Goal: Task Accomplishment & Management: Complete application form

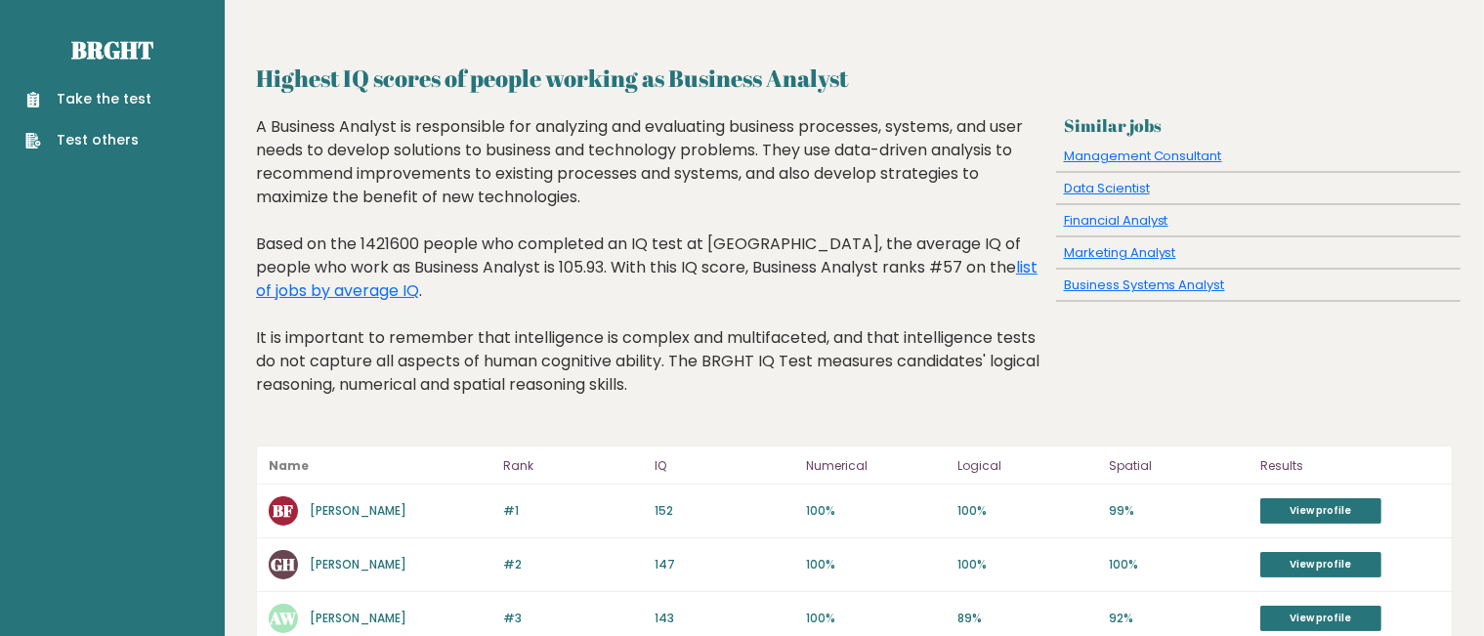
click at [108, 105] on link "Take the test" at bounding box center [88, 99] width 126 height 21
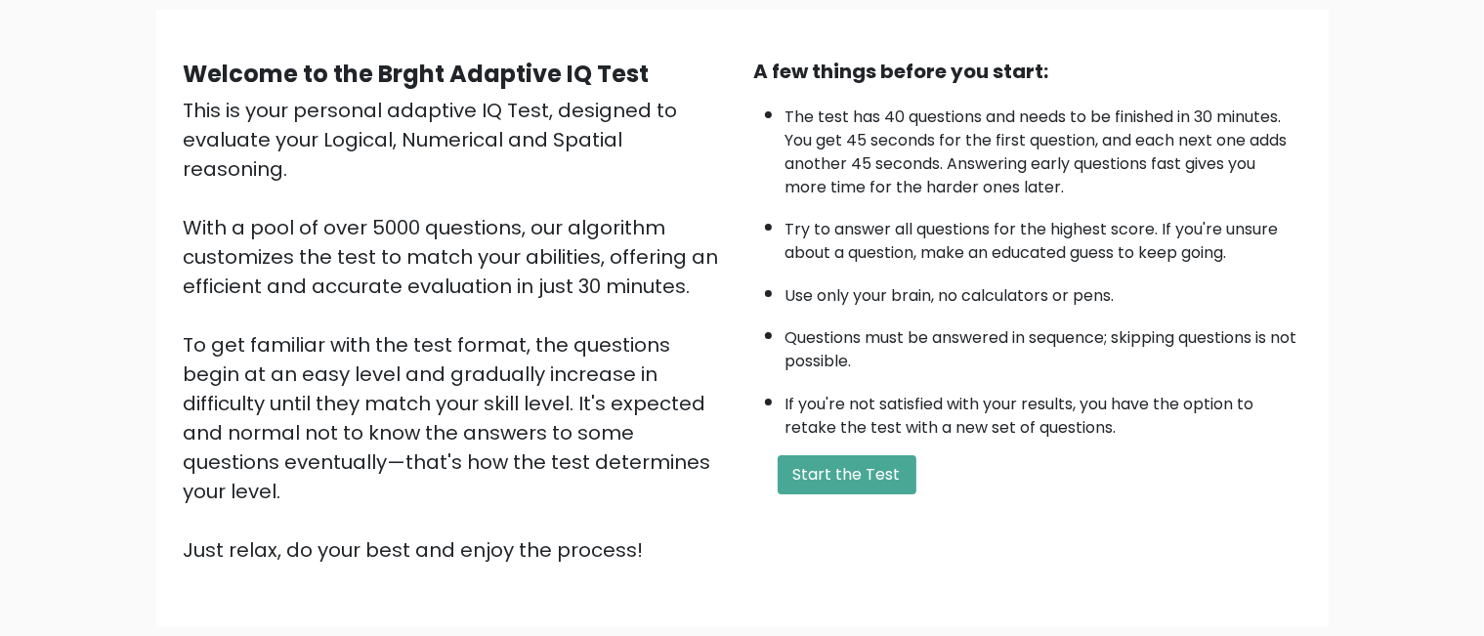
scroll to position [144, 0]
click at [887, 478] on button "Start the Test" at bounding box center [847, 475] width 139 height 39
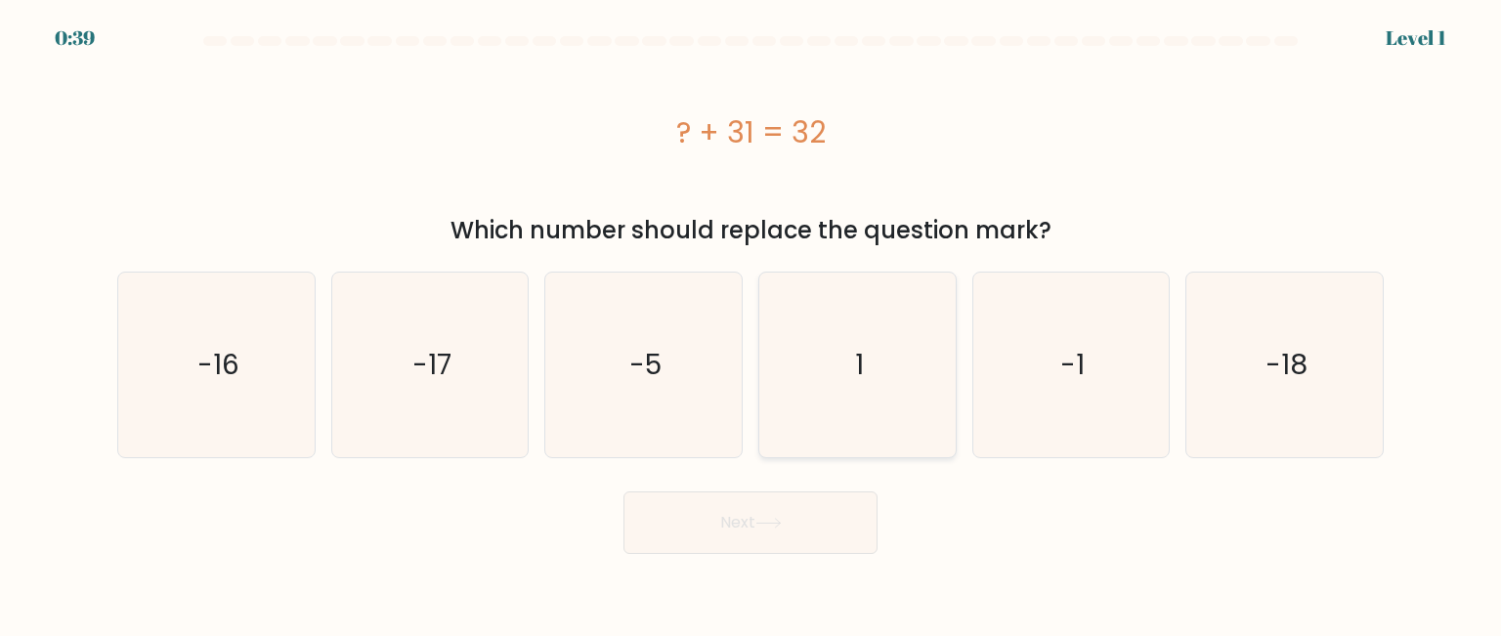
click at [868, 410] on icon "1" at bounding box center [857, 365] width 184 height 184
click at [751, 323] on input "d. 1" at bounding box center [750, 321] width 1 height 5
radio input "true"
click at [798, 519] on button "Next" at bounding box center [750, 522] width 254 height 63
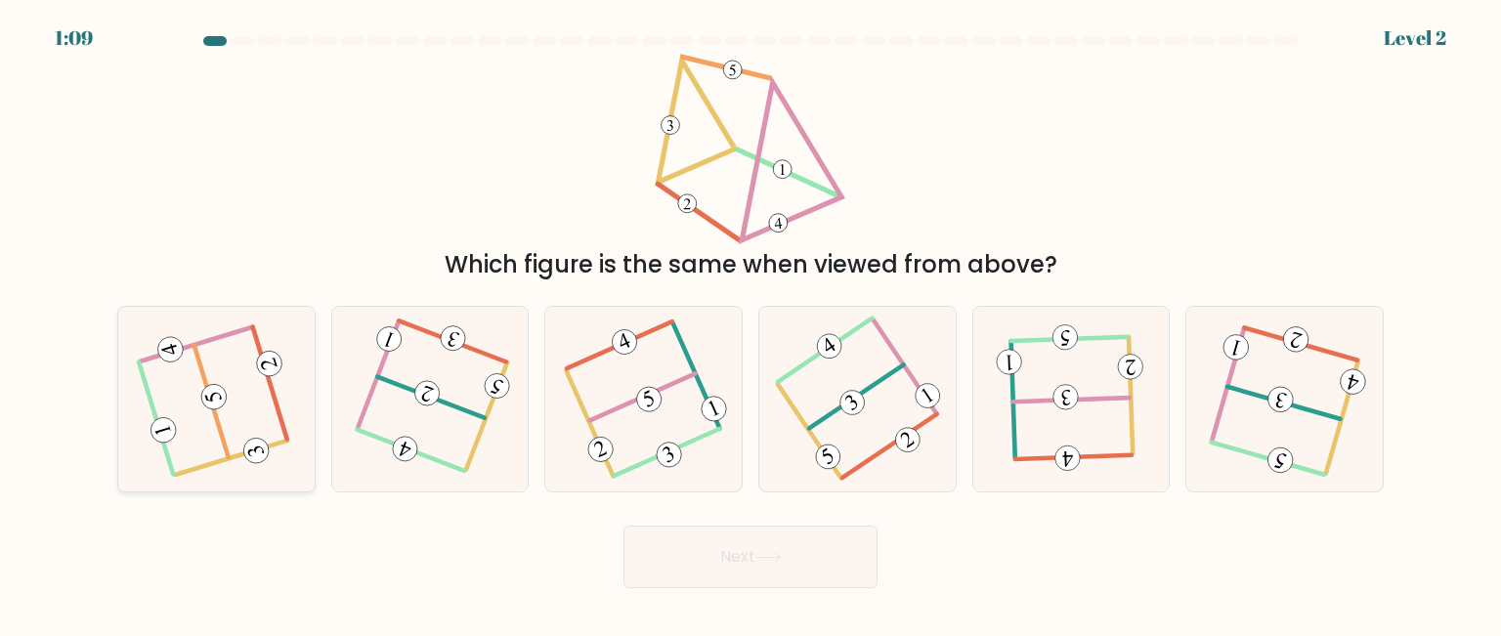
click at [224, 421] on icon at bounding box center [217, 399] width 148 height 148
click at [750, 323] on input "a." at bounding box center [750, 321] width 1 height 5
radio input "true"
click at [750, 586] on button "Next" at bounding box center [750, 557] width 254 height 63
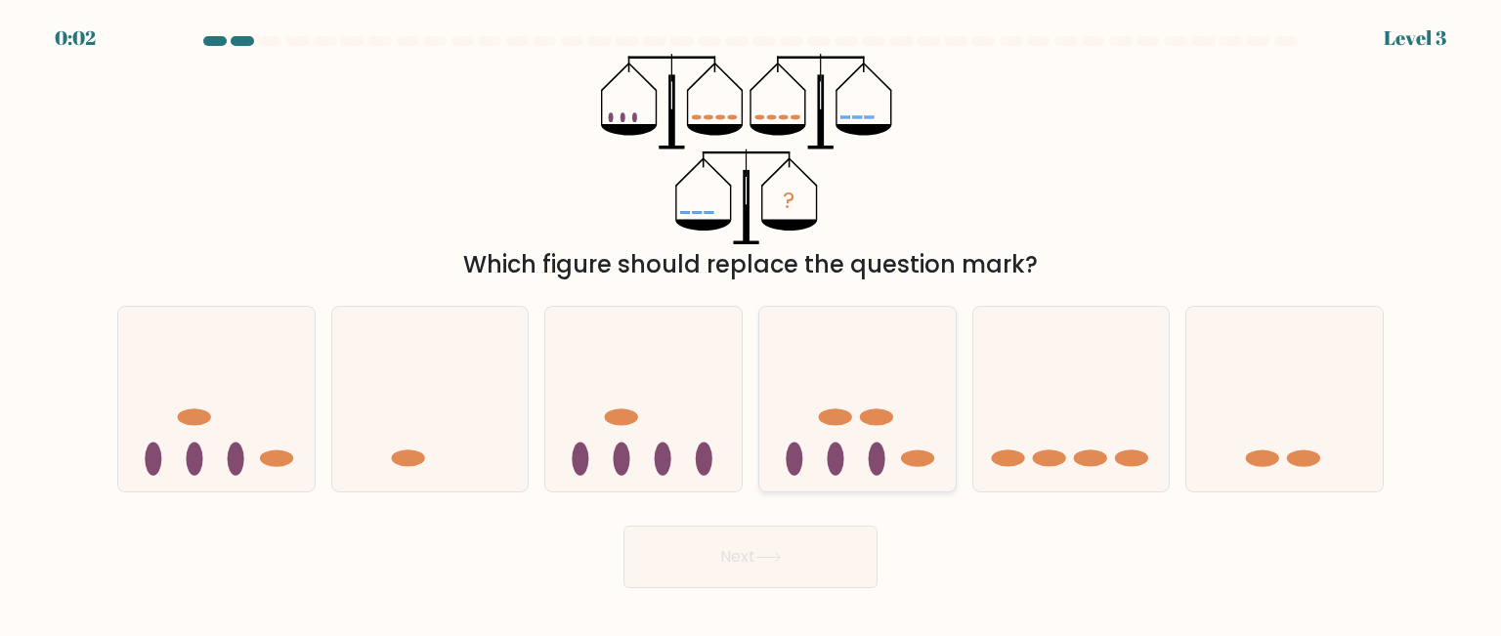
click at [856, 418] on icon at bounding box center [857, 400] width 196 height 162
click at [751, 323] on input "d." at bounding box center [750, 321] width 1 height 5
radio input "true"
click at [820, 571] on button "Next" at bounding box center [750, 557] width 254 height 63
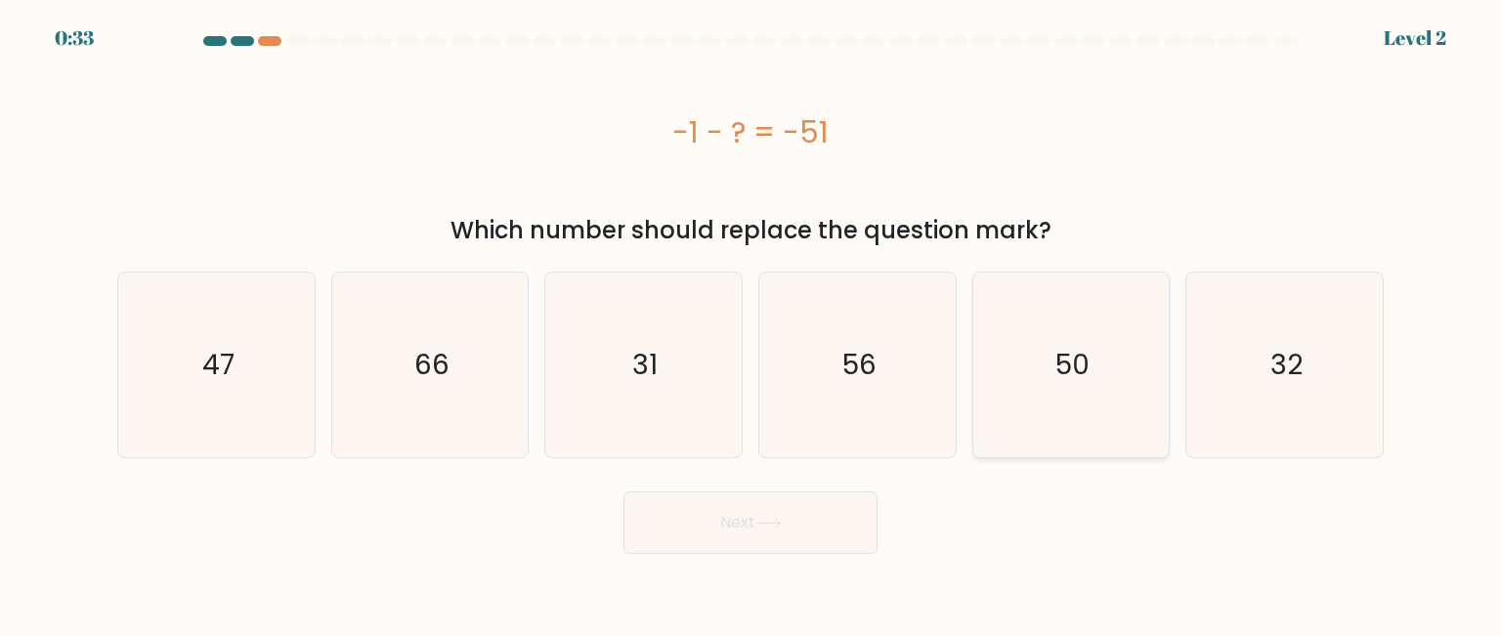
click at [1082, 381] on text "50" at bounding box center [1072, 364] width 34 height 39
click at [751, 323] on input "e. 50" at bounding box center [750, 321] width 1 height 5
radio input "true"
click at [790, 538] on button "Next" at bounding box center [750, 522] width 254 height 63
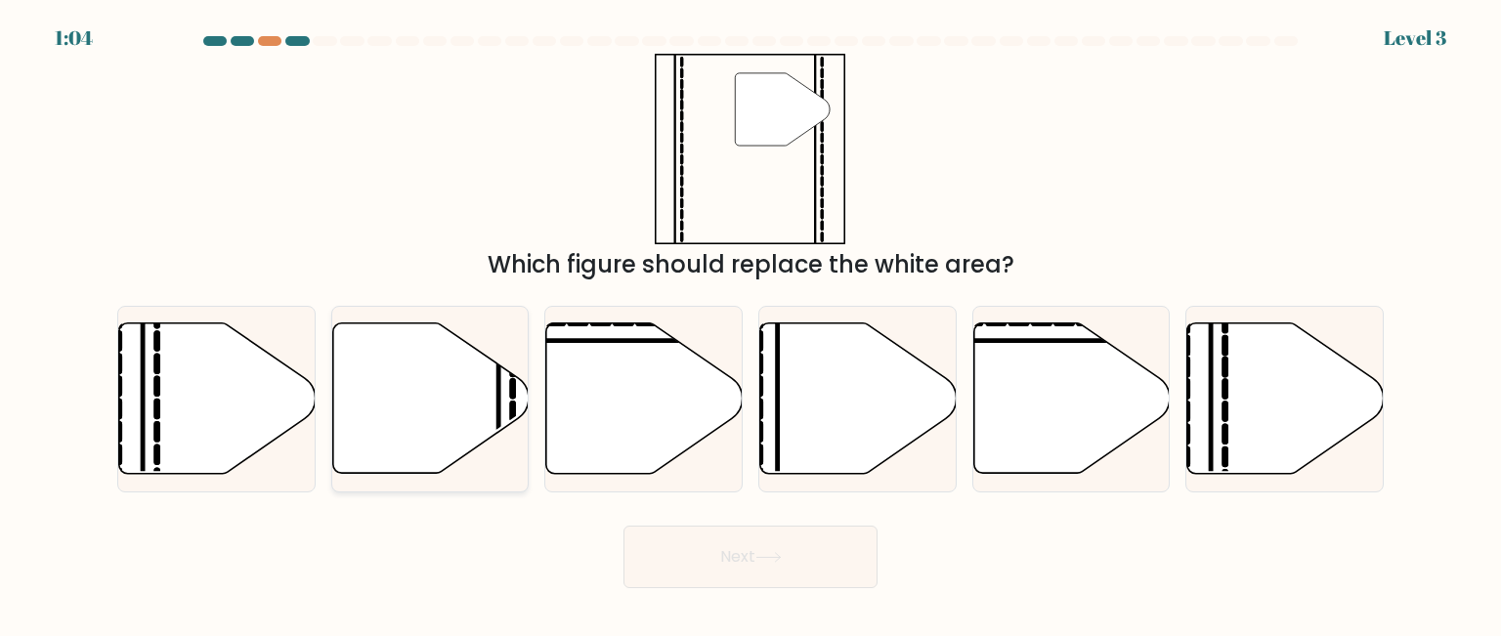
click at [465, 421] on icon at bounding box center [430, 398] width 196 height 150
click at [750, 323] on input "b." at bounding box center [750, 321] width 1 height 5
radio input "true"
click at [745, 559] on button "Next" at bounding box center [750, 557] width 254 height 63
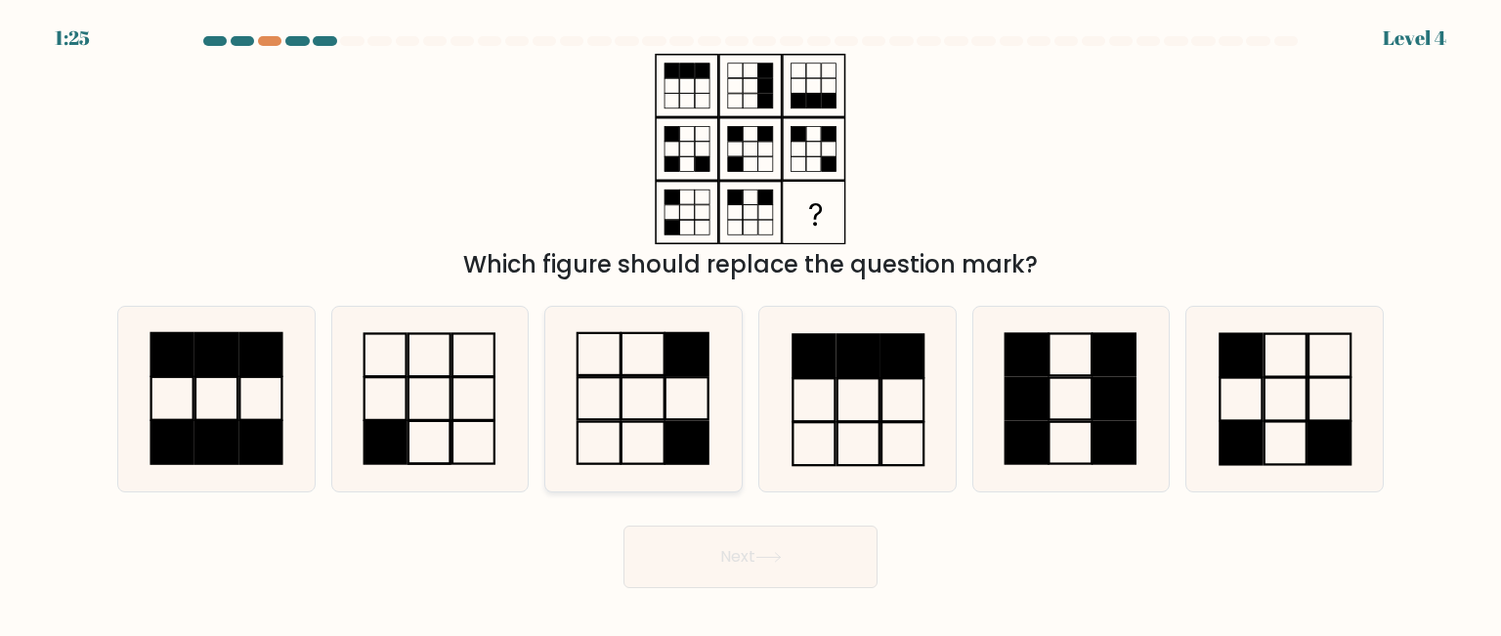
click at [642, 425] on icon at bounding box center [643, 399] width 184 height 184
click at [750, 323] on input "c." at bounding box center [750, 321] width 1 height 5
radio input "true"
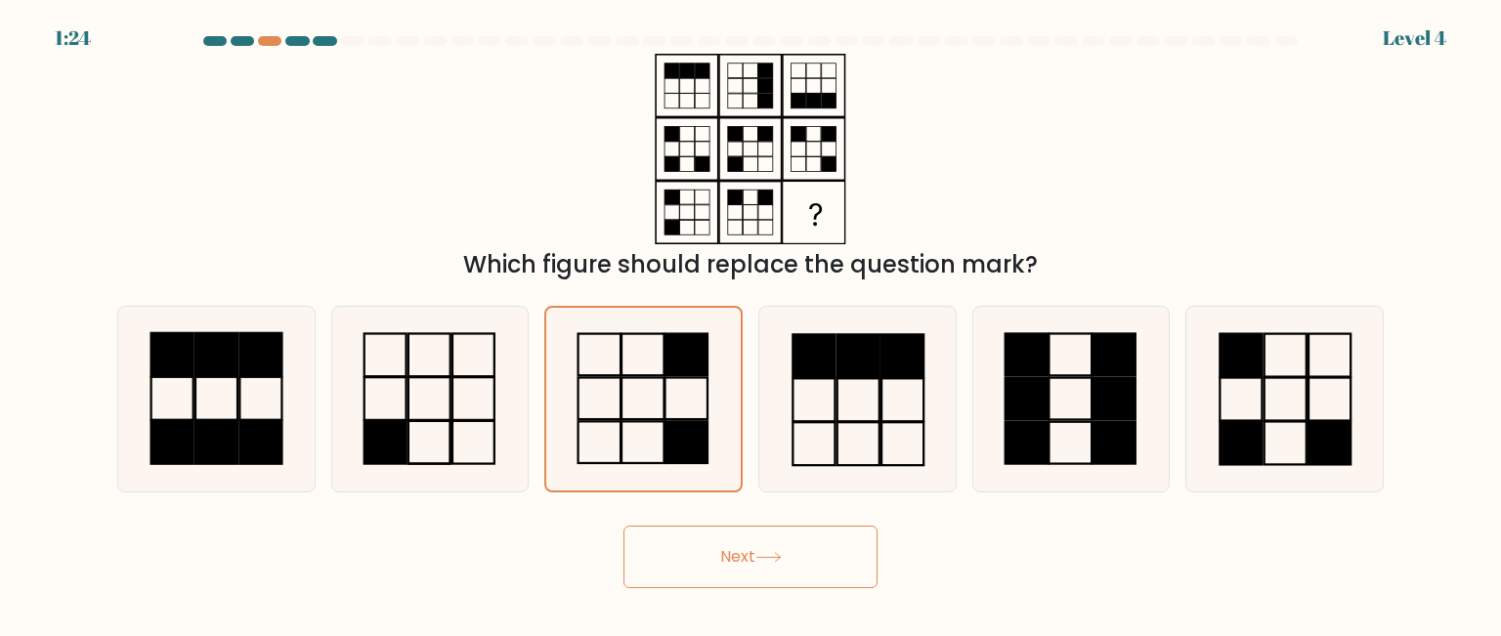
click at [750, 574] on button "Next" at bounding box center [750, 557] width 254 height 63
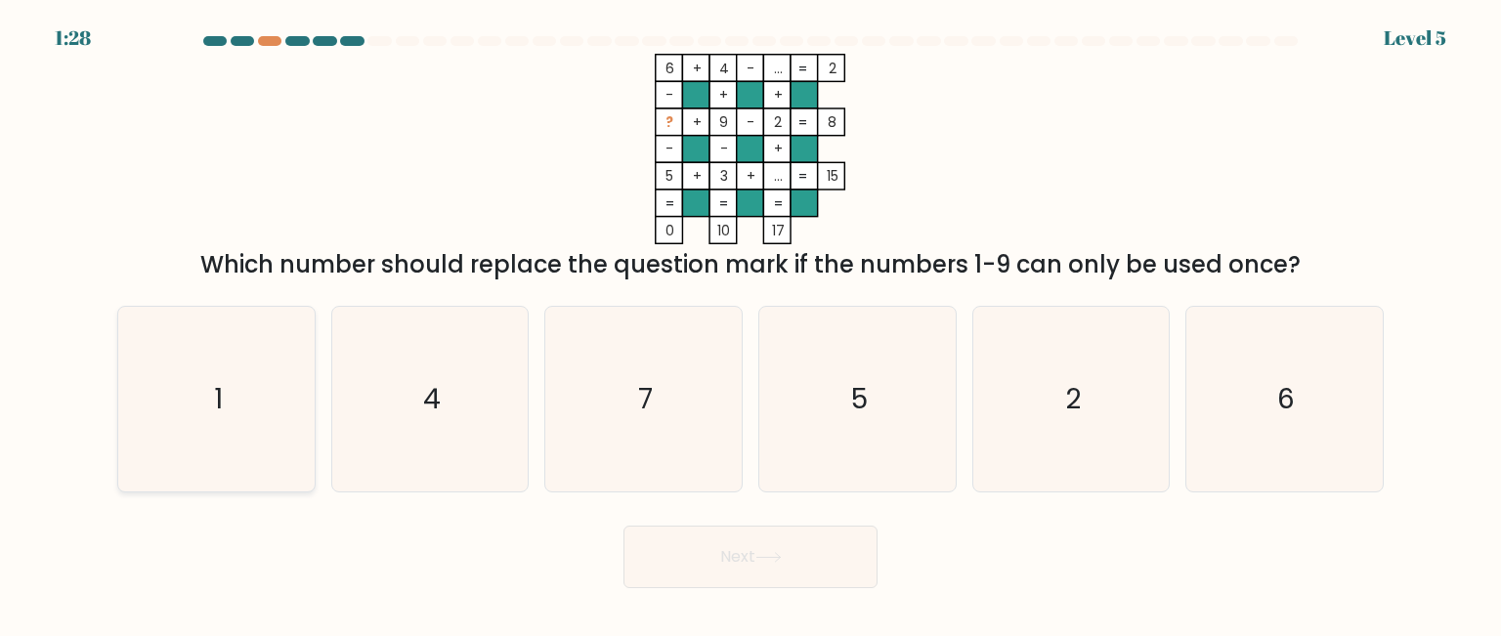
click at [195, 373] on icon "1" at bounding box center [216, 399] width 184 height 184
click at [750, 323] on input "a. 1" at bounding box center [750, 321] width 1 height 5
radio input "true"
click at [674, 571] on button "Next" at bounding box center [750, 557] width 254 height 63
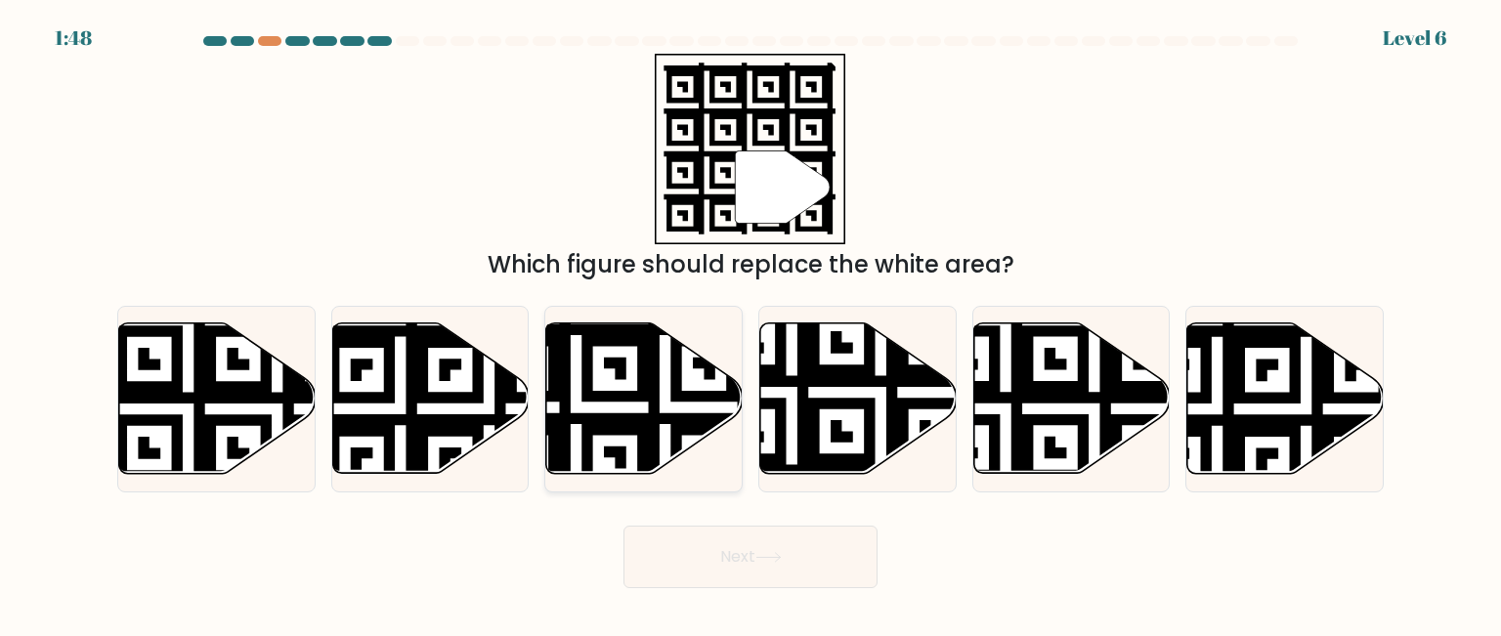
click at [710, 390] on icon at bounding box center [644, 398] width 196 height 150
click at [750, 323] on input "c." at bounding box center [750, 321] width 1 height 5
radio input "true"
click at [728, 543] on button "Next" at bounding box center [750, 557] width 254 height 63
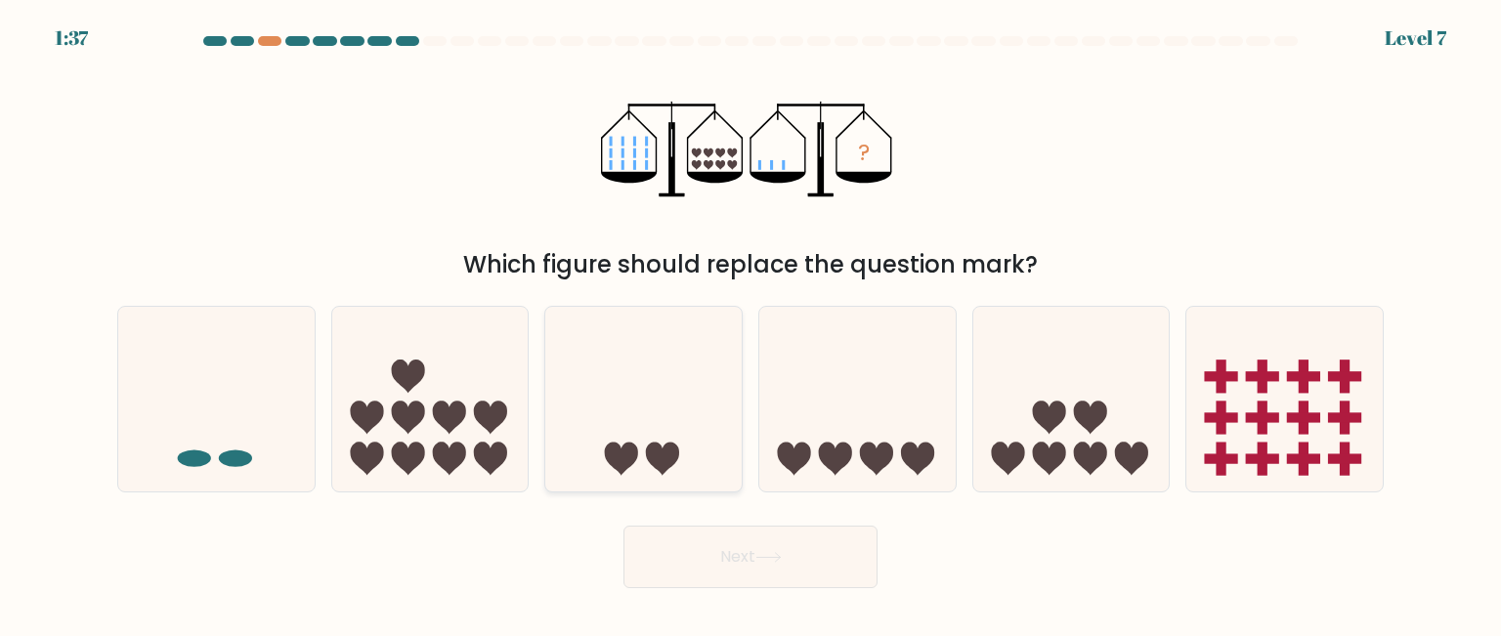
click at [630, 394] on icon at bounding box center [643, 400] width 196 height 162
click at [750, 323] on input "c." at bounding box center [750, 321] width 1 height 5
radio input "true"
click at [707, 576] on button "Next" at bounding box center [750, 557] width 254 height 63
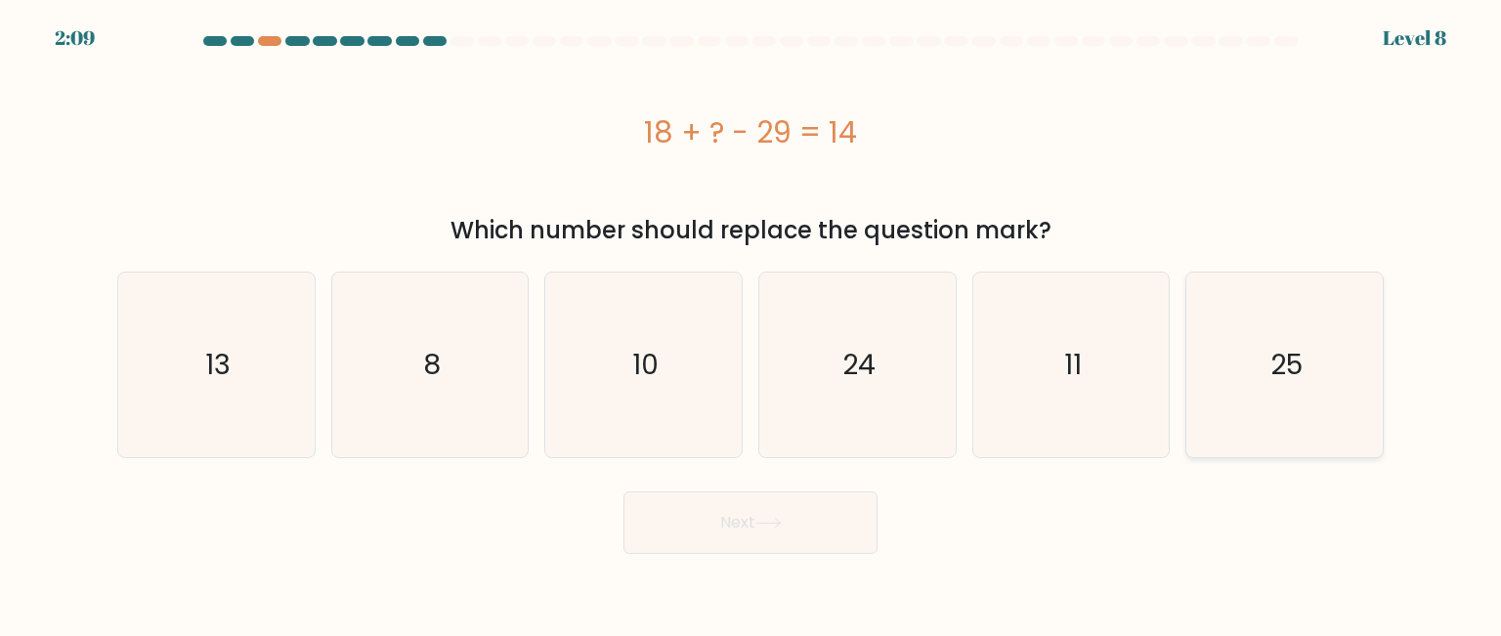
click at [1333, 422] on icon "25" at bounding box center [1284, 365] width 184 height 184
click at [751, 323] on input "f. 25" at bounding box center [750, 321] width 1 height 5
radio input "true"
click at [769, 520] on icon at bounding box center [768, 523] width 26 height 11
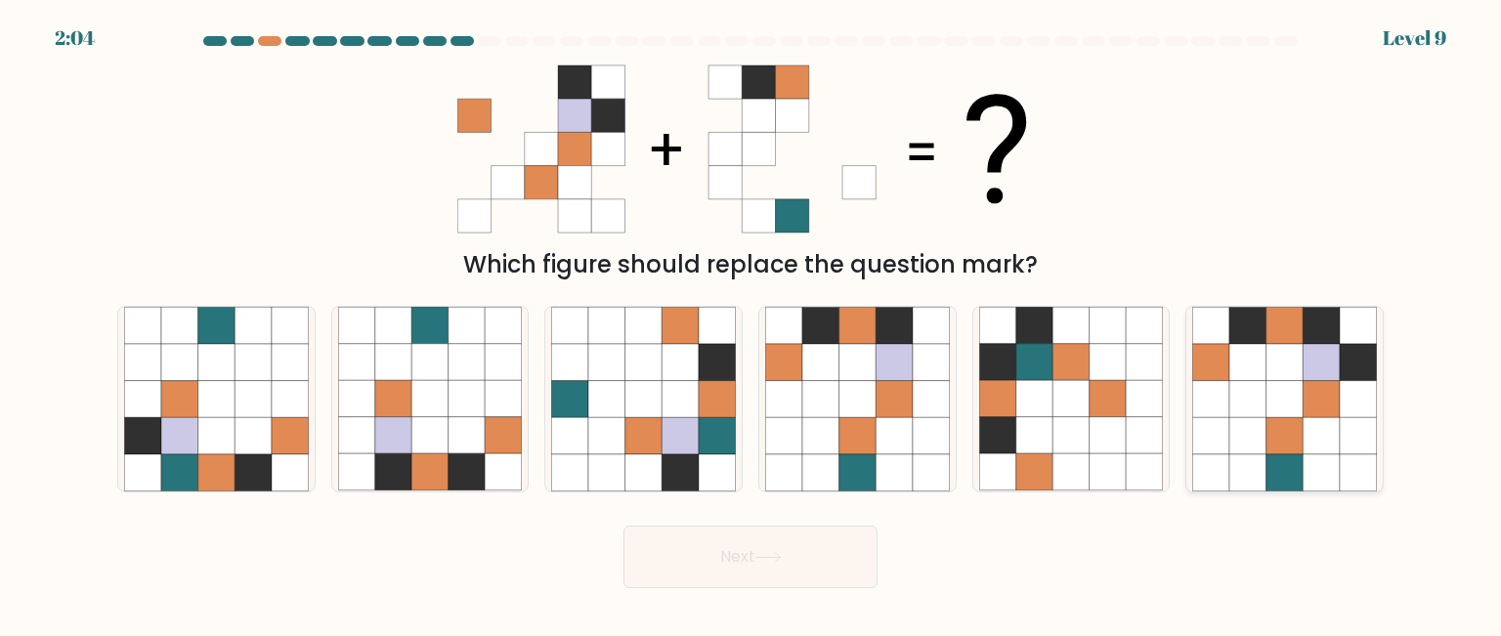
click at [1261, 485] on icon at bounding box center [1247, 472] width 37 height 37
click at [751, 323] on input "f." at bounding box center [750, 321] width 1 height 5
radio input "true"
click at [771, 554] on icon at bounding box center [768, 557] width 26 height 11
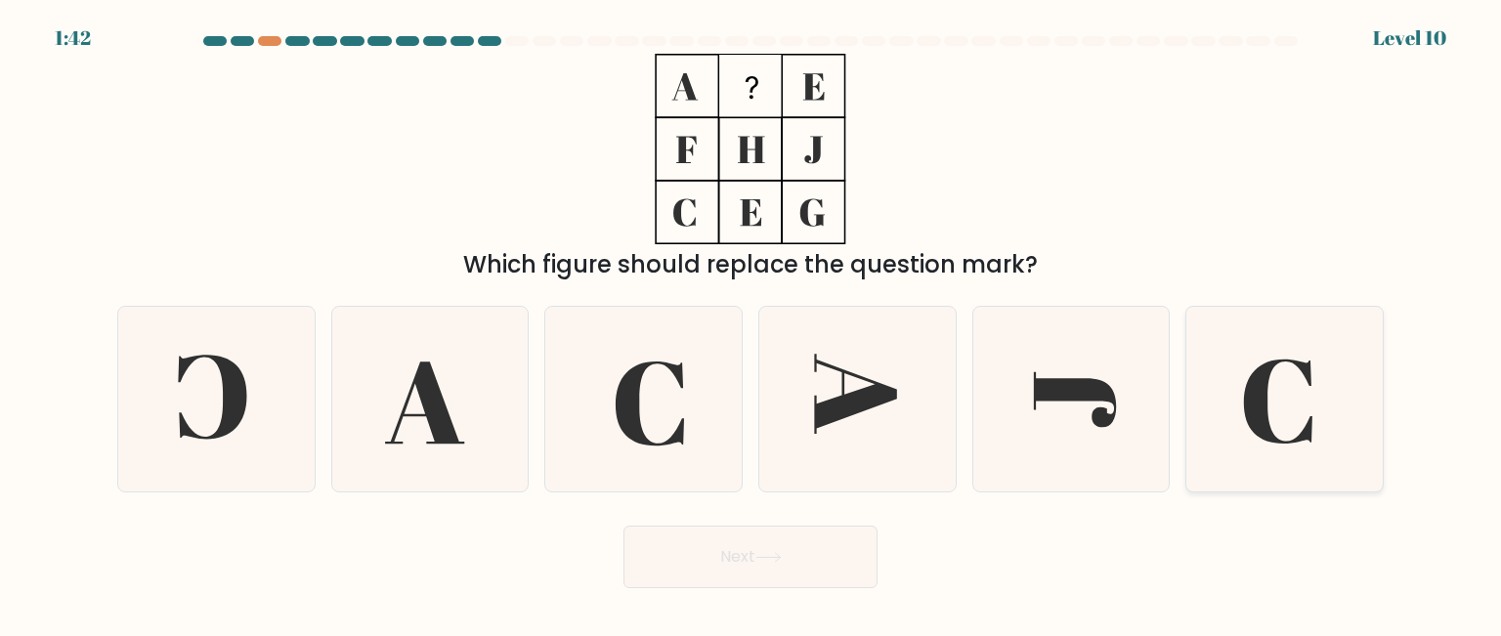
click at [1294, 456] on icon at bounding box center [1284, 399] width 184 height 184
click at [751, 323] on input "f." at bounding box center [750, 321] width 1 height 5
radio input "true"
click at [757, 577] on button "Next" at bounding box center [750, 557] width 254 height 63
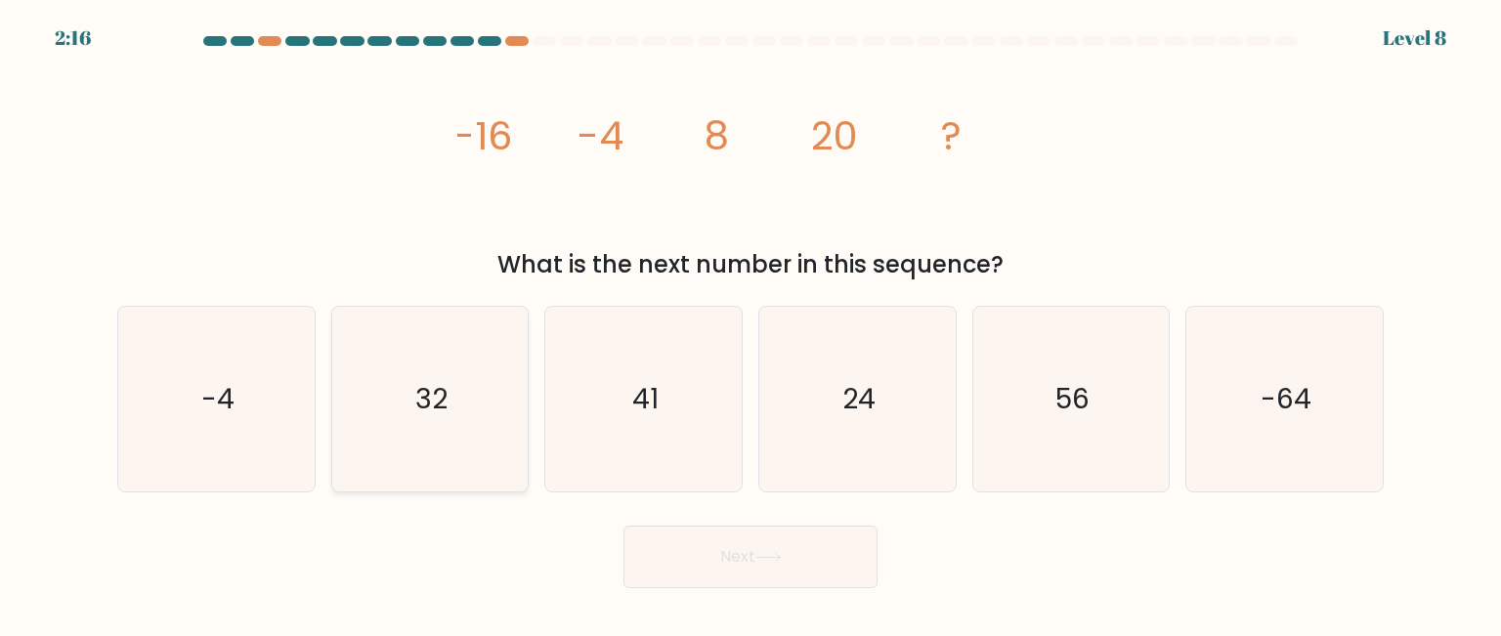
click at [482, 484] on icon "32" at bounding box center [430, 399] width 184 height 184
click at [750, 323] on input "b. 32" at bounding box center [750, 321] width 1 height 5
radio input "true"
click at [749, 584] on button "Next" at bounding box center [750, 557] width 254 height 63
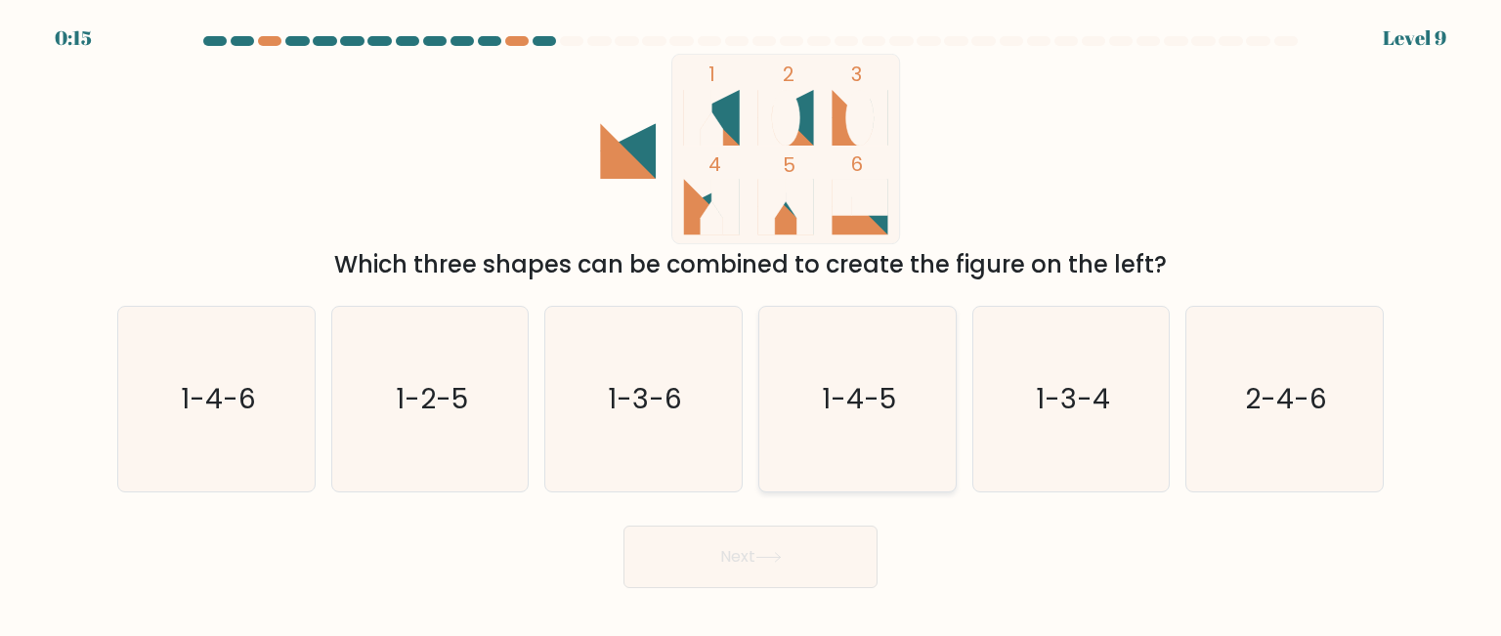
click at [925, 448] on icon "1-4-5" at bounding box center [857, 399] width 184 height 184
click at [751, 323] on input "d. 1-4-5" at bounding box center [750, 321] width 1 height 5
radio input "true"
click at [852, 551] on button "Next" at bounding box center [750, 557] width 254 height 63
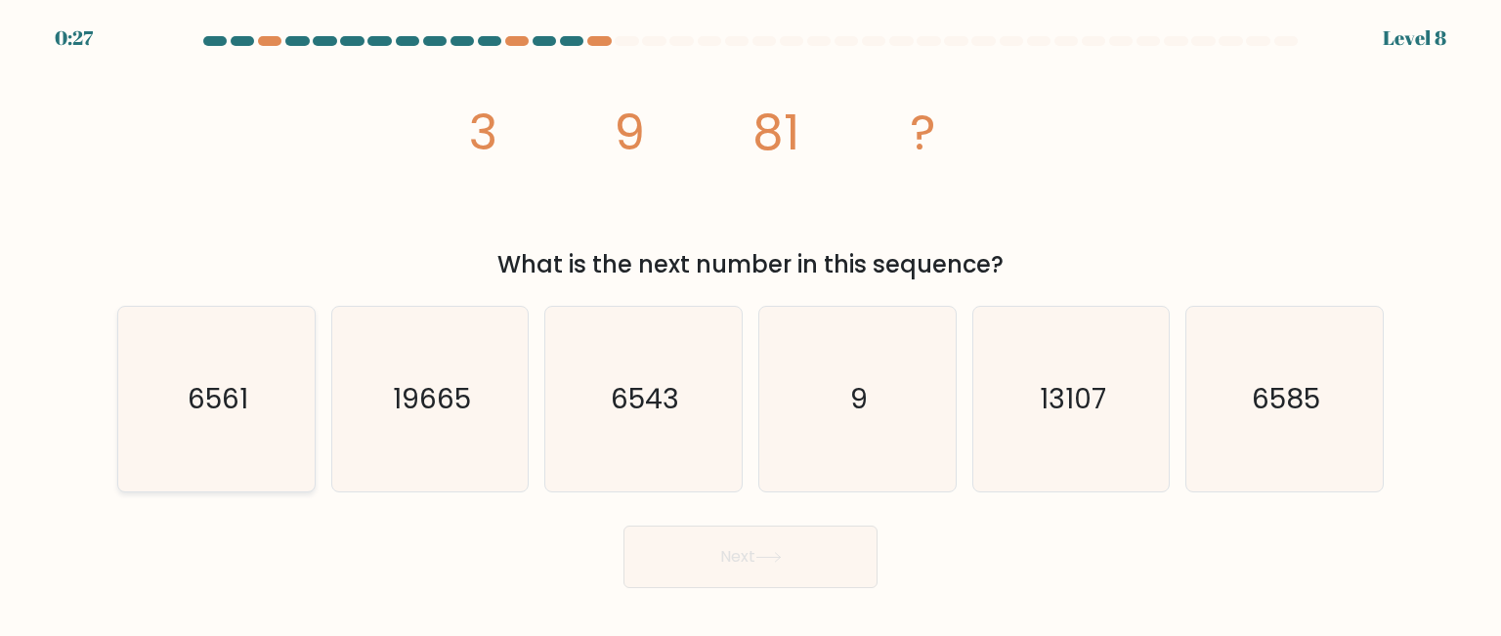
click at [241, 393] on text "6561" at bounding box center [218, 398] width 61 height 39
click at [750, 323] on input "a. 6561" at bounding box center [750, 321] width 1 height 5
radio input "true"
click at [842, 542] on button "Next" at bounding box center [750, 557] width 254 height 63
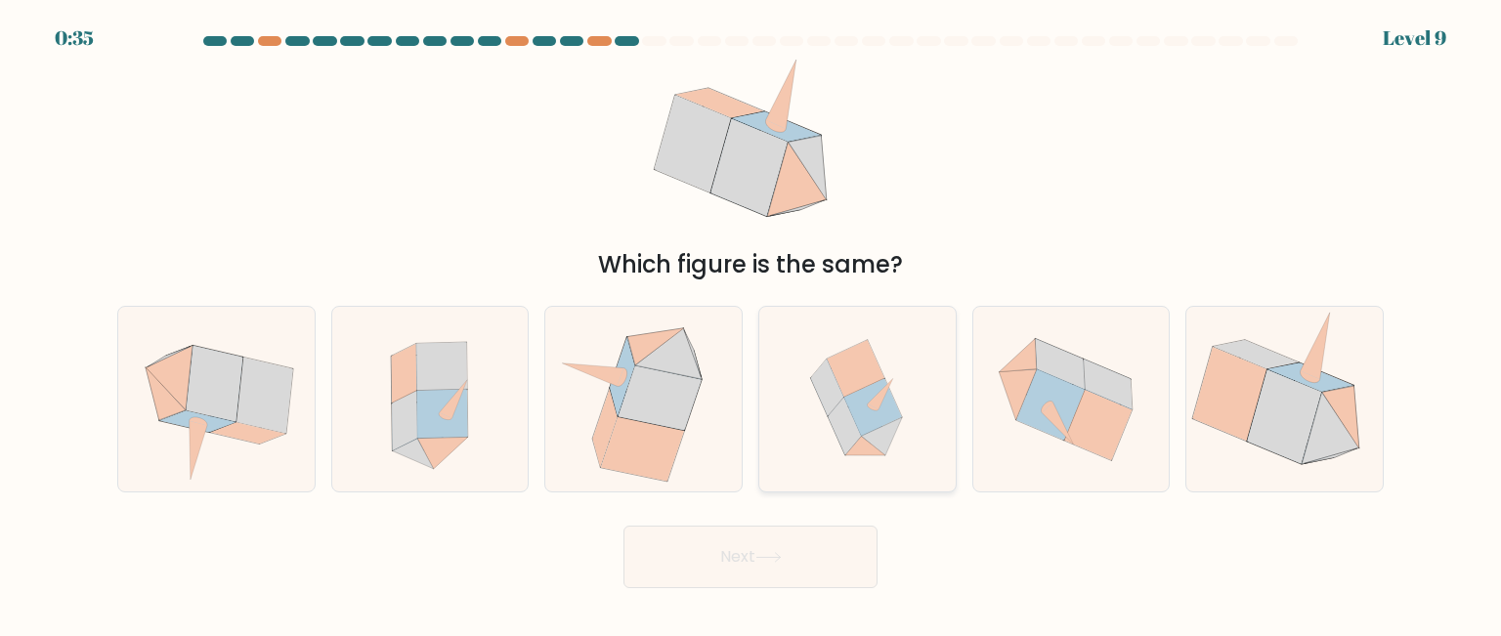
click at [895, 390] on icon at bounding box center [857, 399] width 180 height 184
click at [751, 323] on input "d." at bounding box center [750, 321] width 1 height 5
radio input "true"
click at [840, 574] on button "Next" at bounding box center [750, 557] width 254 height 63
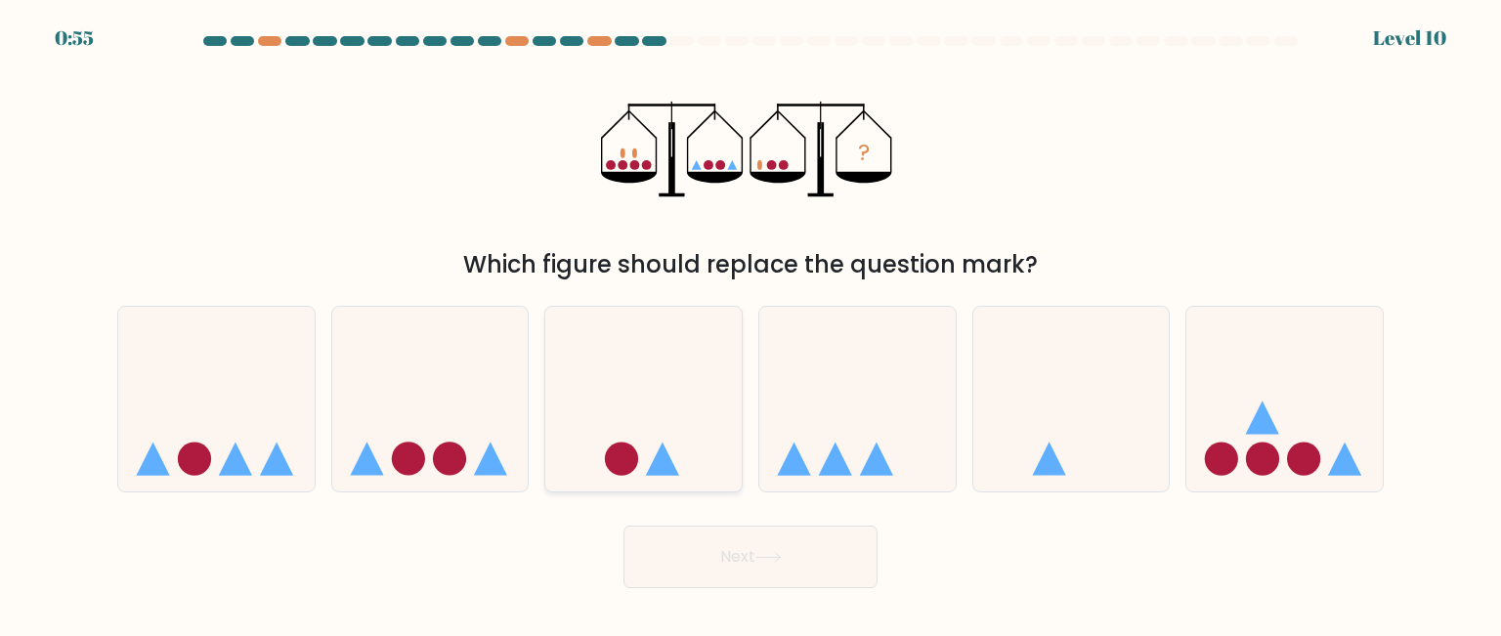
click at [653, 402] on icon at bounding box center [643, 400] width 196 height 162
click at [750, 323] on input "c." at bounding box center [750, 321] width 1 height 5
radio input "true"
click at [700, 555] on button "Next" at bounding box center [750, 557] width 254 height 63
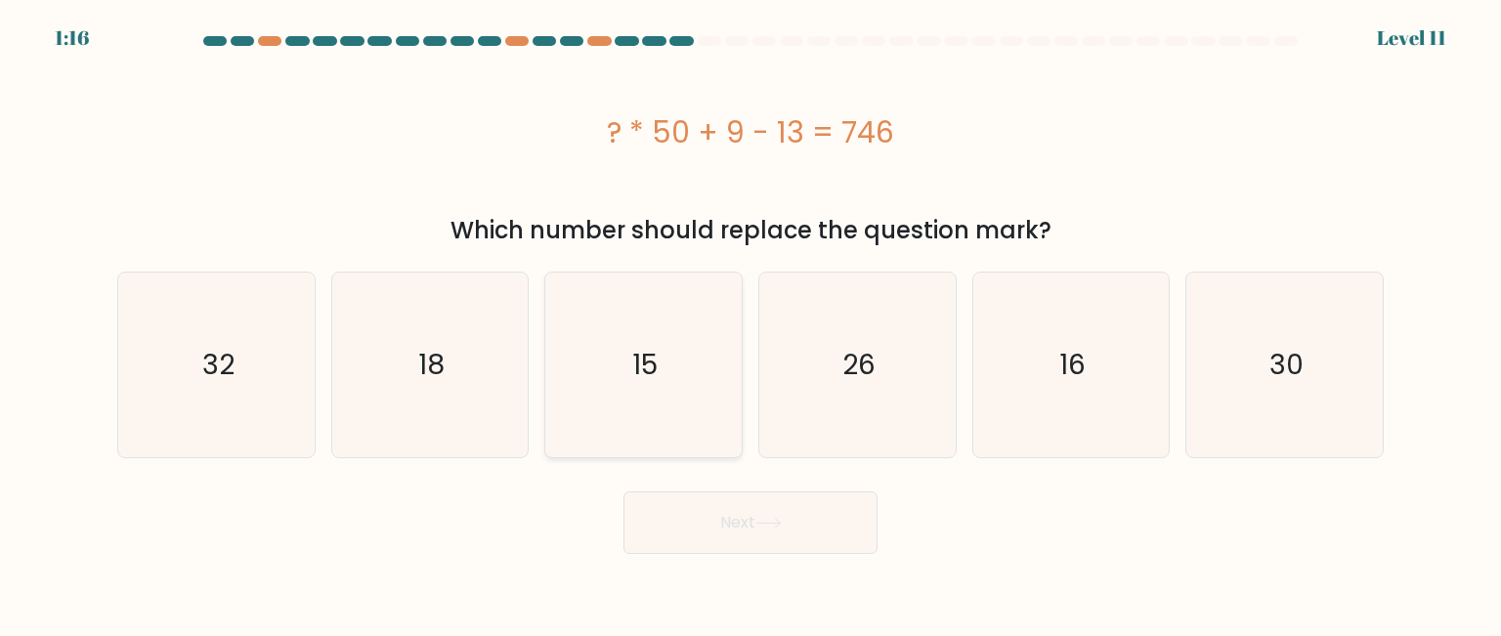
click at [556, 417] on icon "15" at bounding box center [643, 365] width 184 height 184
click at [750, 323] on input "c. 15" at bounding box center [750, 321] width 1 height 5
radio input "true"
click at [671, 550] on button "Next" at bounding box center [750, 522] width 254 height 63
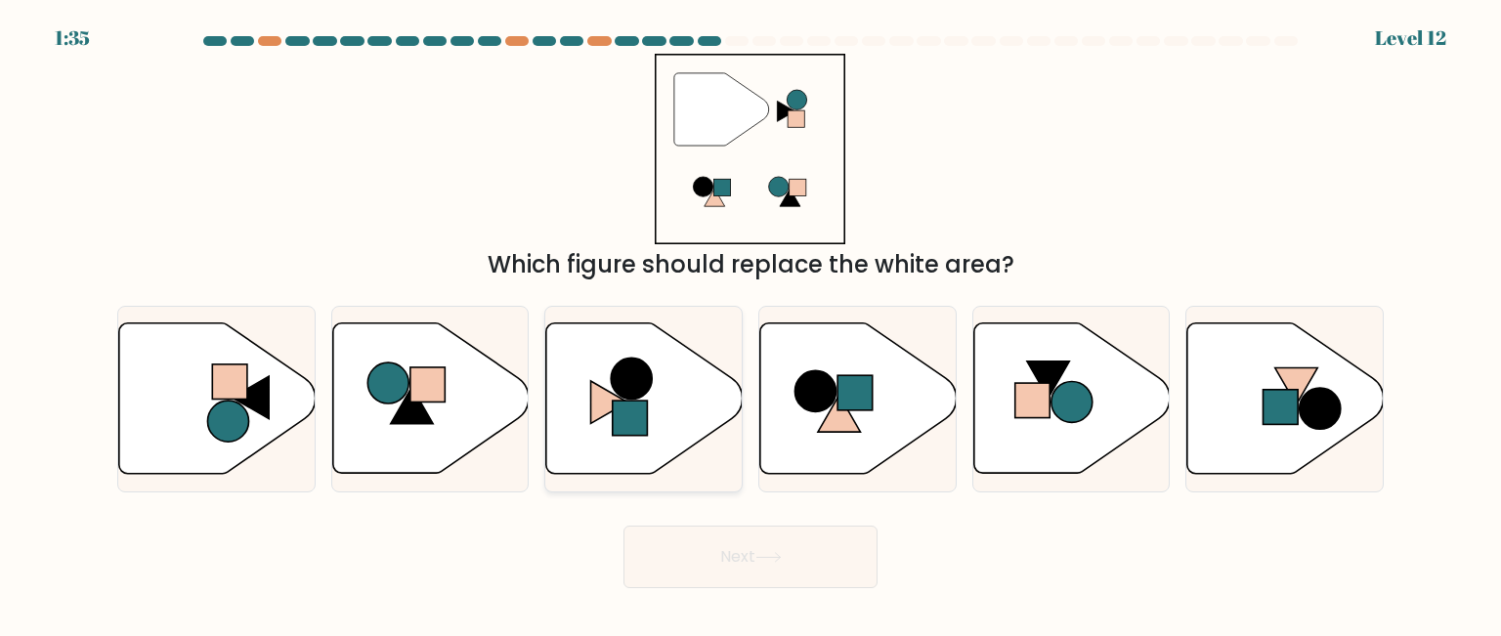
click at [611, 443] on icon at bounding box center [644, 398] width 196 height 150
click at [750, 323] on input "c." at bounding box center [750, 321] width 1 height 5
radio input "true"
click at [680, 554] on button "Next" at bounding box center [750, 557] width 254 height 63
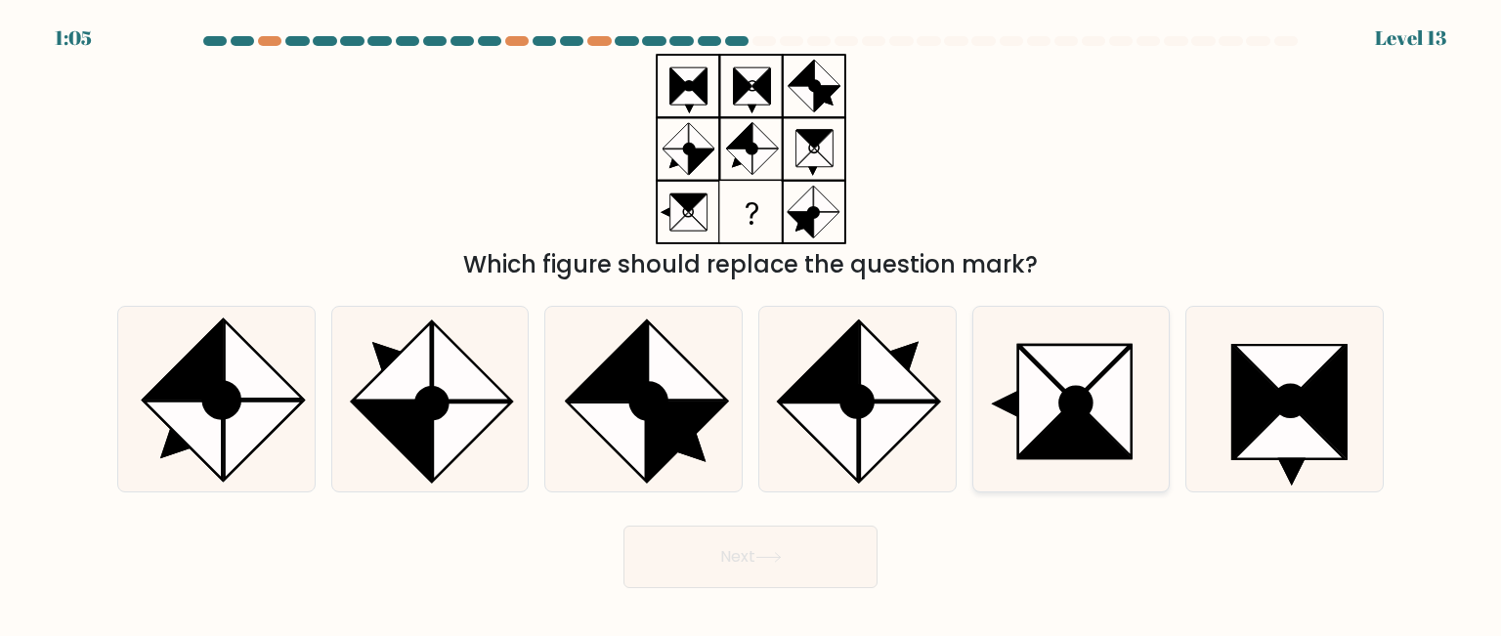
click at [1122, 418] on icon at bounding box center [1103, 402] width 55 height 110
click at [751, 323] on input "e." at bounding box center [750, 321] width 1 height 5
radio input "true"
click at [761, 539] on button "Next" at bounding box center [750, 557] width 254 height 63
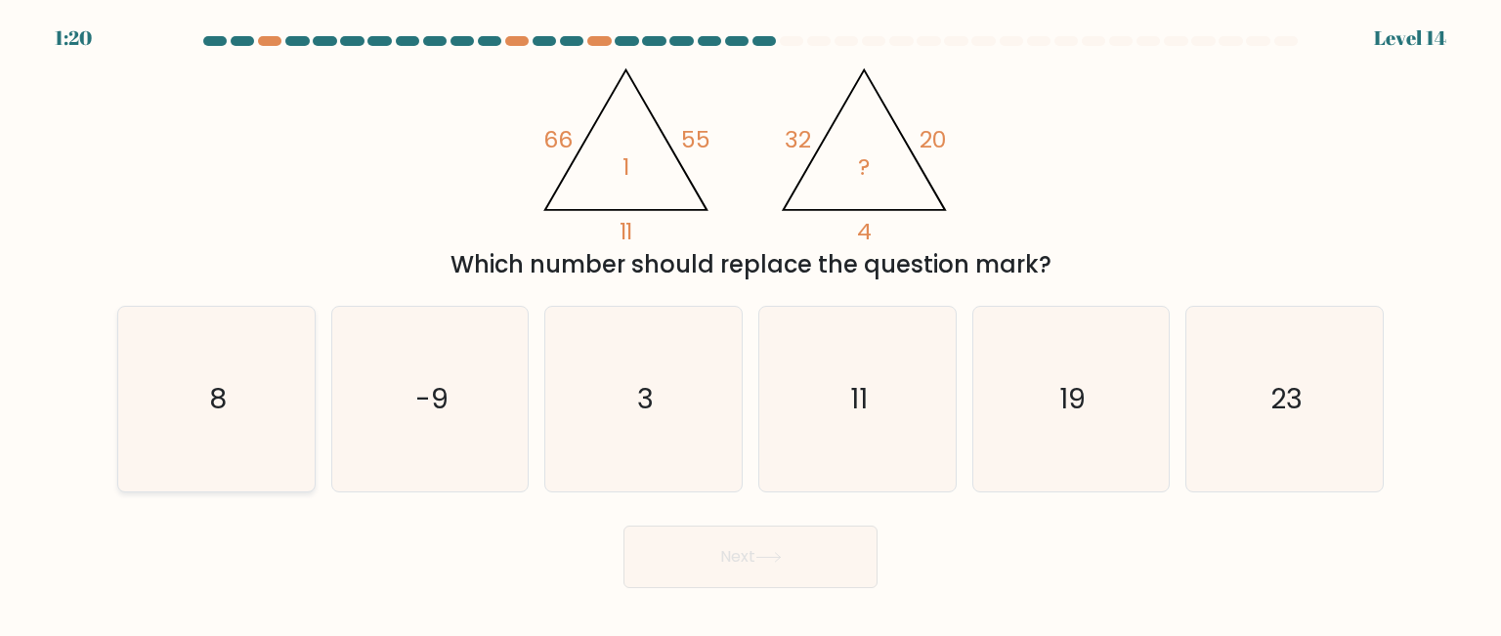
click at [237, 361] on icon "8" at bounding box center [216, 399] width 184 height 184
click at [750, 323] on input "a. 8" at bounding box center [750, 321] width 1 height 5
radio input "true"
click at [678, 547] on button "Next" at bounding box center [750, 557] width 254 height 63
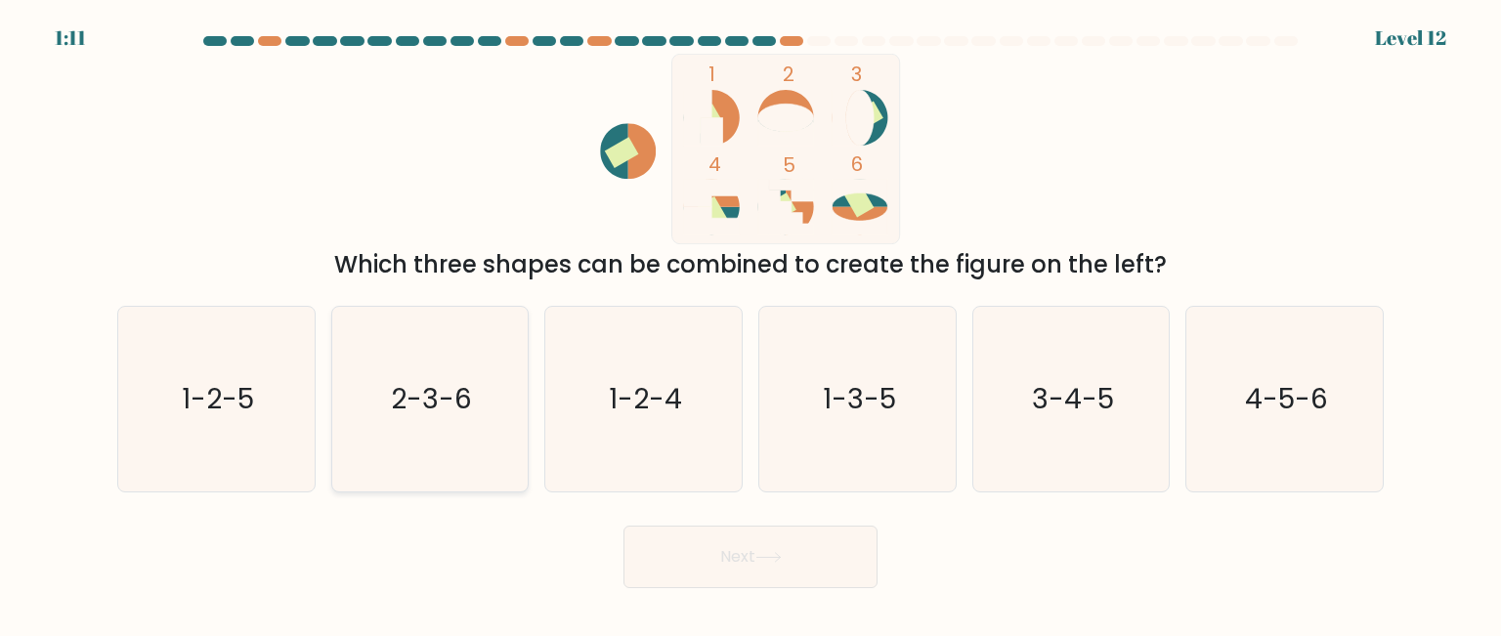
click at [433, 388] on text "2-3-6" at bounding box center [431, 398] width 81 height 39
click at [750, 323] on input "b. 2-3-6" at bounding box center [750, 321] width 1 height 5
radio input "true"
click at [738, 564] on button "Next" at bounding box center [750, 557] width 254 height 63
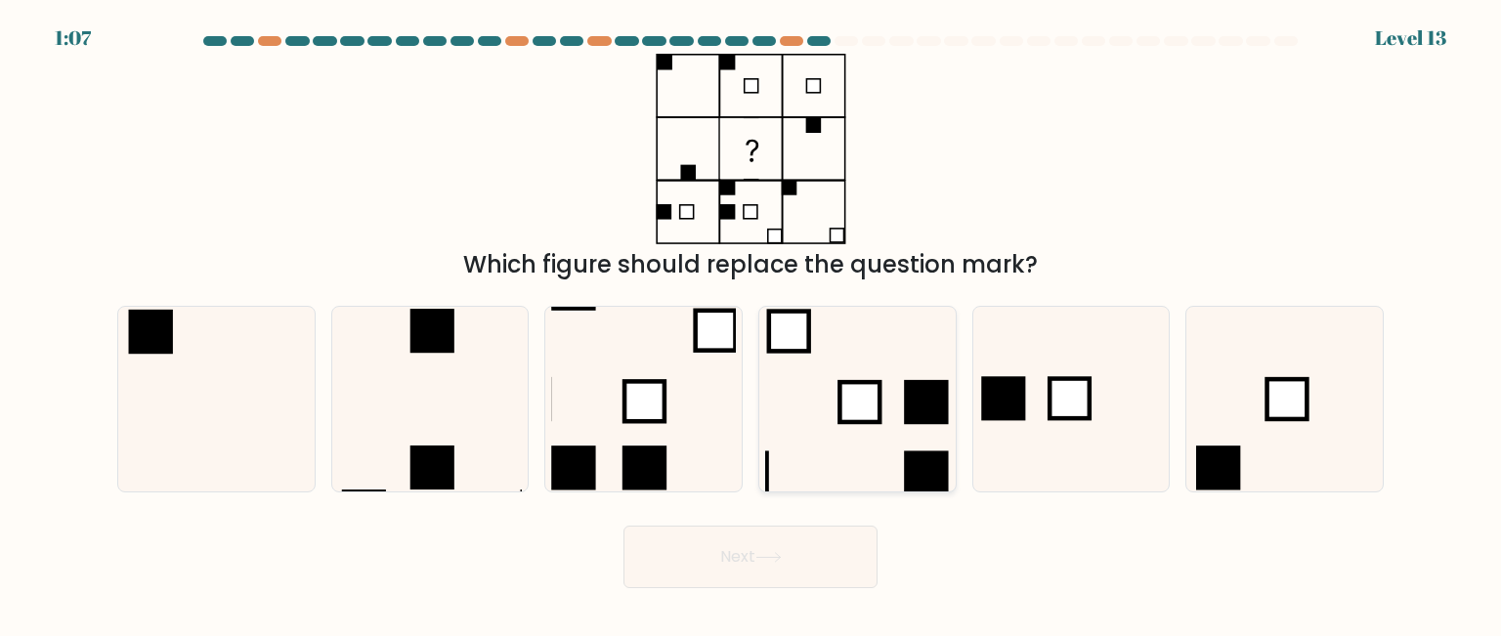
click at [916, 459] on rect at bounding box center [926, 473] width 44 height 44
click at [751, 323] on input "d." at bounding box center [750, 321] width 1 height 5
radio input "true"
click at [1004, 378] on rect at bounding box center [1003, 399] width 44 height 44
click at [751, 323] on input "e." at bounding box center [750, 321] width 1 height 5
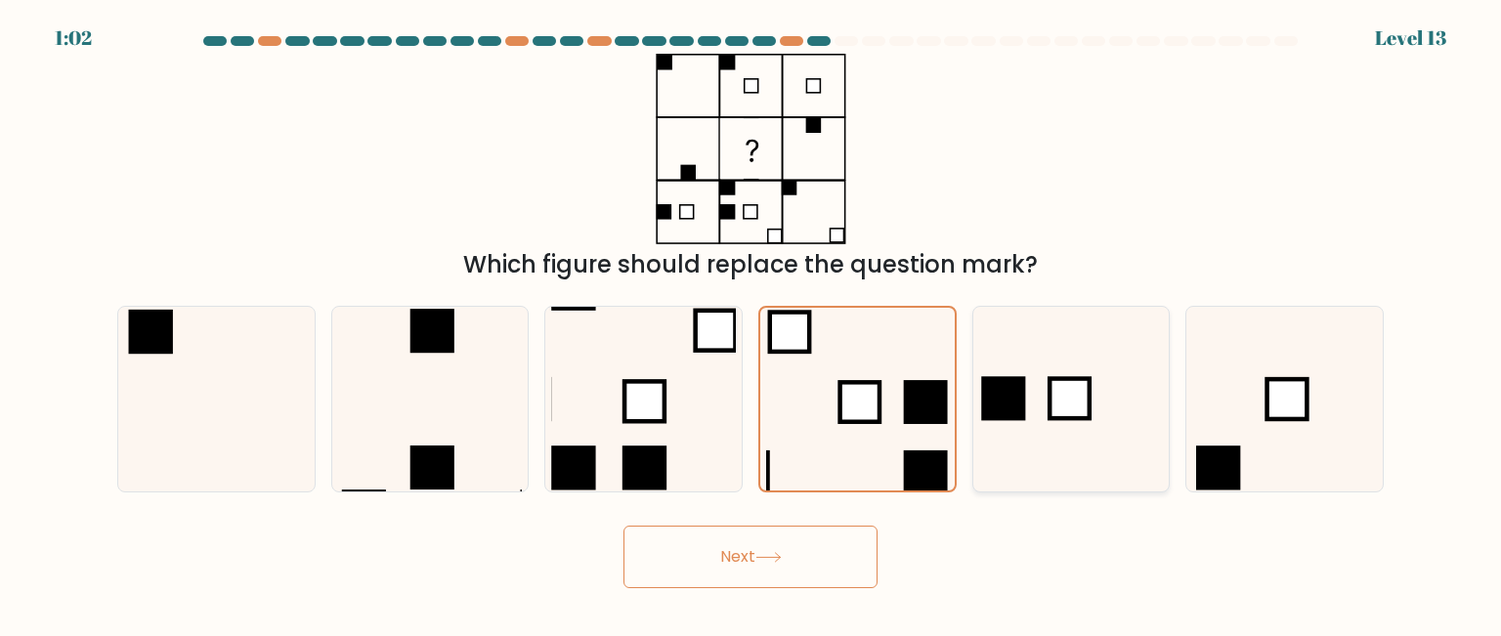
radio input "true"
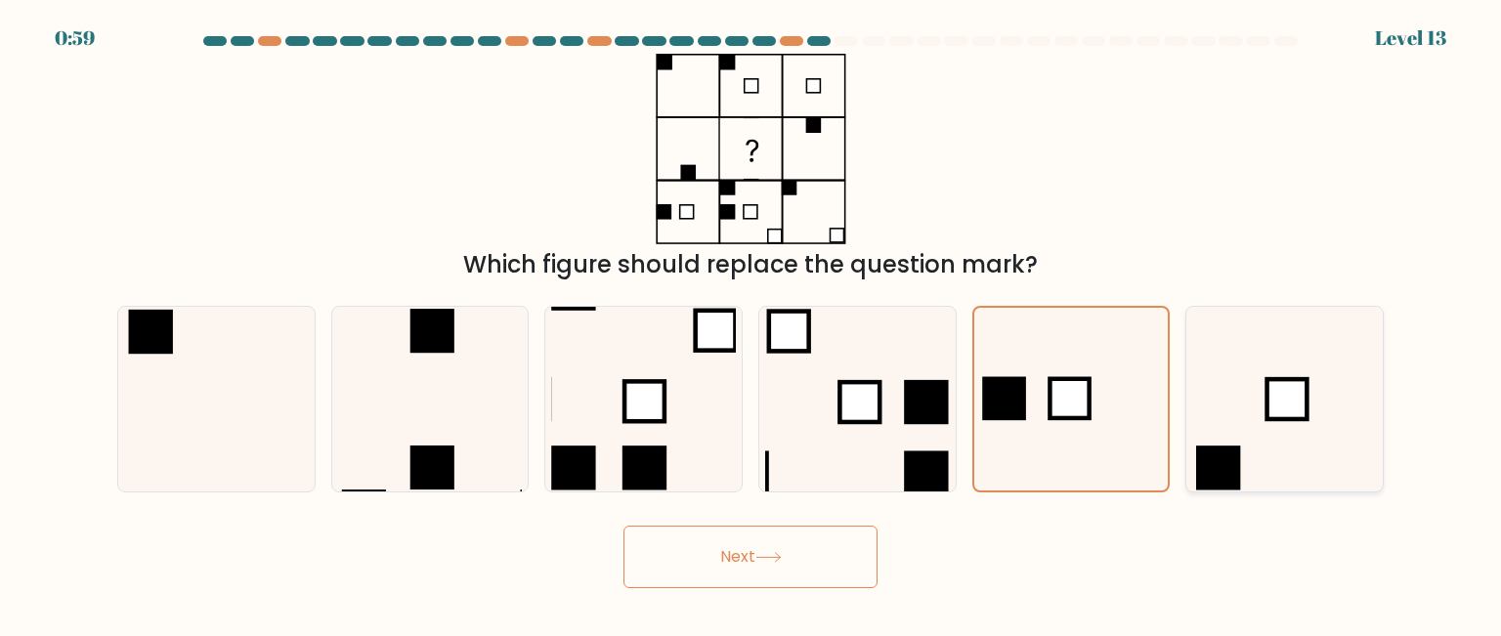
click at [1305, 417] on rect at bounding box center [1287, 399] width 40 height 40
click at [751, 323] on input "f." at bounding box center [750, 321] width 1 height 5
radio input "true"
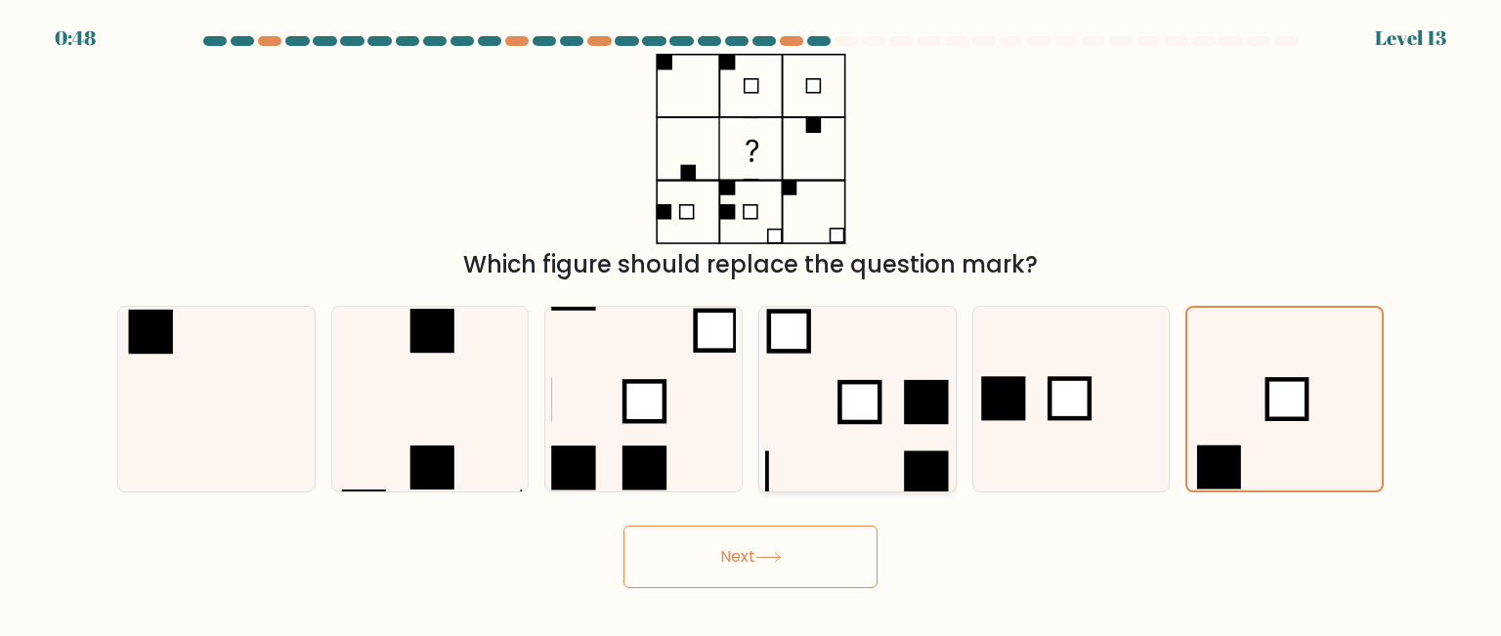
click at [836, 374] on icon at bounding box center [857, 399] width 184 height 184
click at [751, 323] on input "d." at bounding box center [750, 321] width 1 height 5
radio input "true"
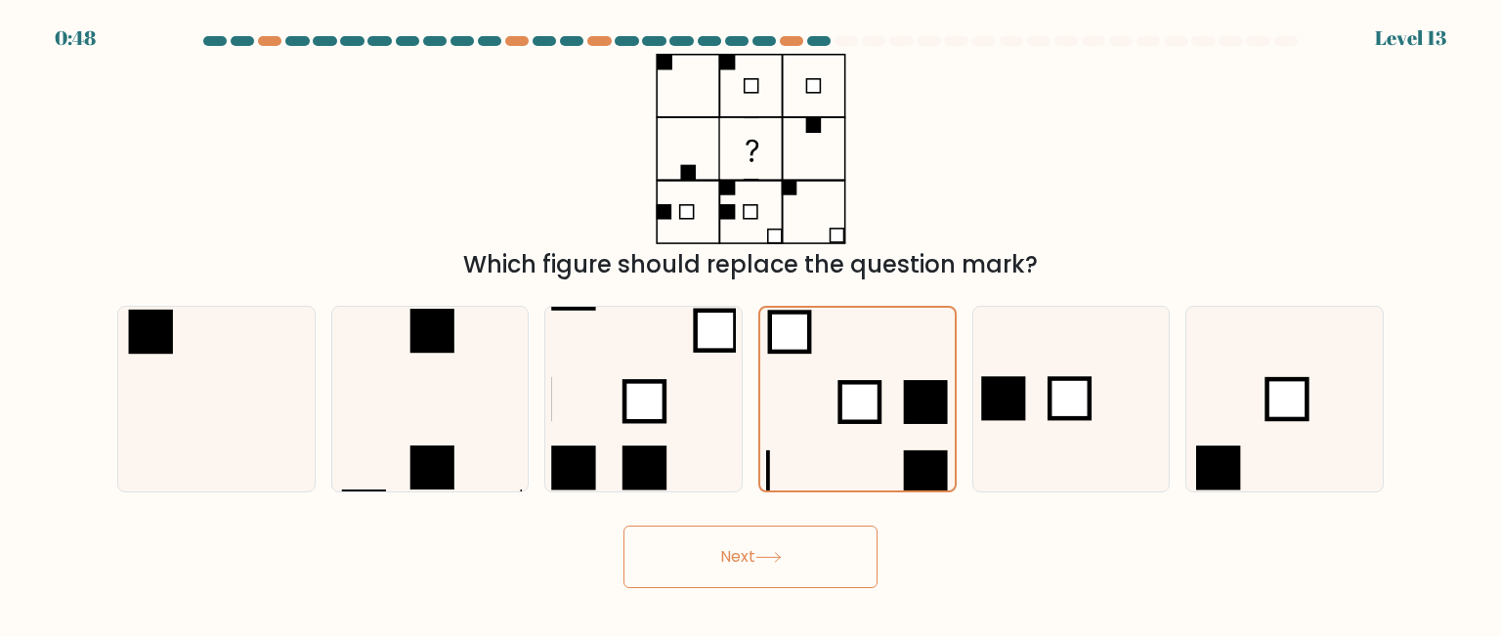
click at [736, 562] on button "Next" at bounding box center [750, 557] width 254 height 63
click at [703, 538] on button "Next" at bounding box center [750, 557] width 254 height 63
click at [684, 367] on icon at bounding box center [643, 399] width 184 height 184
click at [750, 323] on input "c." at bounding box center [750, 321] width 1 height 5
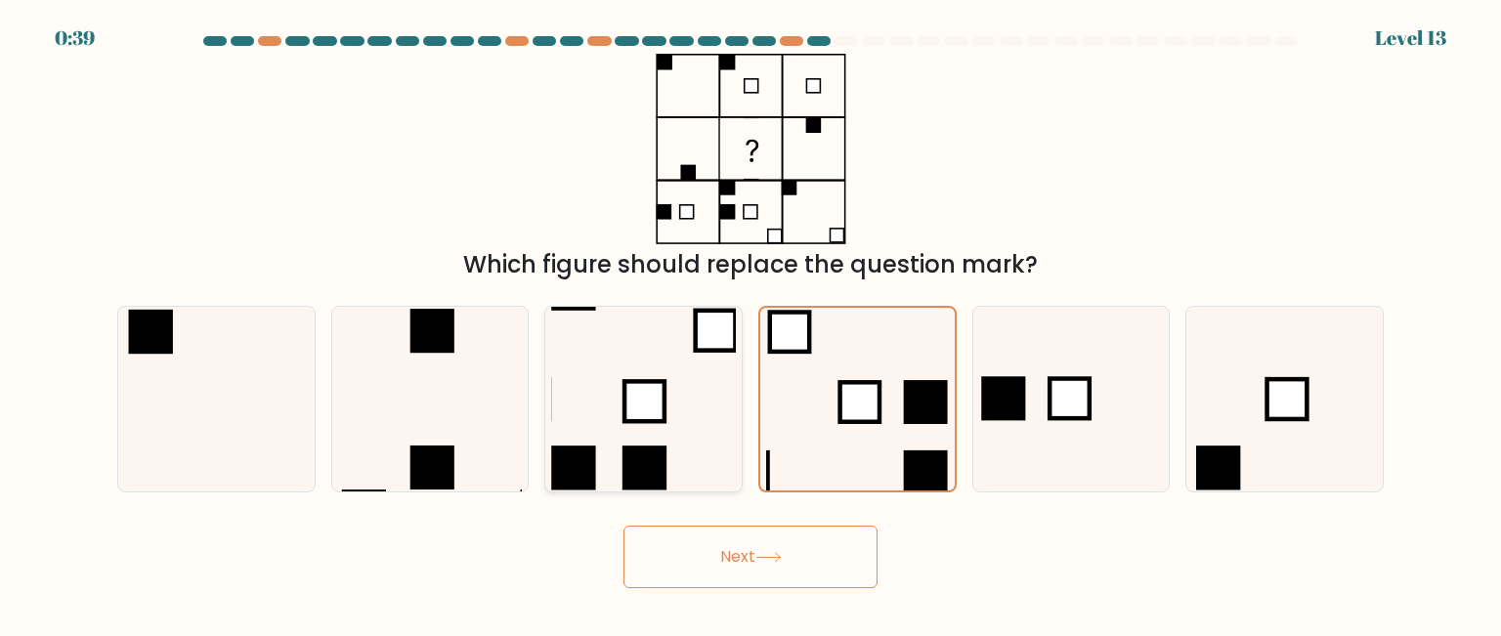
radio input "true"
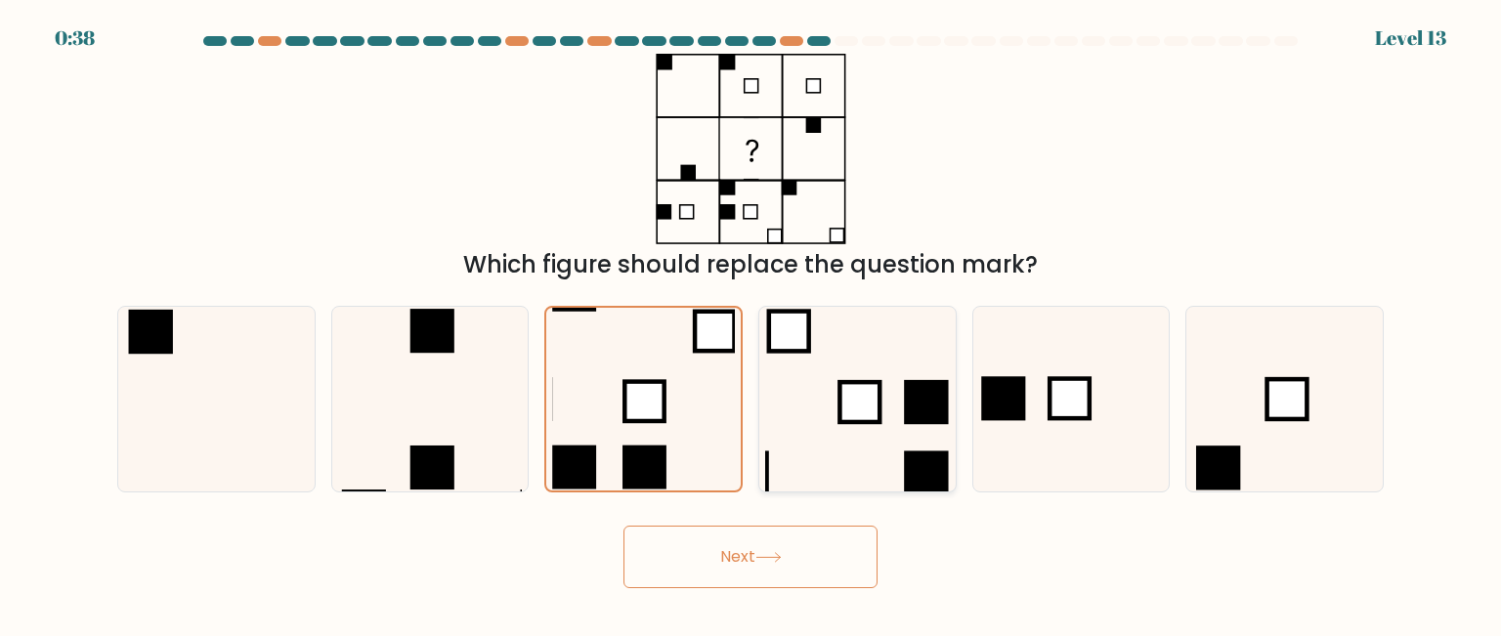
click at [809, 379] on icon at bounding box center [857, 399] width 184 height 184
click at [751, 323] on input "d." at bounding box center [750, 321] width 1 height 5
radio input "true"
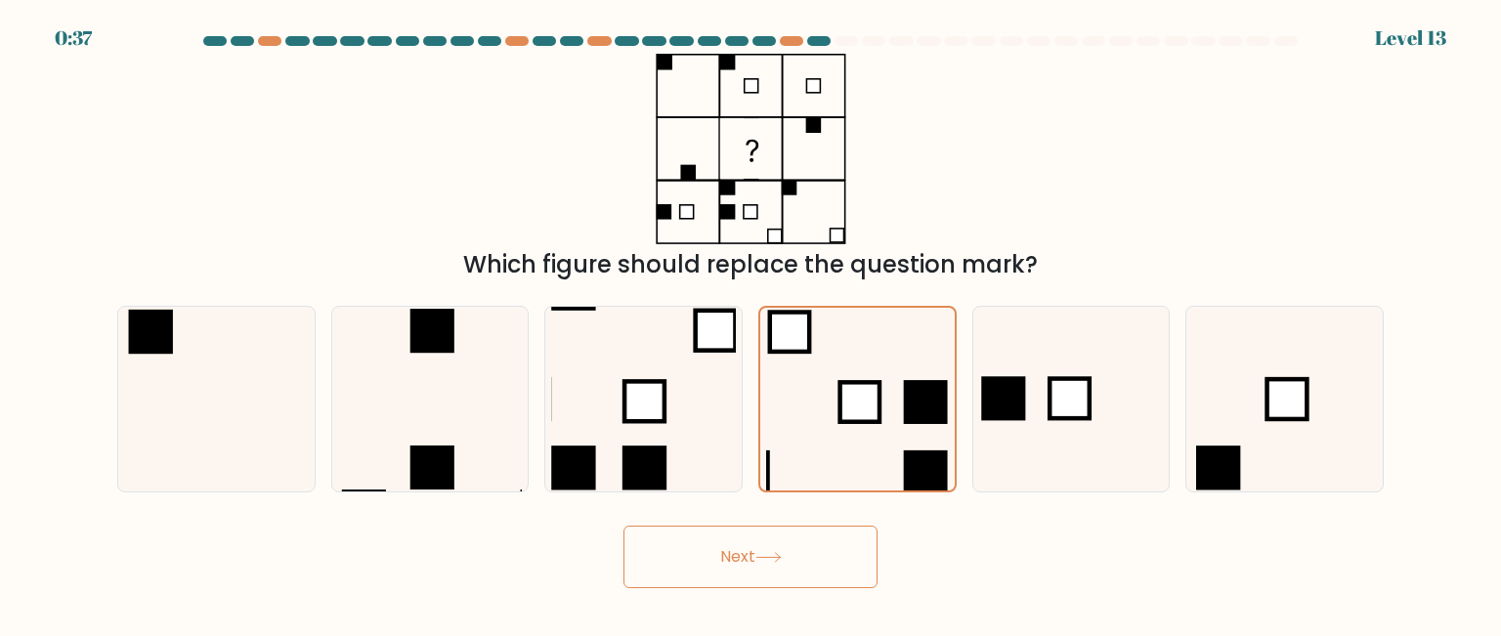
click at [712, 555] on button "Next" at bounding box center [750, 557] width 254 height 63
click at [704, 551] on button "Next" at bounding box center [750, 557] width 254 height 63
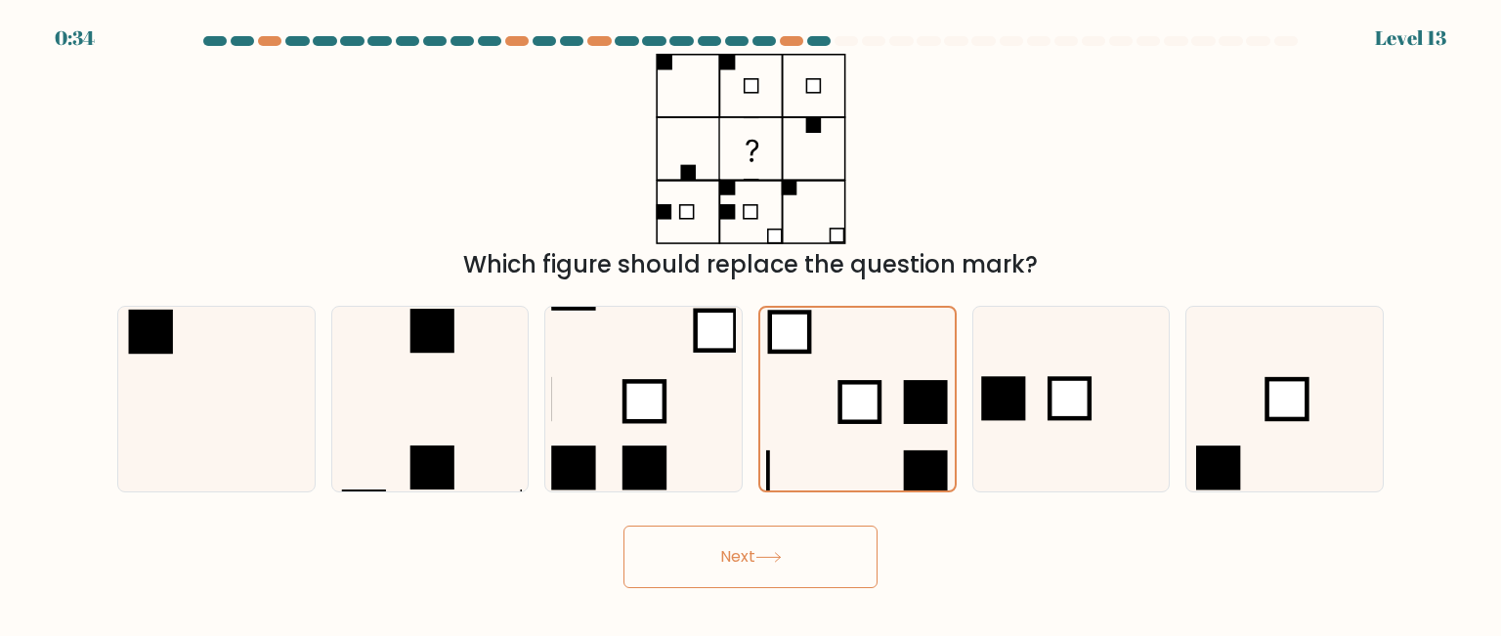
click at [836, 544] on button "Next" at bounding box center [750, 557] width 254 height 63
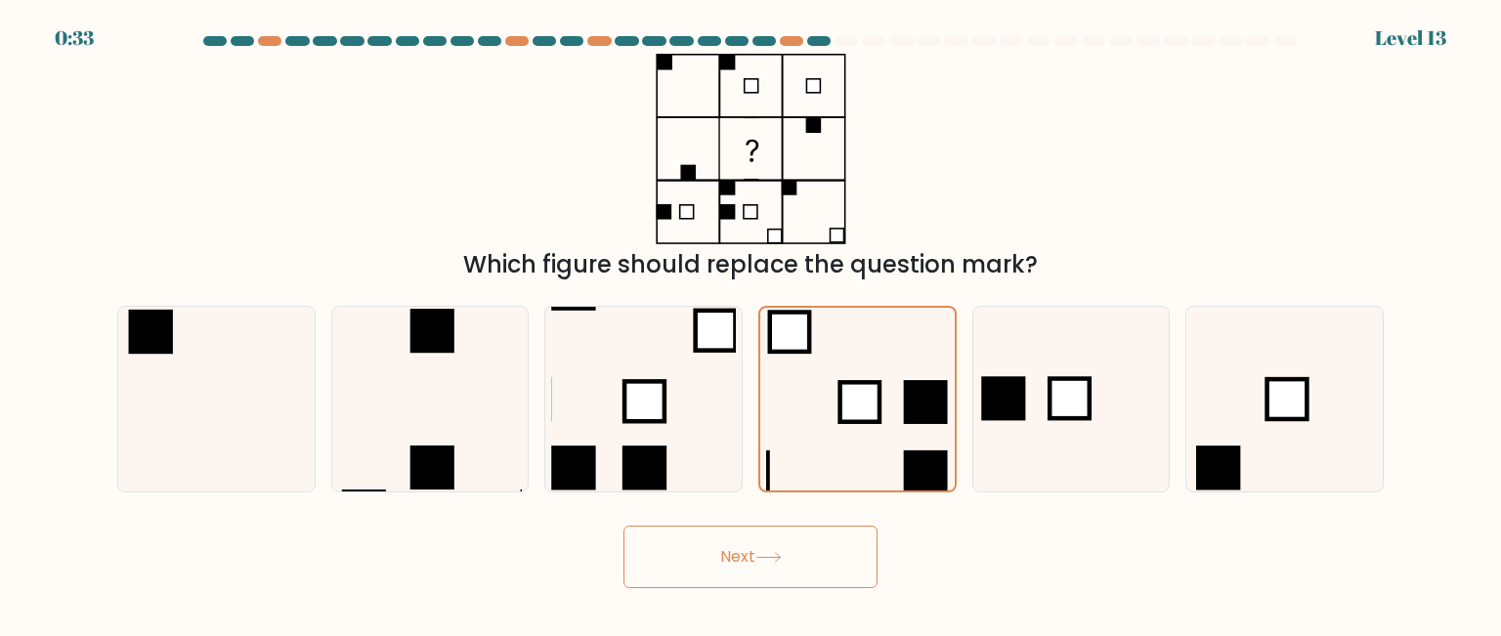
click at [836, 544] on button "Next" at bounding box center [750, 557] width 254 height 63
click at [831, 541] on button "Next" at bounding box center [750, 557] width 254 height 63
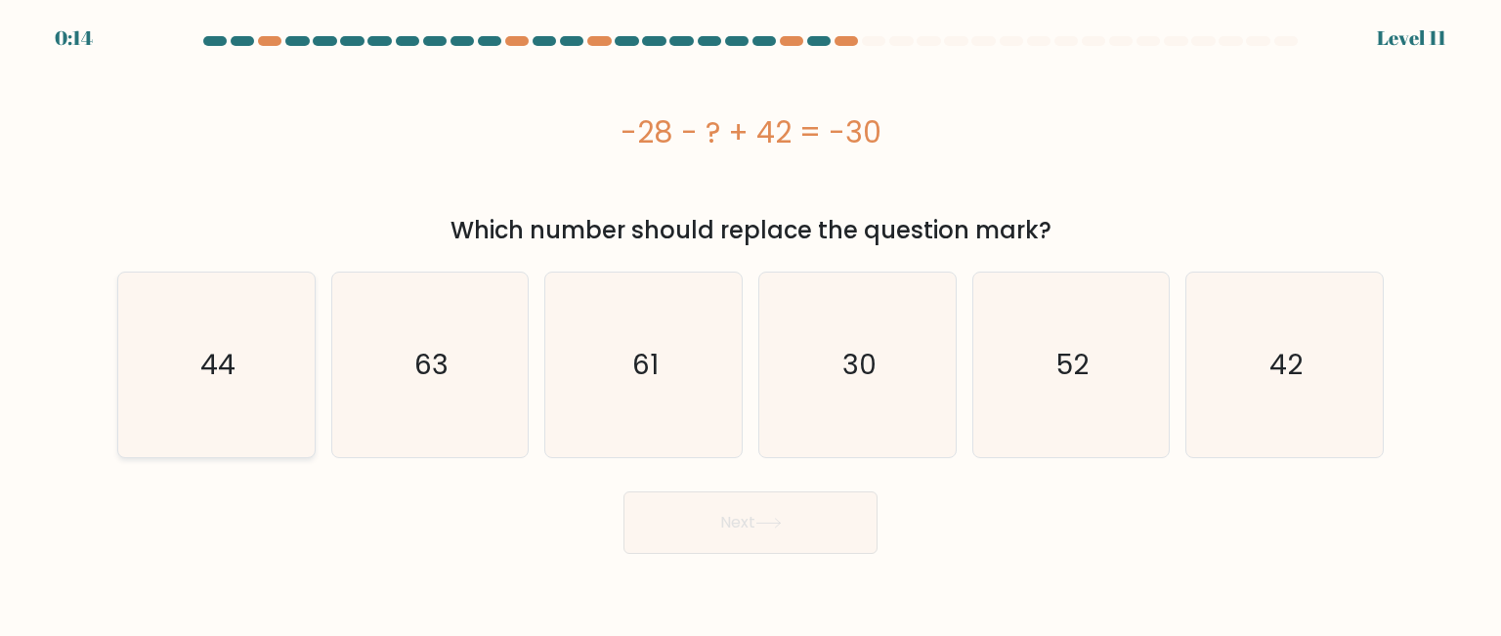
click at [127, 325] on icon "44" at bounding box center [216, 365] width 184 height 184
click at [750, 323] on input "a. 44" at bounding box center [750, 321] width 1 height 5
radio input "true"
click at [711, 542] on button "Next" at bounding box center [750, 522] width 254 height 63
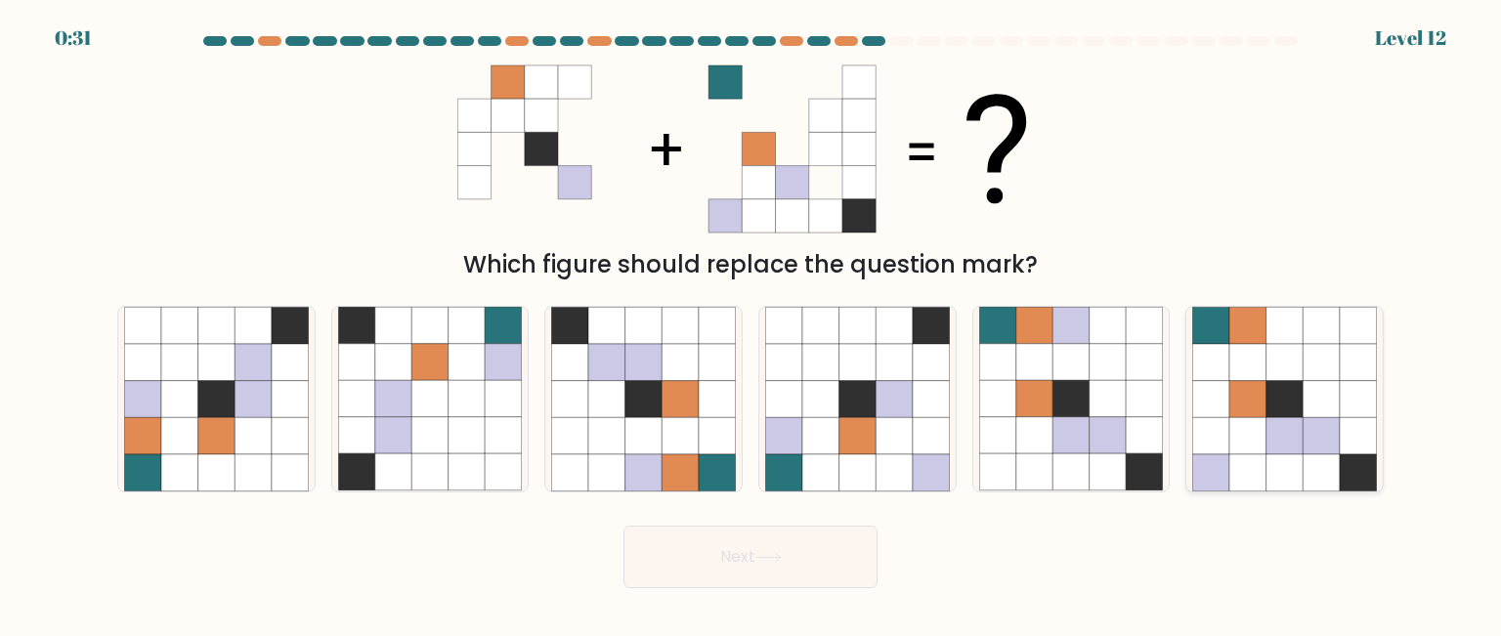
click at [1229, 354] on icon at bounding box center [1247, 362] width 37 height 37
click at [751, 323] on input "f." at bounding box center [750, 321] width 1 height 5
radio input "true"
click at [855, 566] on button "Next" at bounding box center [750, 557] width 254 height 63
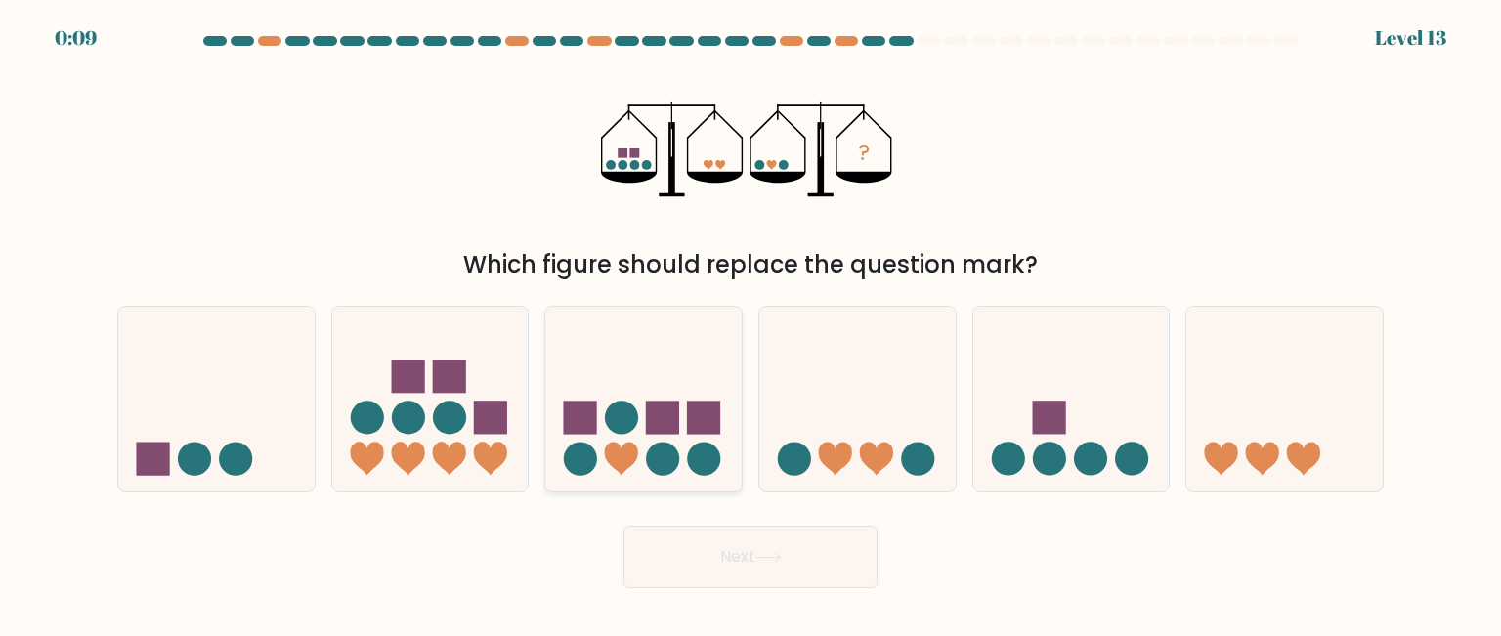
click at [704, 409] on rect at bounding box center [704, 417] width 33 height 33
click at [750, 323] on input "c." at bounding box center [750, 321] width 1 height 5
radio input "true"
click at [1057, 444] on icon at bounding box center [1071, 400] width 196 height 162
click at [751, 323] on input "e." at bounding box center [750, 321] width 1 height 5
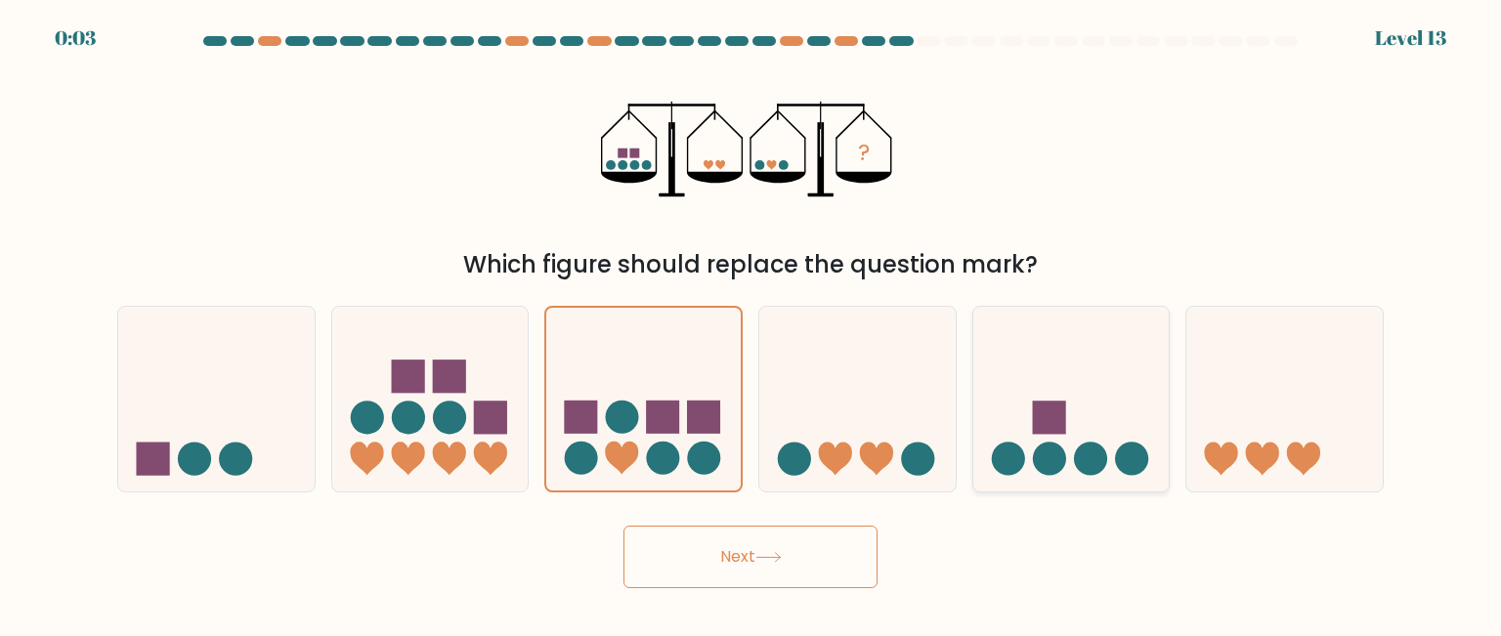
radio input "true"
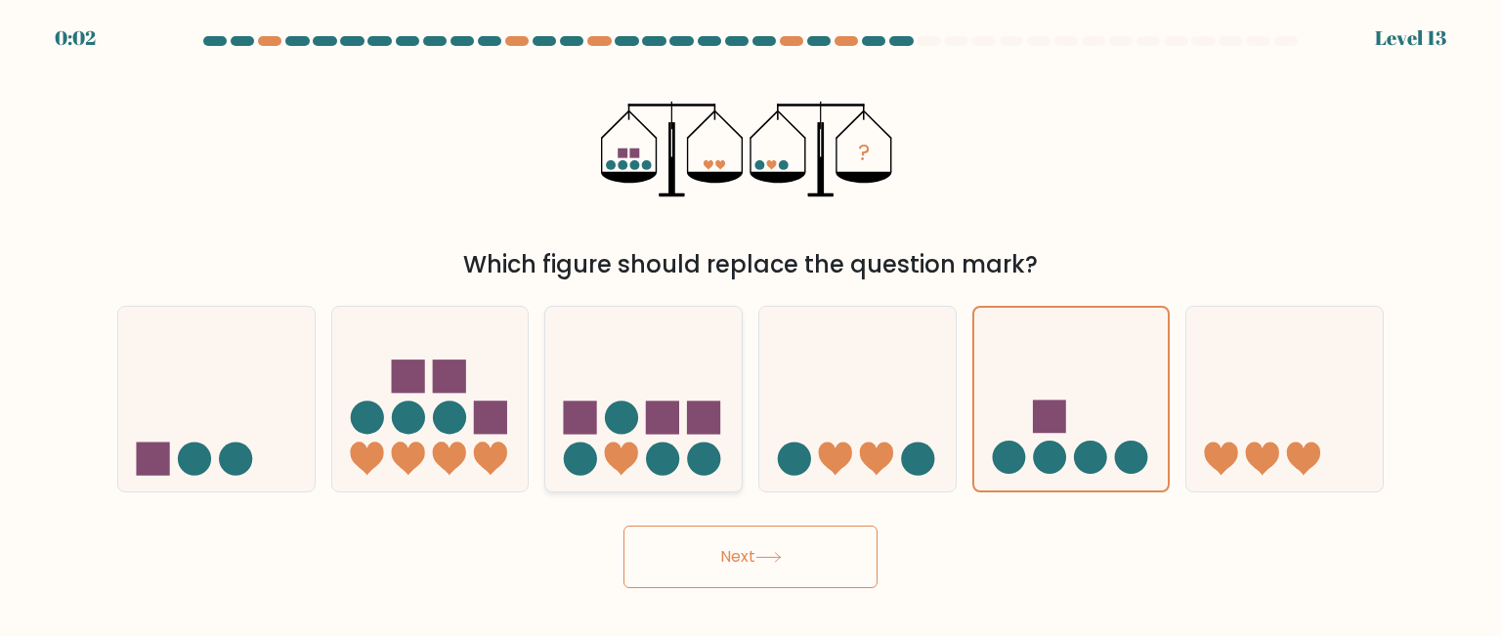
click at [647, 433] on rect at bounding box center [662, 417] width 33 height 33
click at [750, 323] on input "c." at bounding box center [750, 321] width 1 height 5
radio input "true"
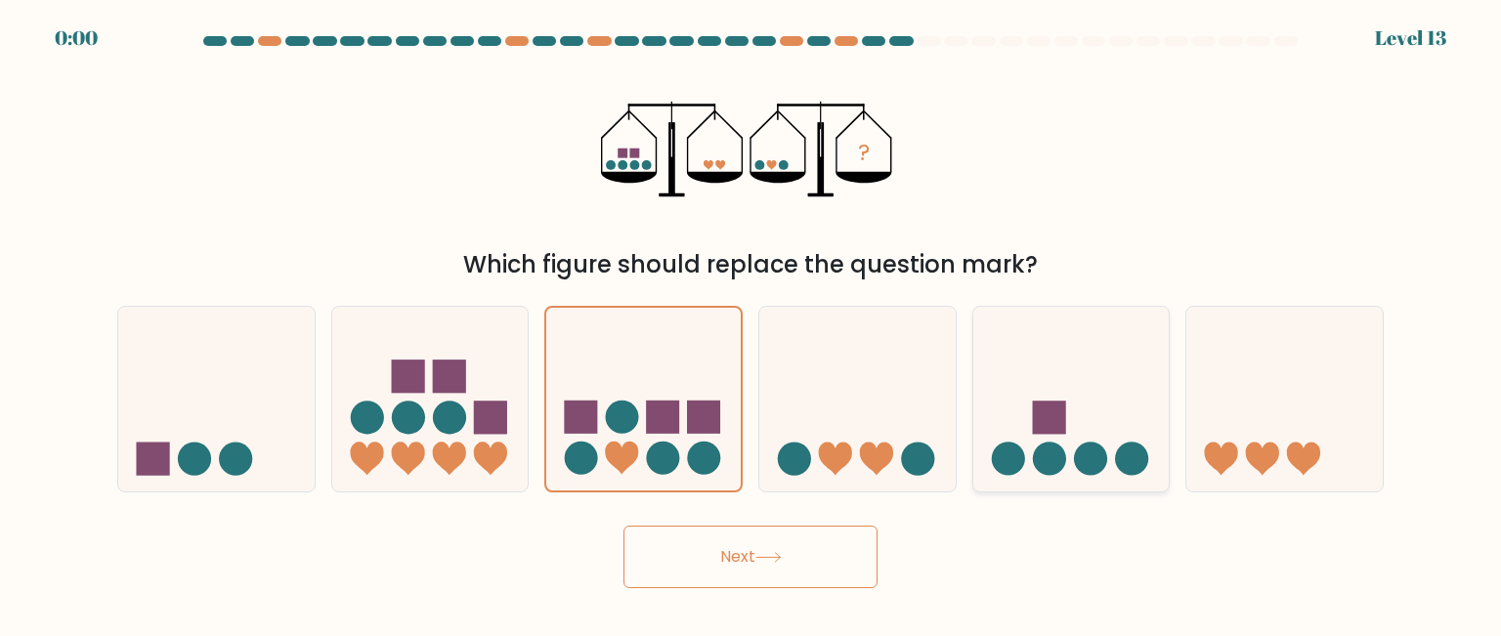
click at [1056, 404] on rect at bounding box center [1048, 417] width 33 height 33
click at [751, 323] on input "e." at bounding box center [750, 321] width 1 height 5
radio input "true"
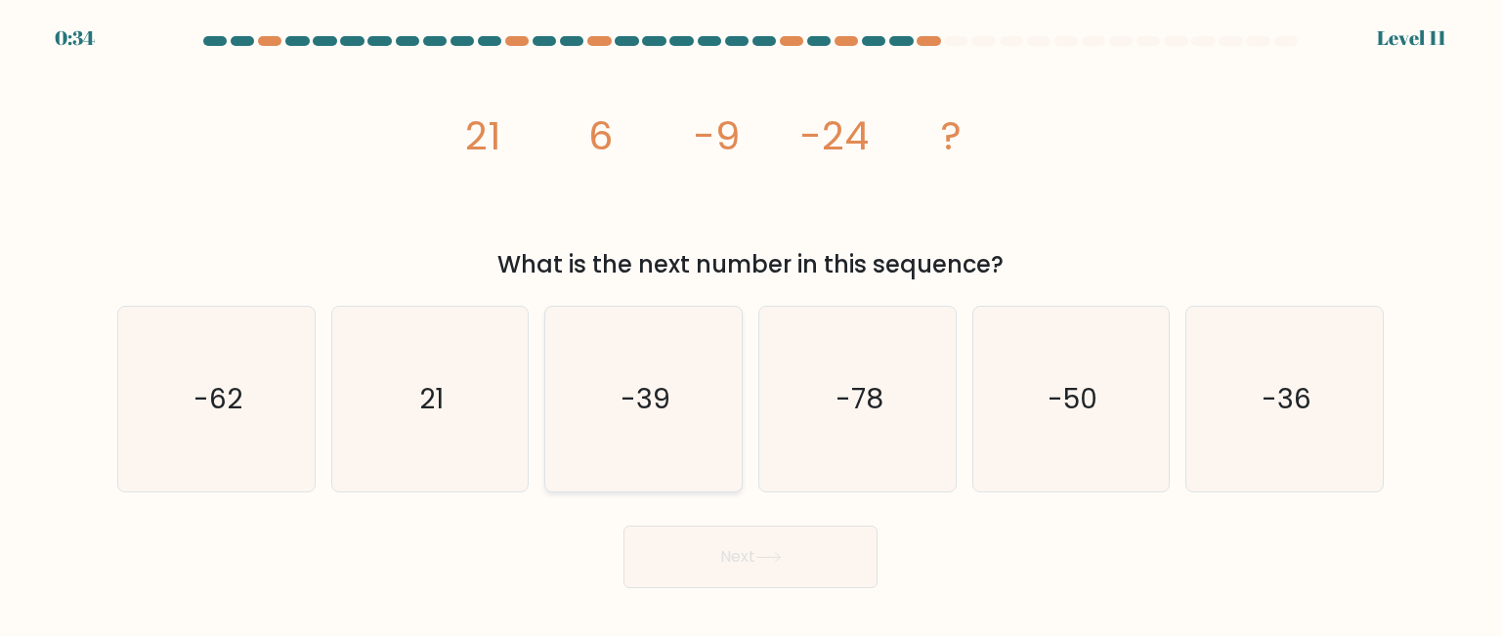
click at [626, 381] on text "-39" at bounding box center [645, 398] width 50 height 39
click at [750, 323] on input "c. -39" at bounding box center [750, 321] width 1 height 5
radio input "true"
click at [693, 564] on button "Next" at bounding box center [750, 557] width 254 height 63
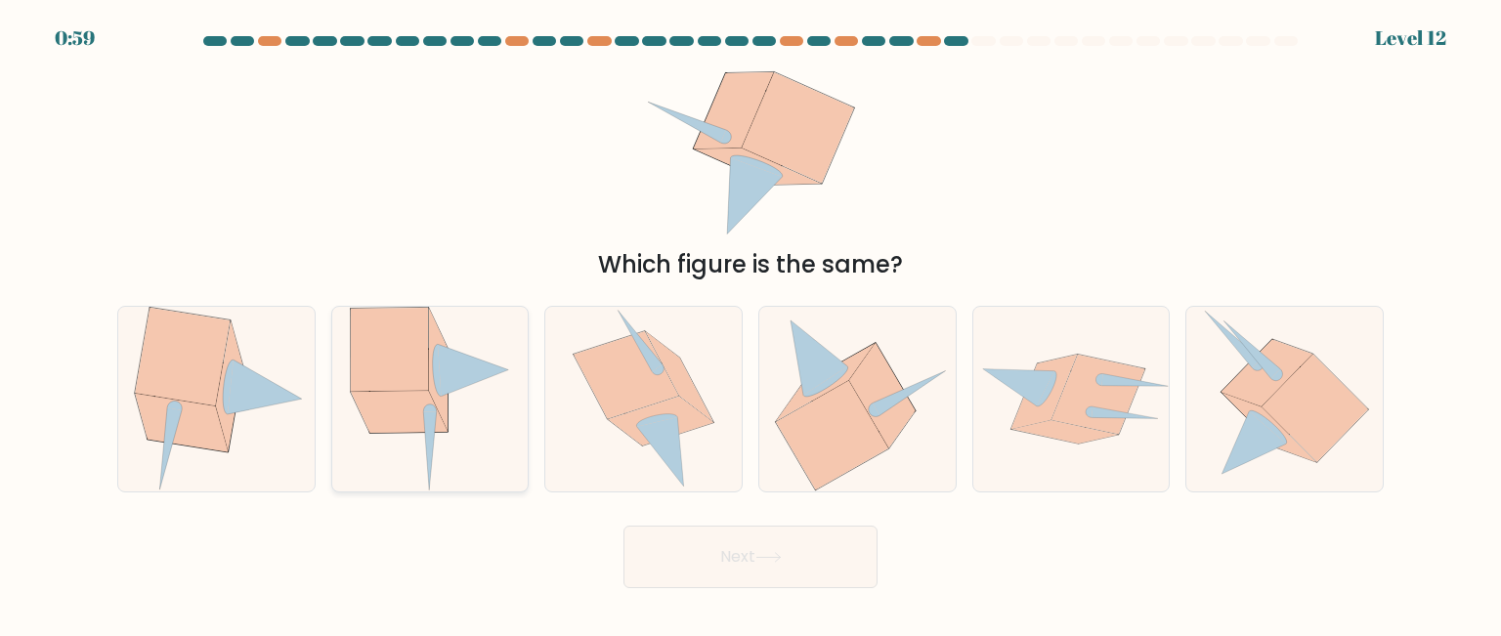
click at [418, 421] on icon at bounding box center [399, 413] width 97 height 42
click at [750, 323] on input "b." at bounding box center [750, 321] width 1 height 5
radio input "true"
click at [717, 587] on button "Next" at bounding box center [750, 557] width 254 height 63
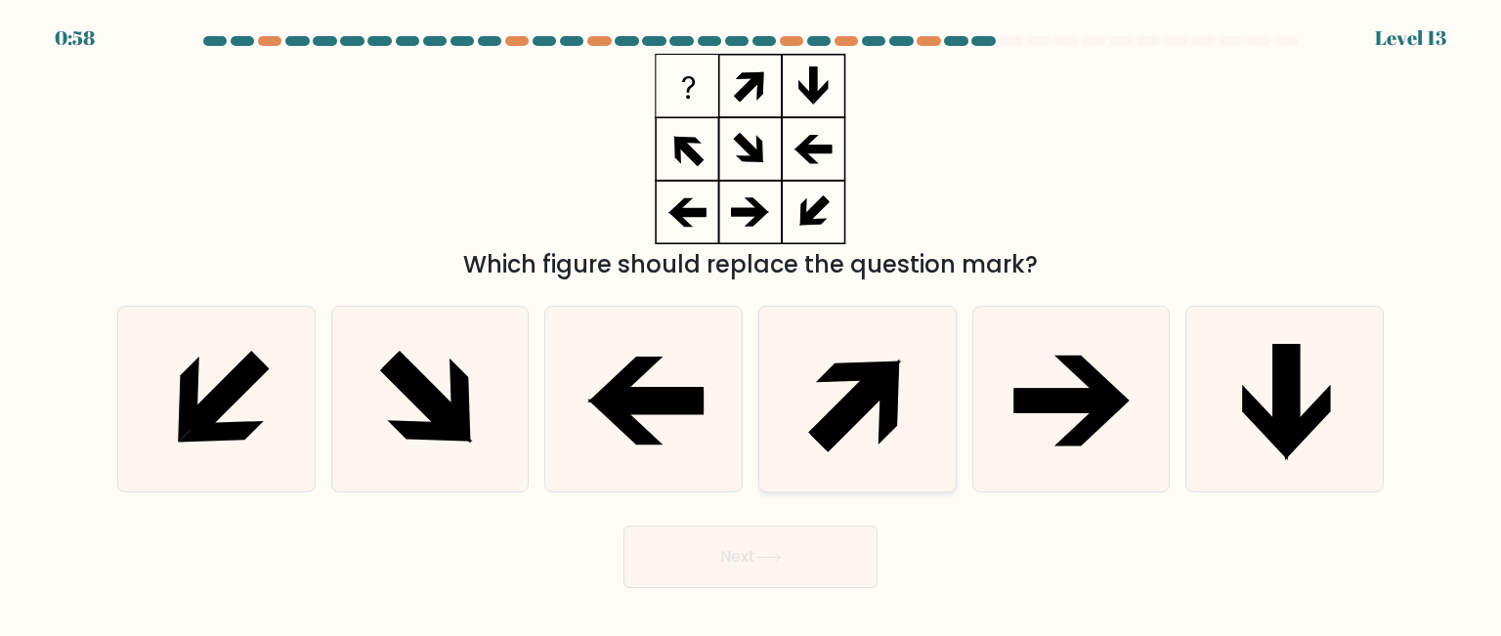
click at [829, 404] on icon at bounding box center [857, 399] width 184 height 184
click at [751, 323] on input "d." at bounding box center [750, 321] width 1 height 5
radio input "true"
click at [768, 554] on icon at bounding box center [768, 557] width 26 height 11
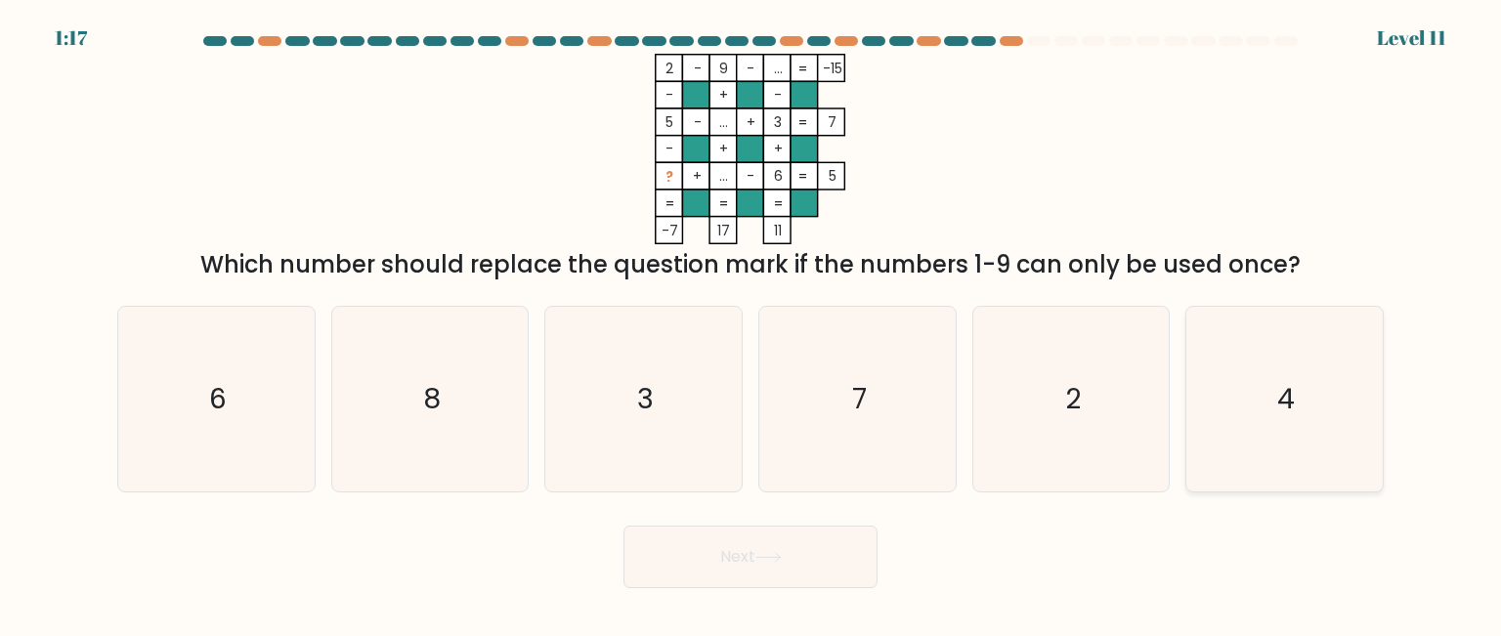
click at [1286, 459] on icon "4" at bounding box center [1284, 399] width 184 height 184
click at [751, 323] on input "f. 4" at bounding box center [750, 321] width 1 height 5
radio input "true"
click at [692, 563] on button "Next" at bounding box center [750, 557] width 254 height 63
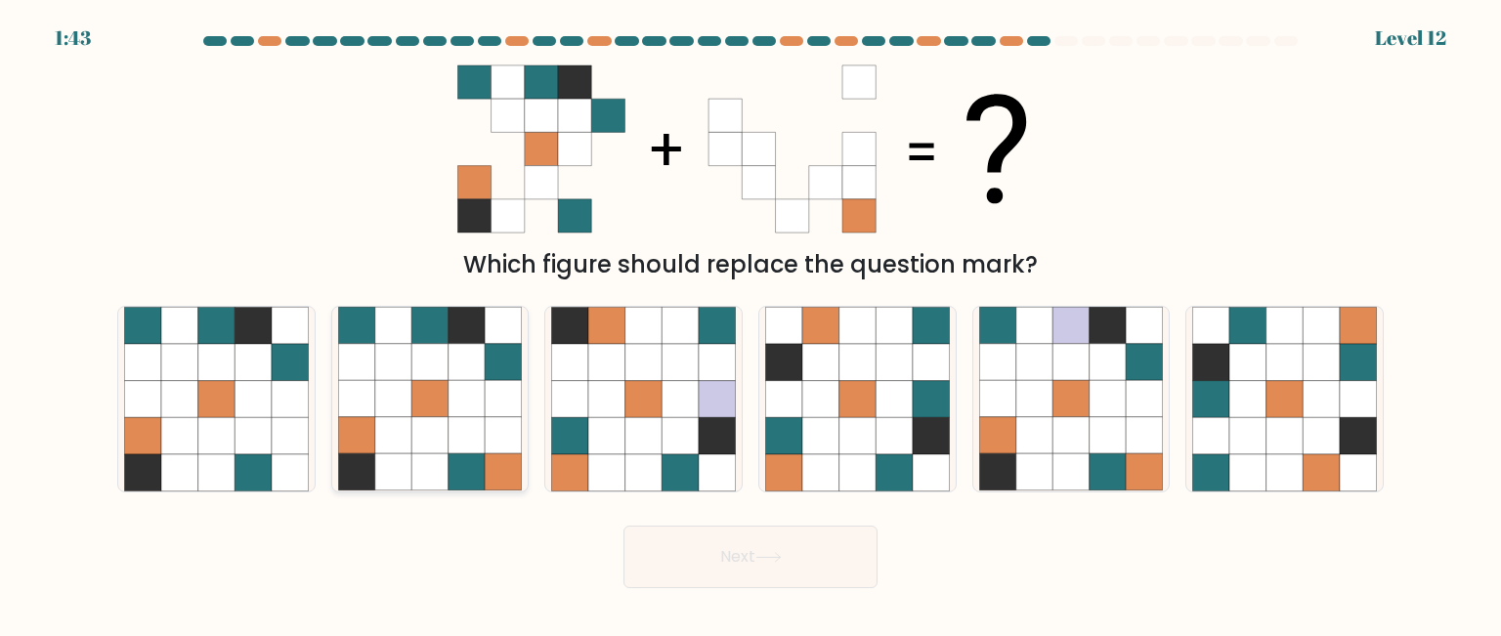
click at [451, 386] on icon at bounding box center [466, 399] width 37 height 37
click at [750, 323] on input "b." at bounding box center [750, 321] width 1 height 5
radio input "true"
click at [825, 553] on button "Next" at bounding box center [750, 557] width 254 height 63
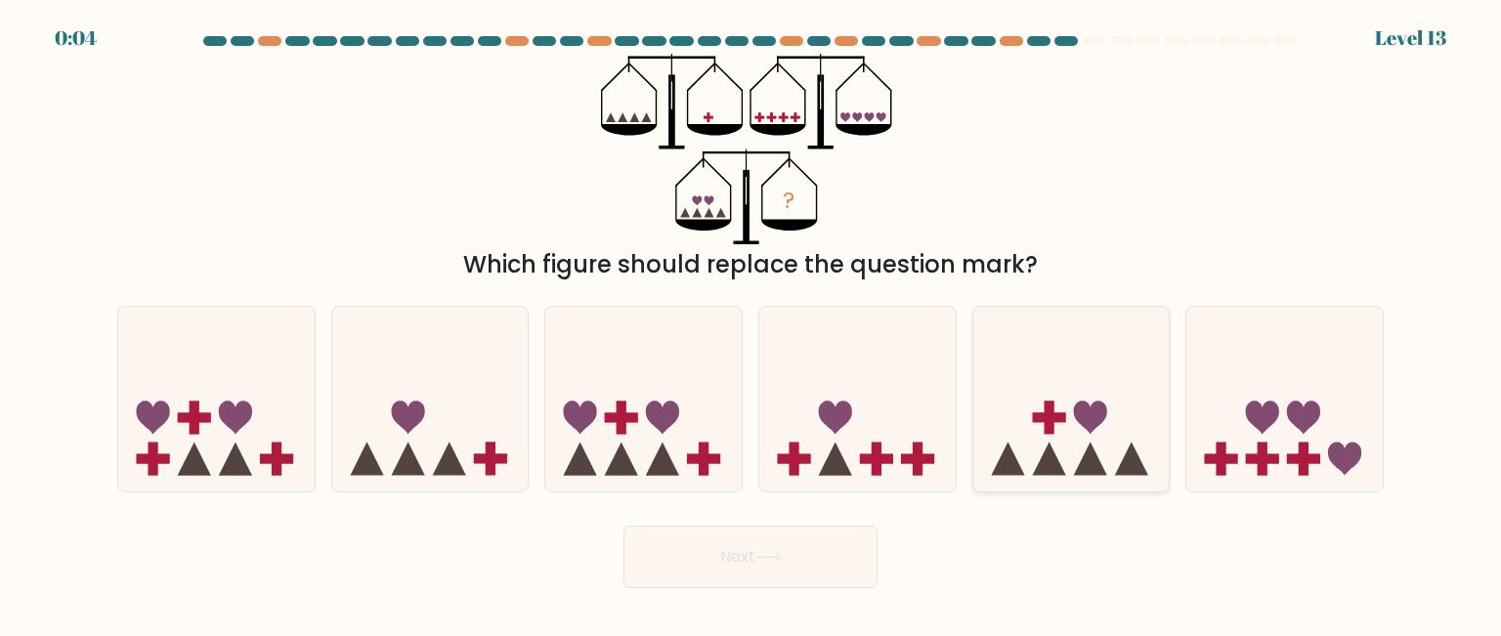
click at [1098, 445] on icon at bounding box center [1071, 400] width 196 height 162
click at [751, 323] on input "e." at bounding box center [750, 321] width 1 height 5
radio input "true"
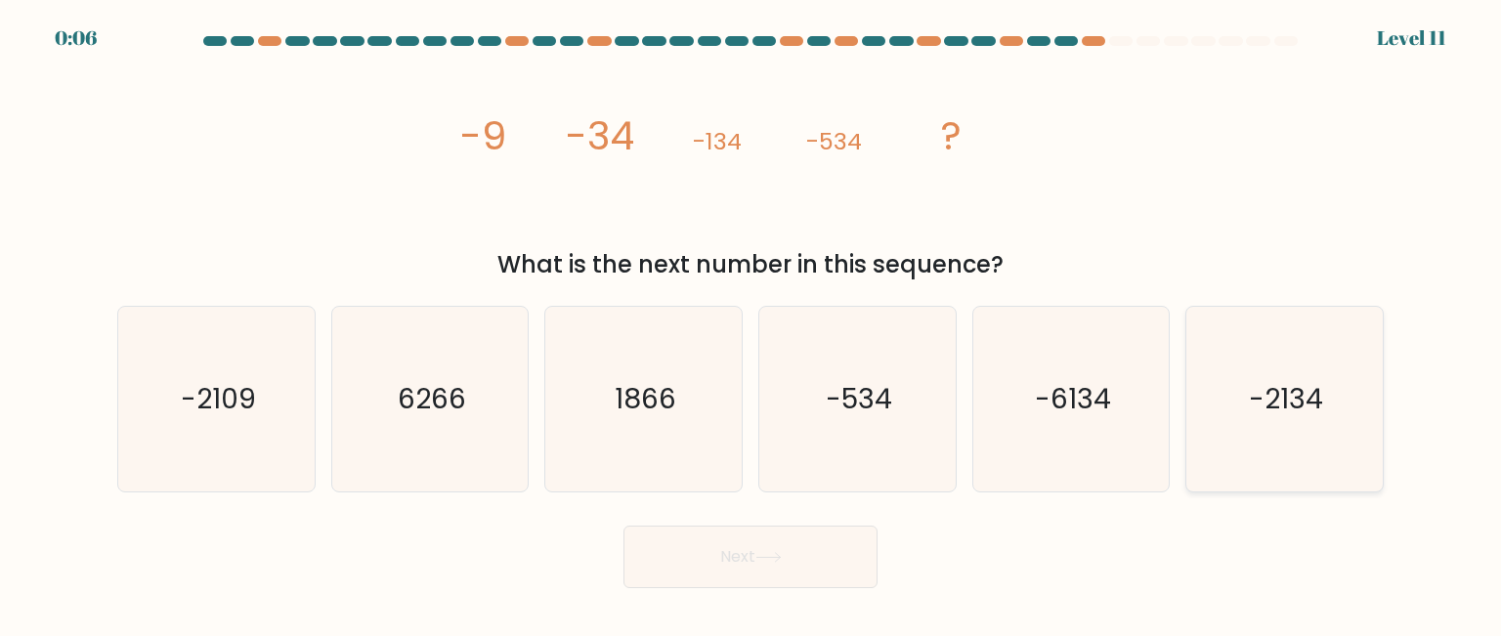
click at [1297, 441] on icon "-2134" at bounding box center [1284, 399] width 184 height 184
click at [751, 323] on input "f. -2134" at bounding box center [750, 321] width 1 height 5
radio input "true"
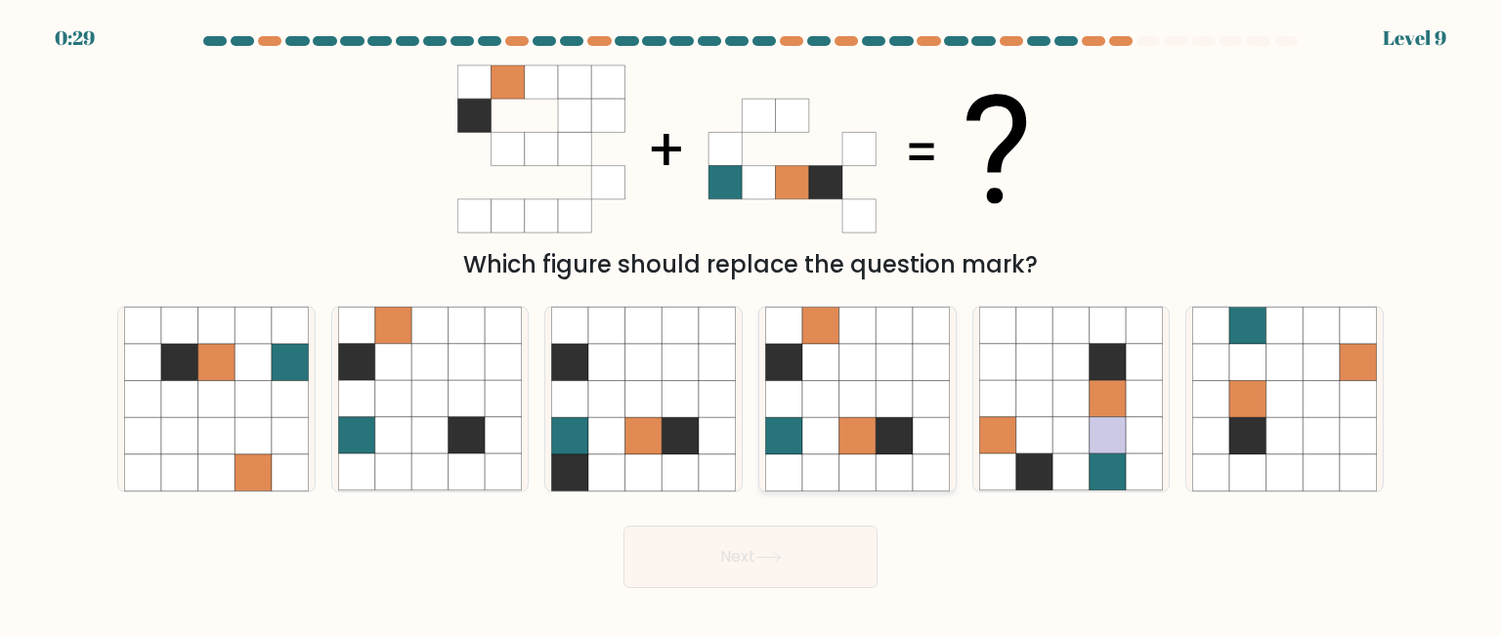
click at [918, 418] on icon at bounding box center [931, 435] width 37 height 37
click at [751, 323] on input "d." at bounding box center [750, 321] width 1 height 5
radio input "true"
click at [817, 546] on button "Next" at bounding box center [750, 557] width 254 height 63
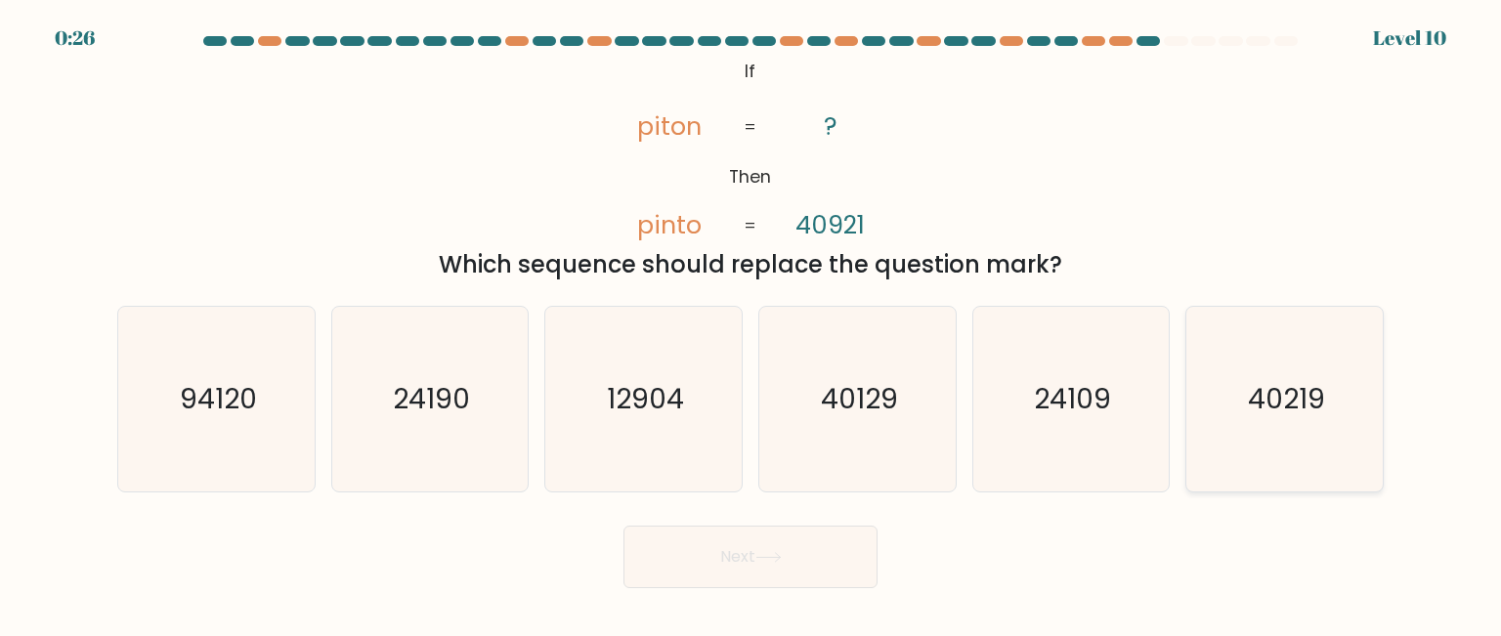
click at [1271, 433] on icon "40219" at bounding box center [1284, 399] width 184 height 184
click at [751, 323] on input "f. 40219" at bounding box center [750, 321] width 1 height 5
radio input "true"
click at [794, 564] on button "Next" at bounding box center [750, 557] width 254 height 63
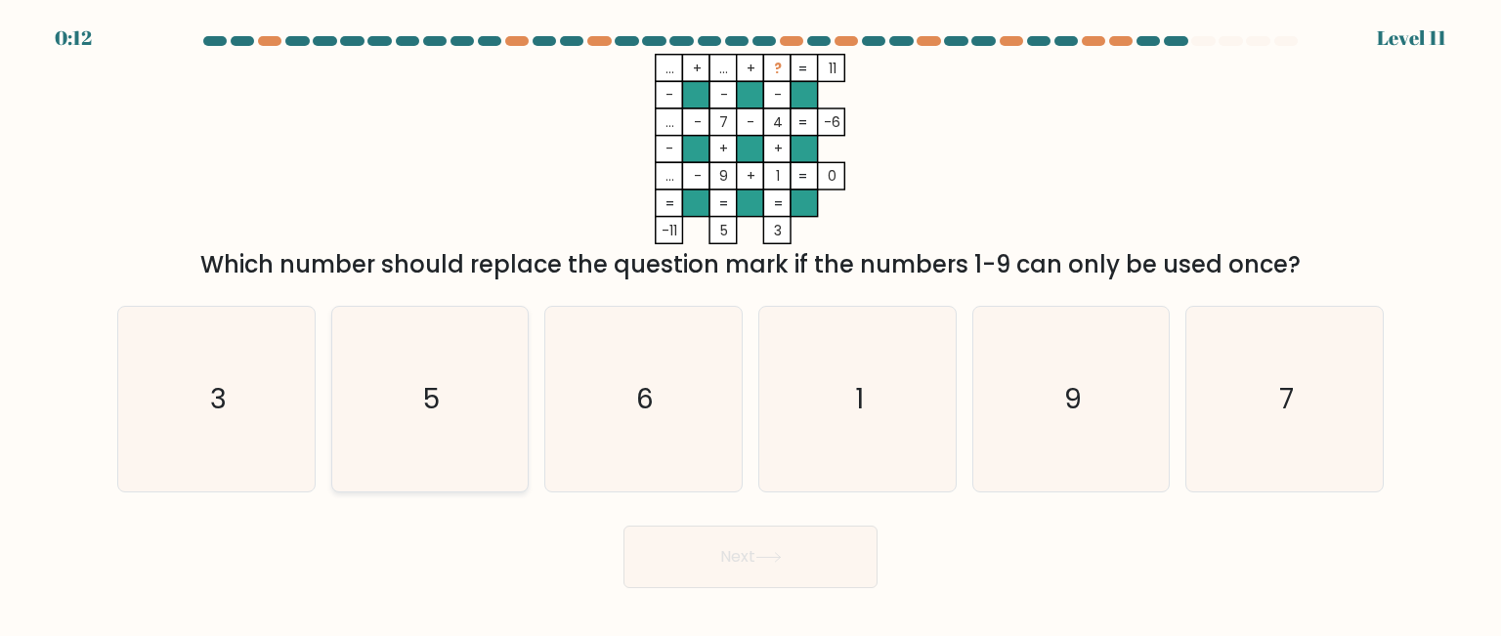
click at [484, 331] on icon "5" at bounding box center [430, 399] width 184 height 184
click at [750, 323] on input "b. 5" at bounding box center [750, 321] width 1 height 5
radio input "true"
click at [653, 561] on button "Next" at bounding box center [750, 557] width 254 height 63
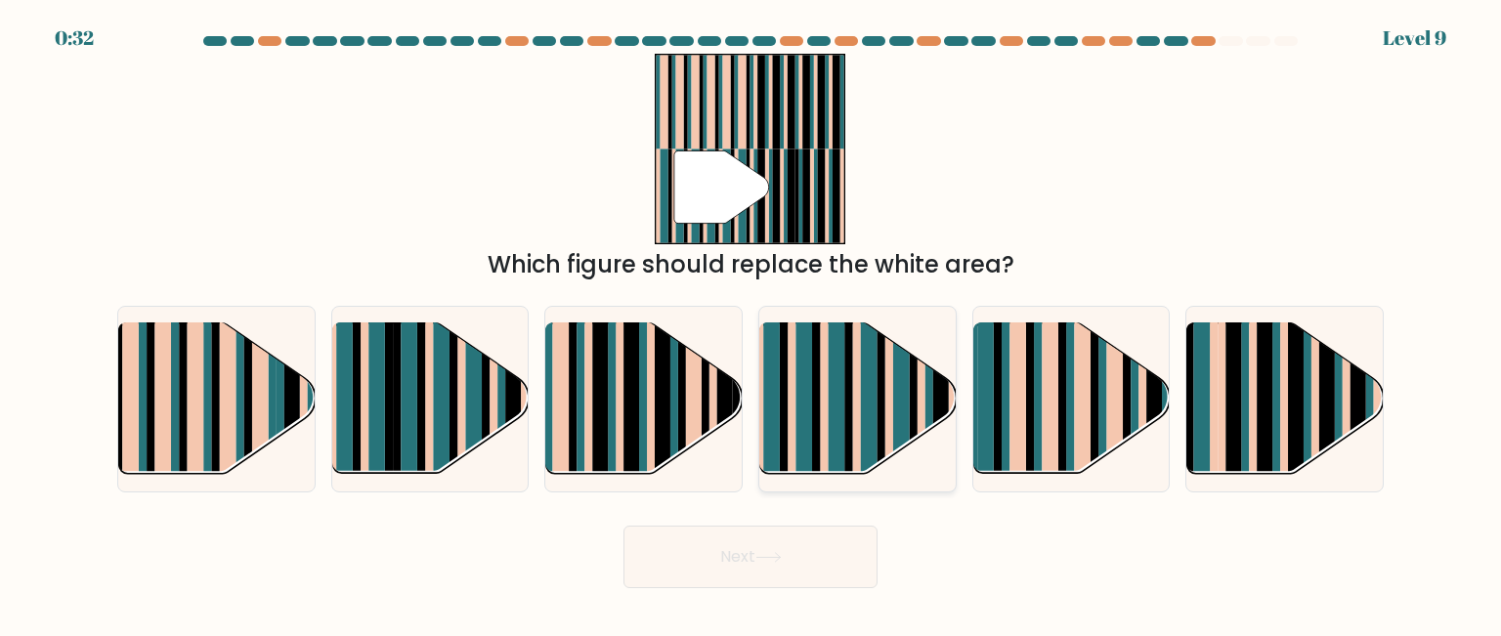
click at [846, 445] on rect at bounding box center [848, 417] width 8 height 194
click at [751, 323] on input "d." at bounding box center [750, 321] width 1 height 5
radio input "true"
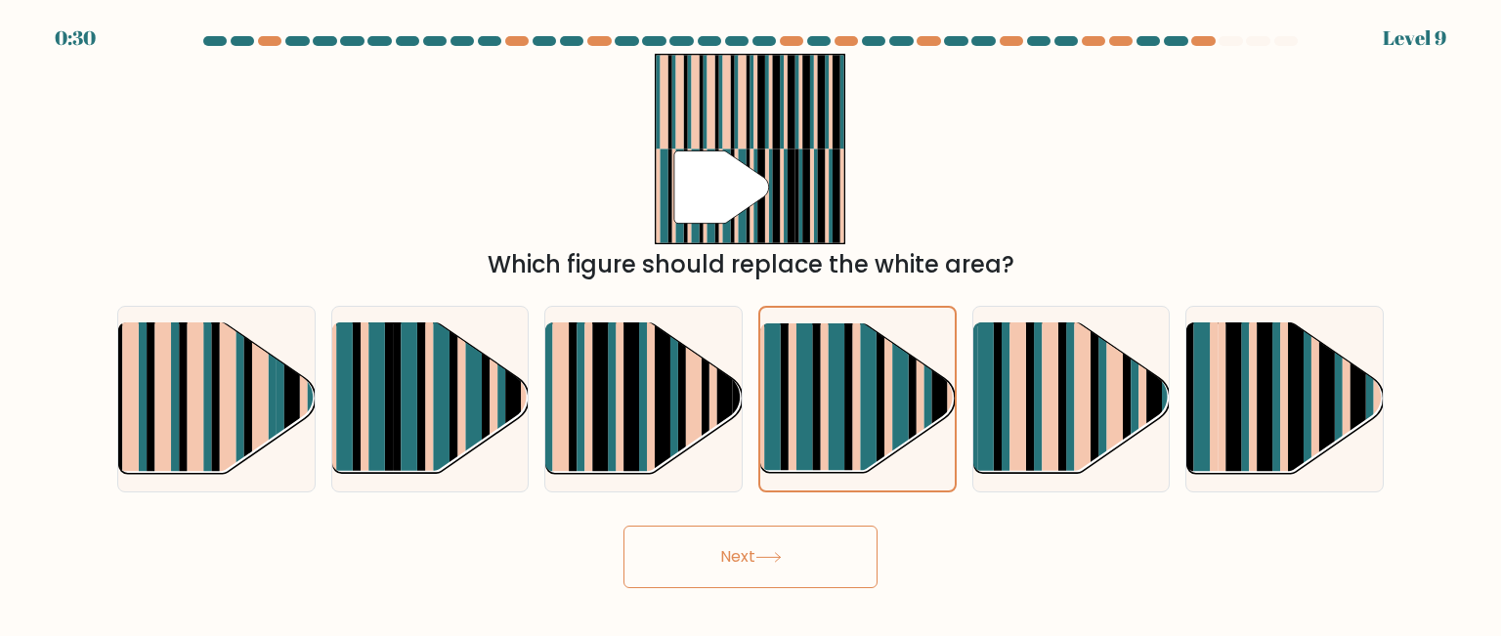
click at [816, 581] on button "Next" at bounding box center [750, 557] width 254 height 63
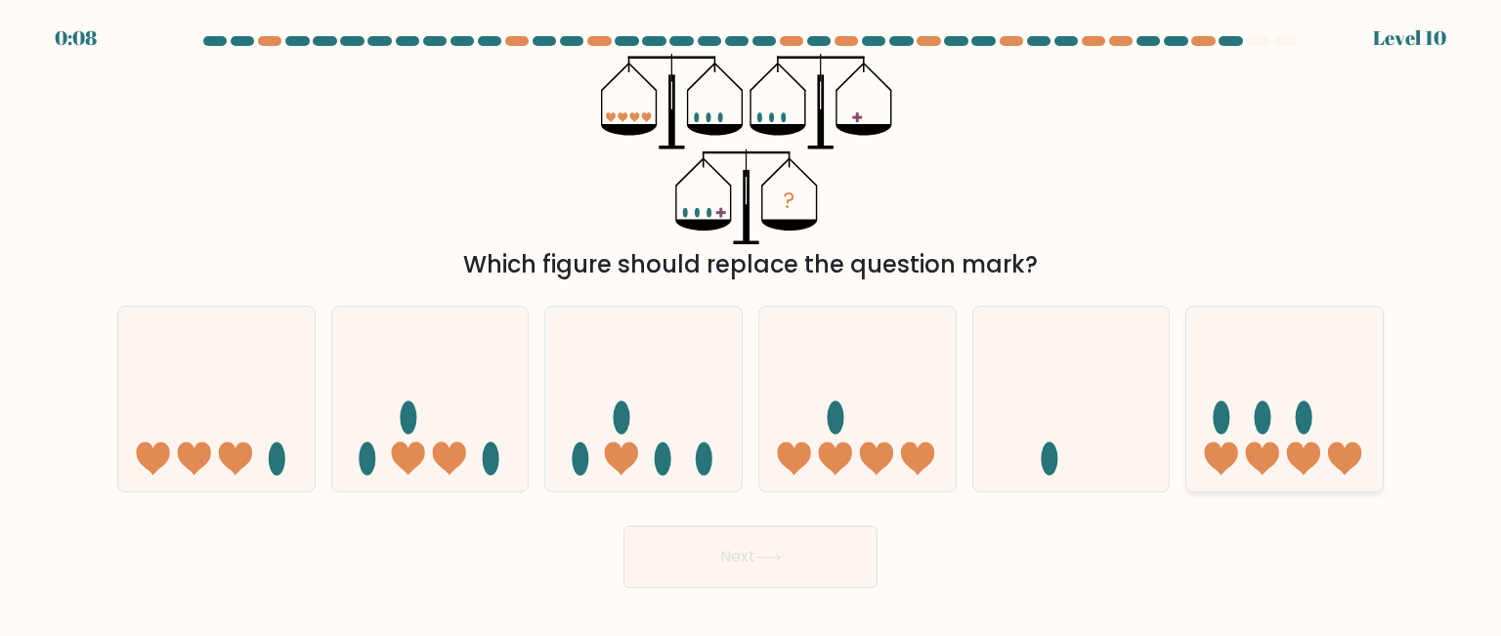
click at [1337, 410] on icon at bounding box center [1284, 400] width 196 height 162
click at [751, 323] on input "f." at bounding box center [750, 321] width 1 height 5
radio input "true"
click at [832, 560] on button "Next" at bounding box center [750, 557] width 254 height 63
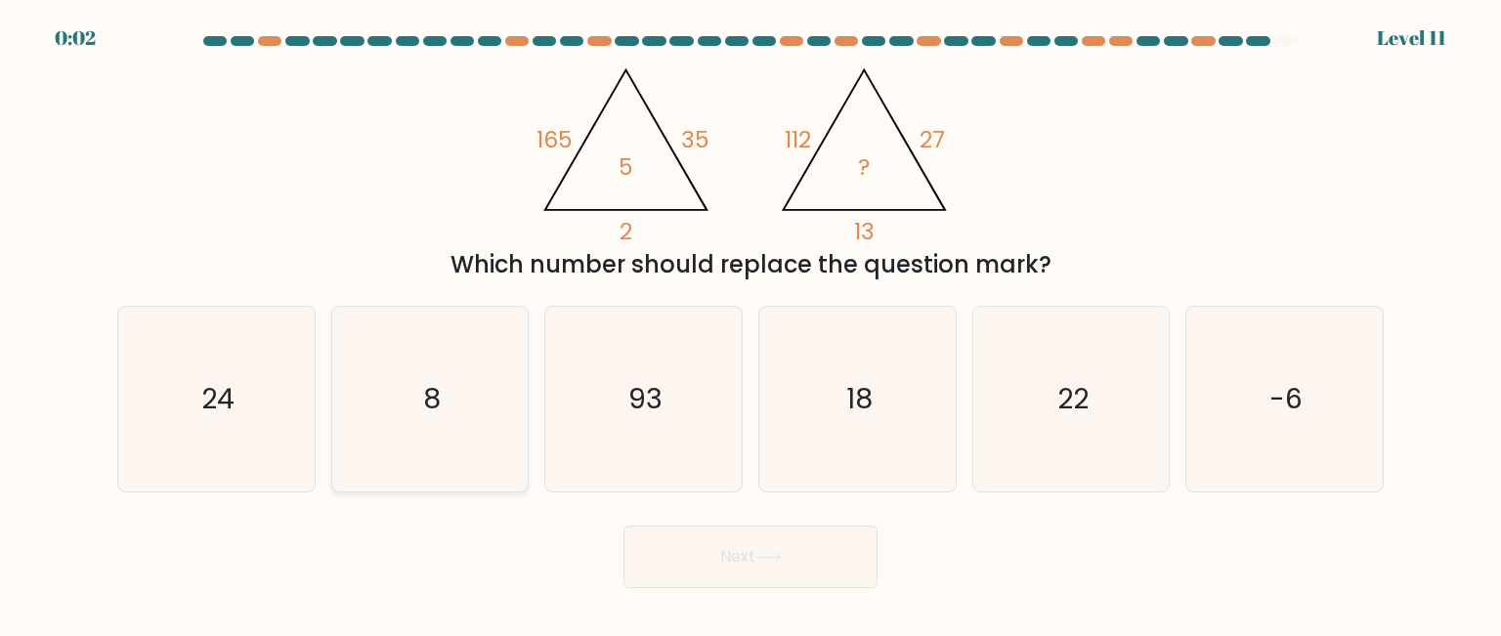
click at [482, 429] on icon "8" at bounding box center [430, 399] width 184 height 184
click at [750, 323] on input "b. 8" at bounding box center [750, 321] width 1 height 5
radio input "true"
click at [700, 569] on button "Next" at bounding box center [750, 557] width 254 height 63
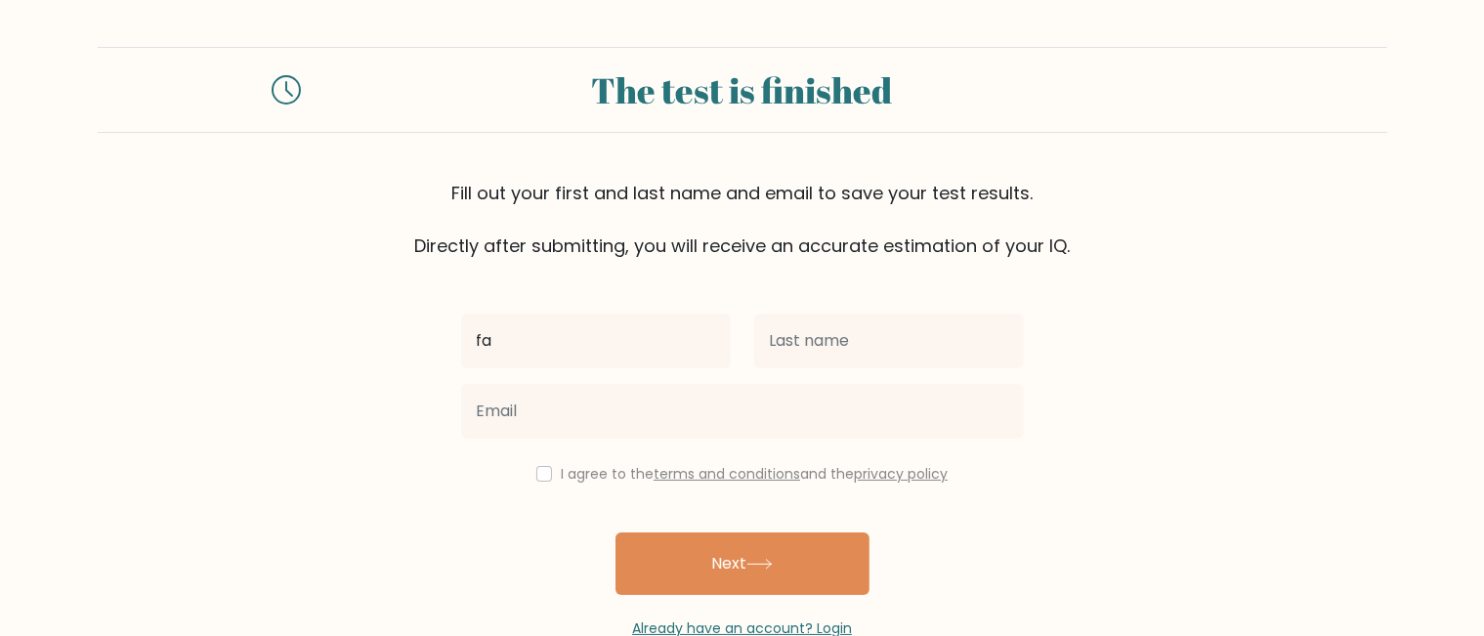
type input "f"
type input "D"
type input "Fatiha"
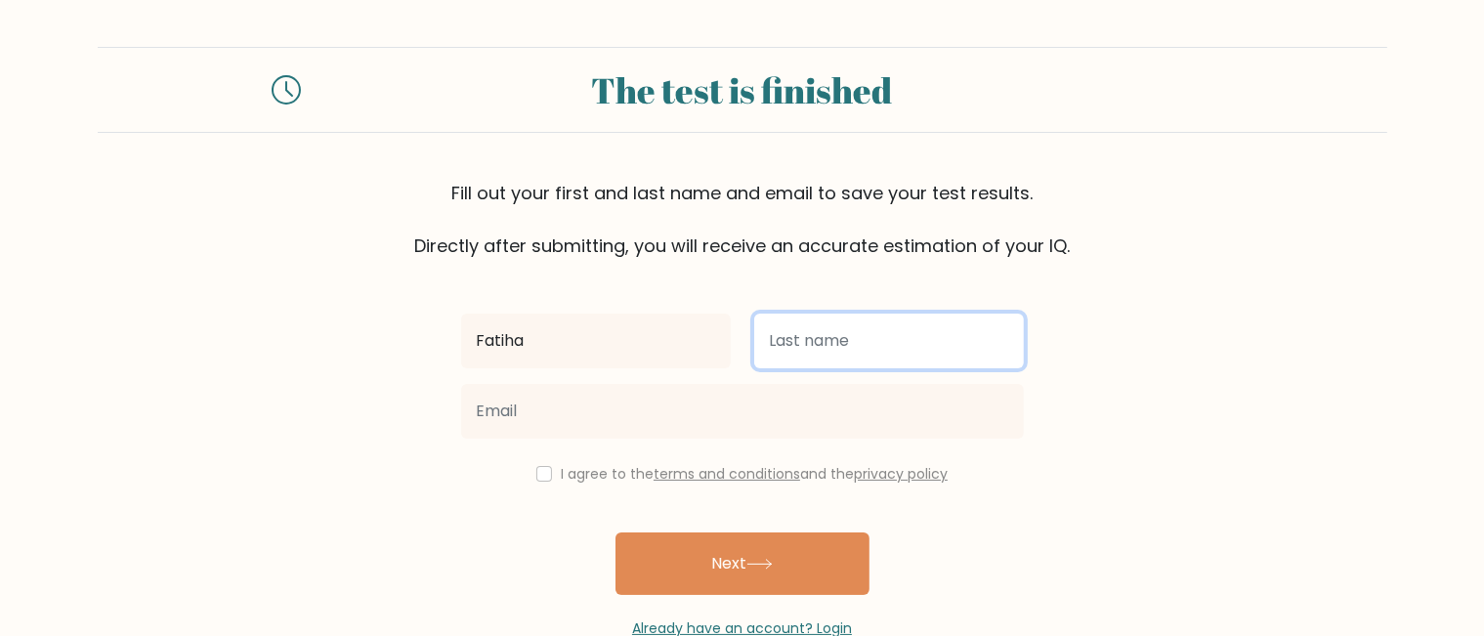
click at [761, 320] on input "text" at bounding box center [889, 341] width 270 height 55
type input "Syahira"
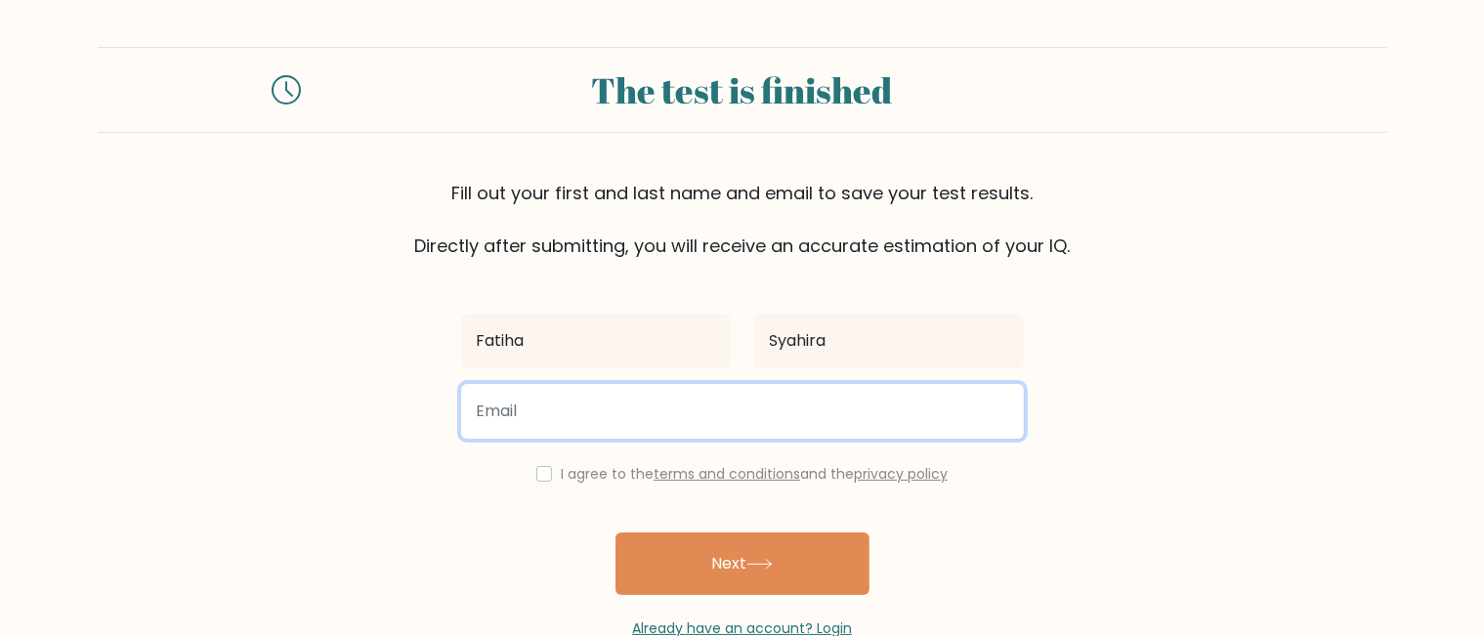
click at [750, 397] on input "email" at bounding box center [742, 411] width 563 height 55
type input "fthasyahira@gmail.com"
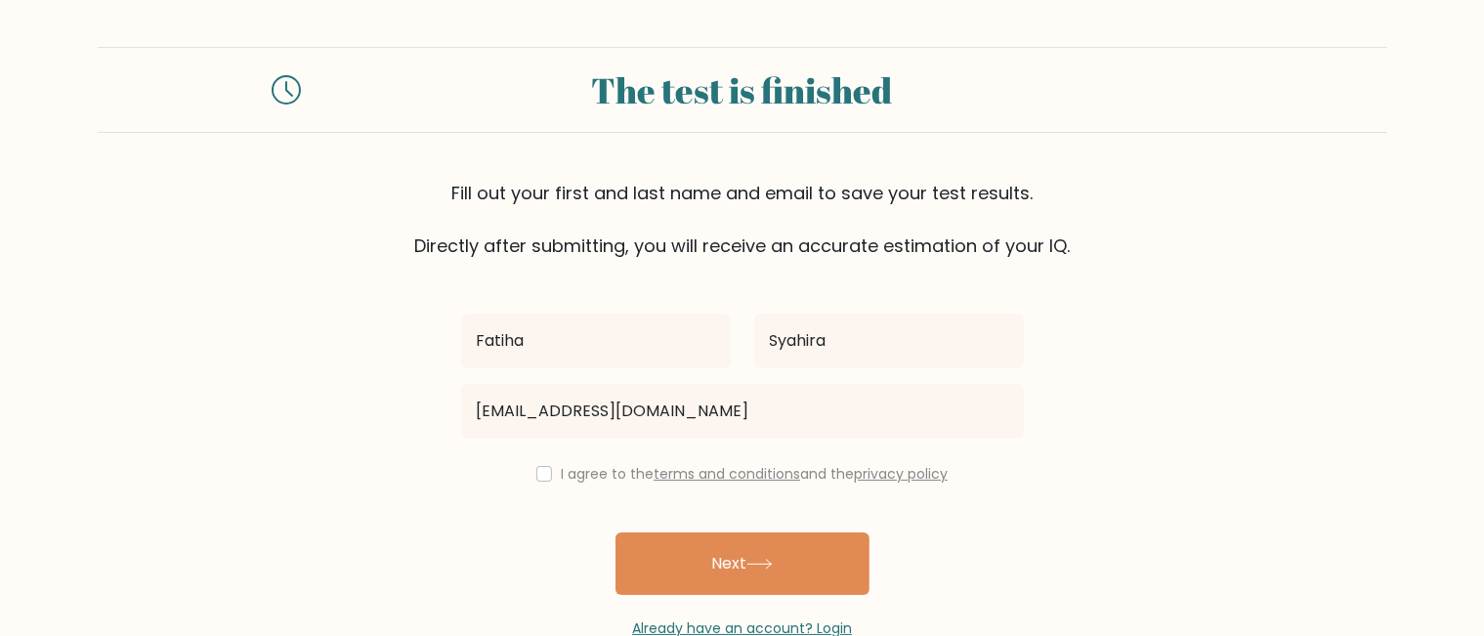
click at [571, 479] on label "I agree to the terms and conditions and the privacy policy" at bounding box center [754, 474] width 387 height 20
click at [543, 476] on input "checkbox" at bounding box center [544, 474] width 16 height 16
checkbox input "true"
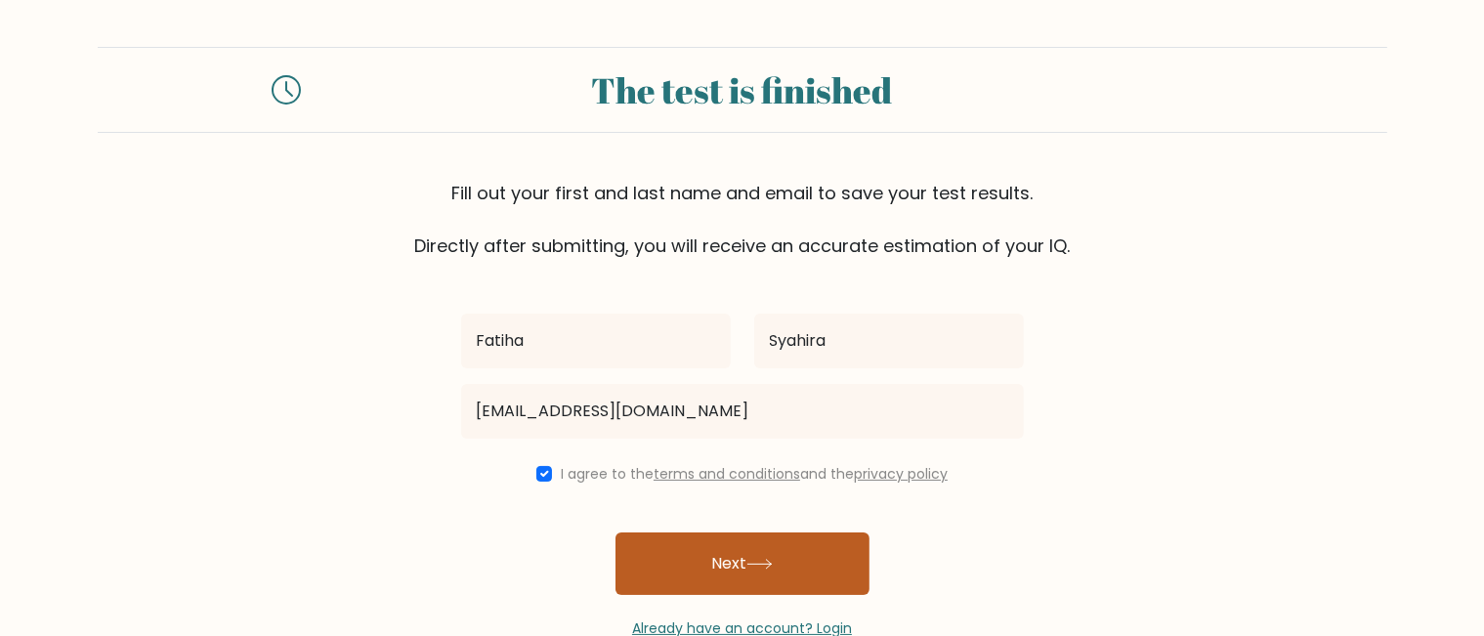
click at [660, 563] on button "Next" at bounding box center [743, 564] width 254 height 63
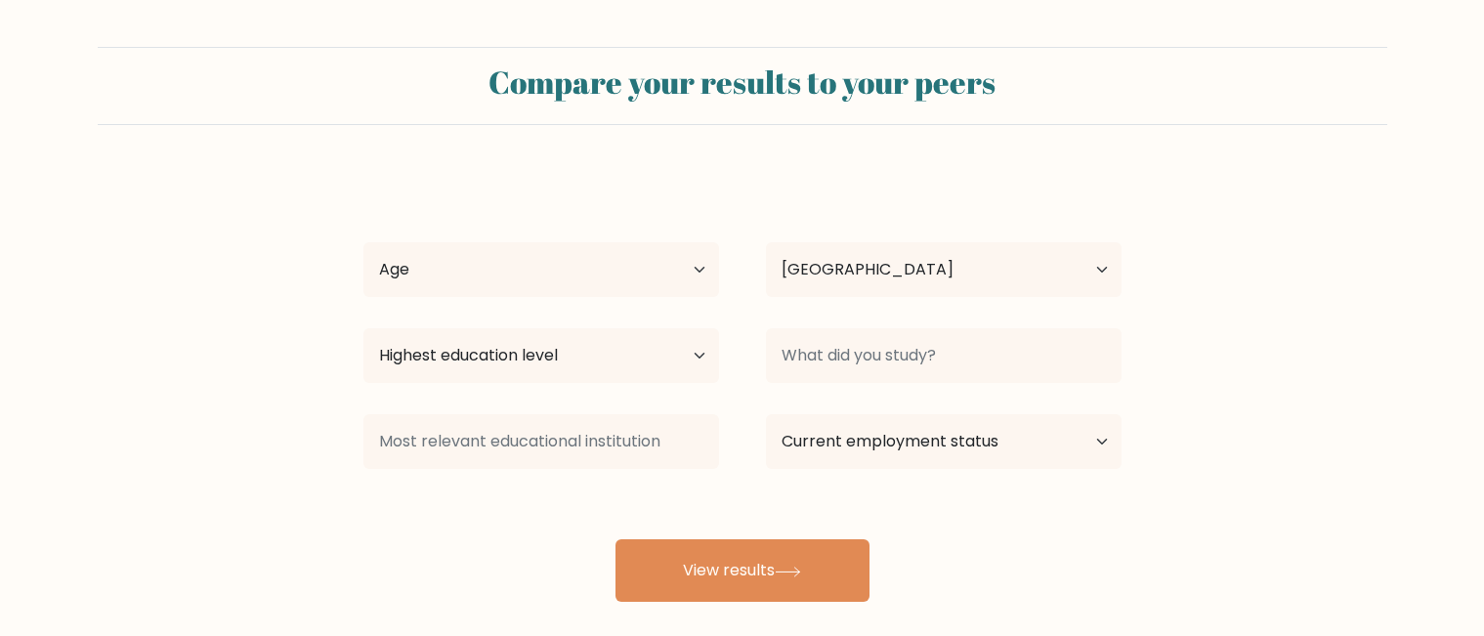
select select "MY"
click at [551, 251] on select "Age Under [DEMOGRAPHIC_DATA] [DEMOGRAPHIC_DATA] [DEMOGRAPHIC_DATA] [DEMOGRAPHIC…" at bounding box center [541, 269] width 356 height 55
select select "18_24"
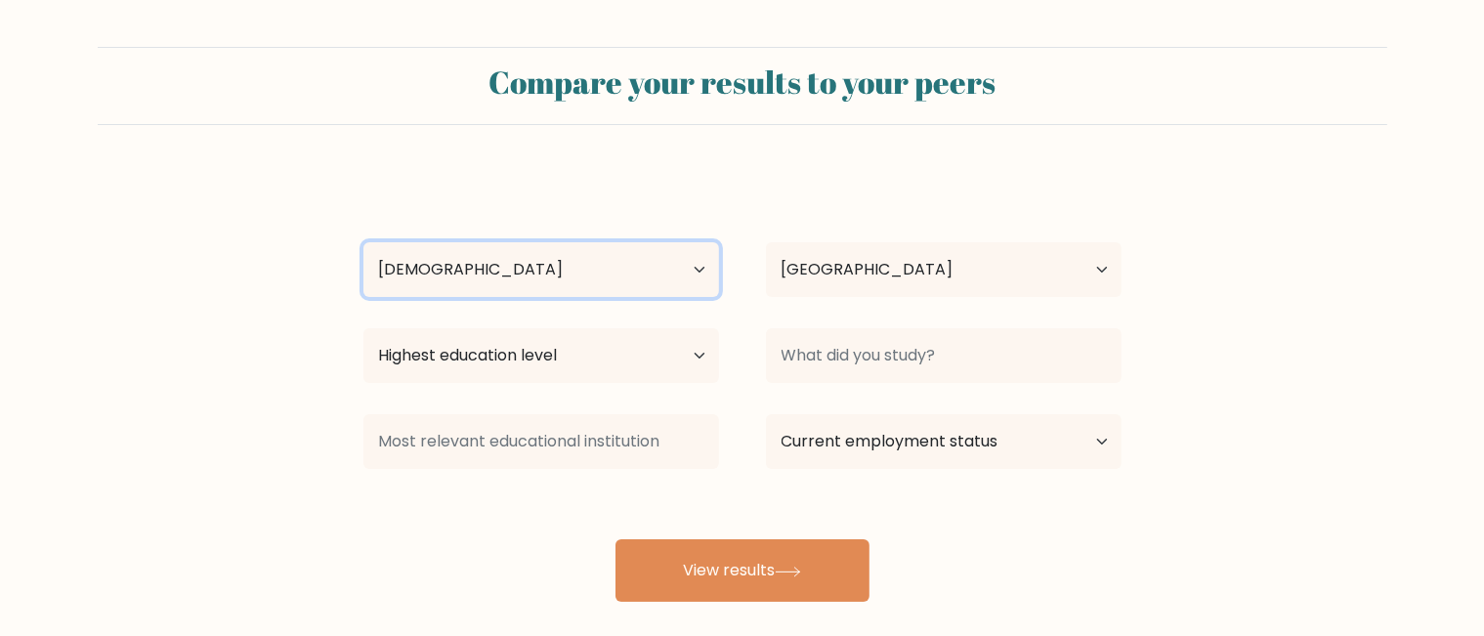
click at [363, 242] on select "Age Under [DEMOGRAPHIC_DATA] [DEMOGRAPHIC_DATA] [DEMOGRAPHIC_DATA] [DEMOGRAPHIC…" at bounding box center [541, 269] width 356 height 55
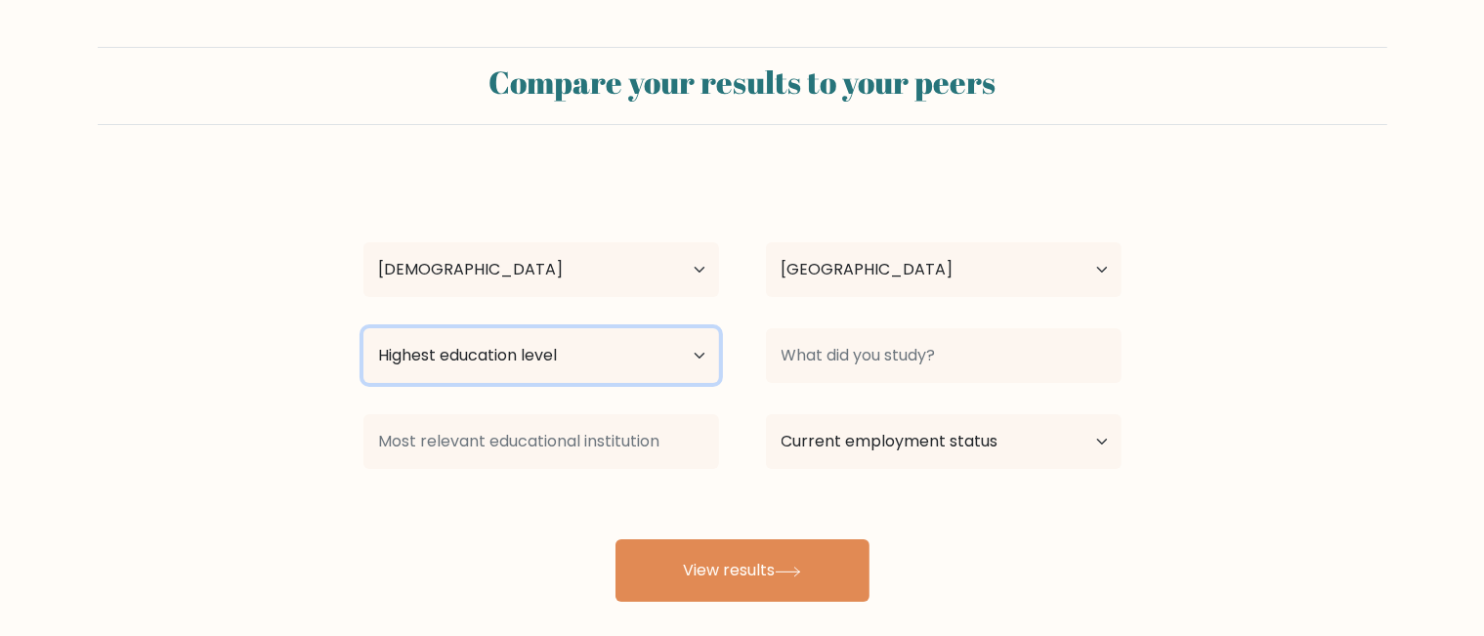
click at [524, 362] on select "Highest education level No schooling Primary Lower Secondary Upper Secondary Oc…" at bounding box center [541, 355] width 356 height 55
select select "bachelors_degree"
click at [363, 328] on select "Highest education level No schooling Primary Lower Secondary Upper Secondary Oc…" at bounding box center [541, 355] width 356 height 55
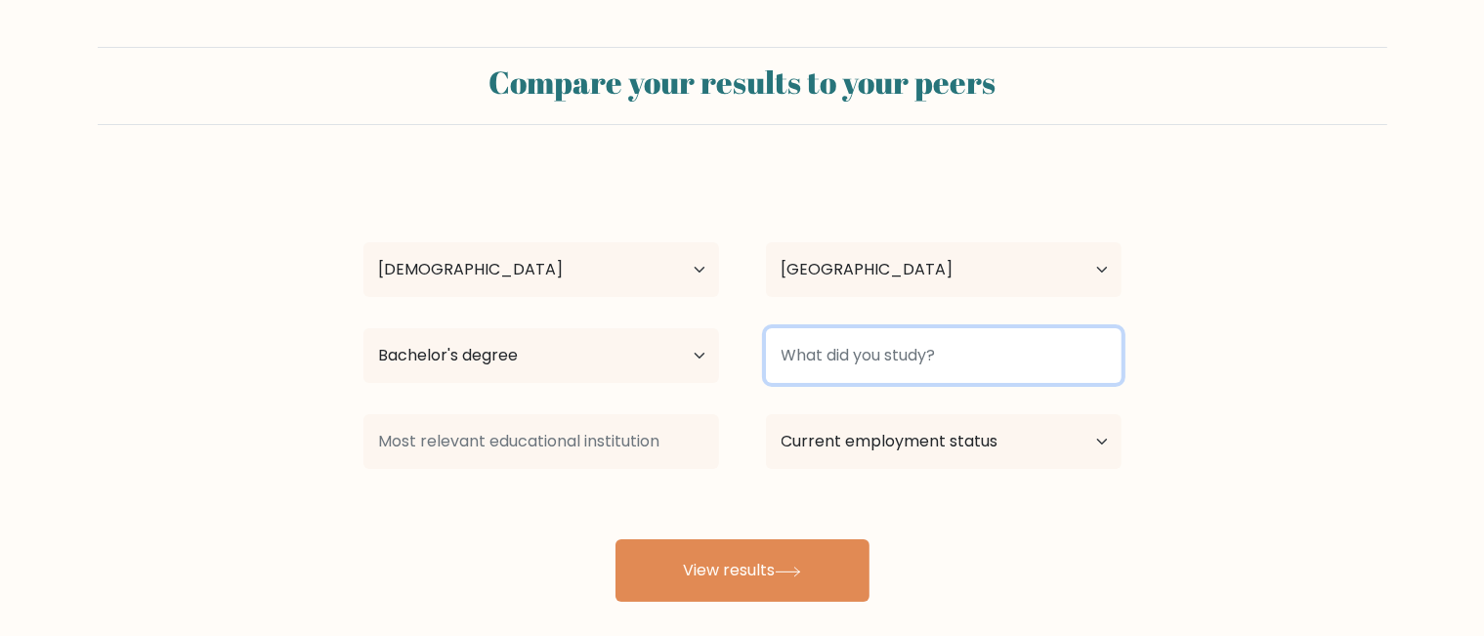
click at [813, 363] on input at bounding box center [944, 355] width 356 height 55
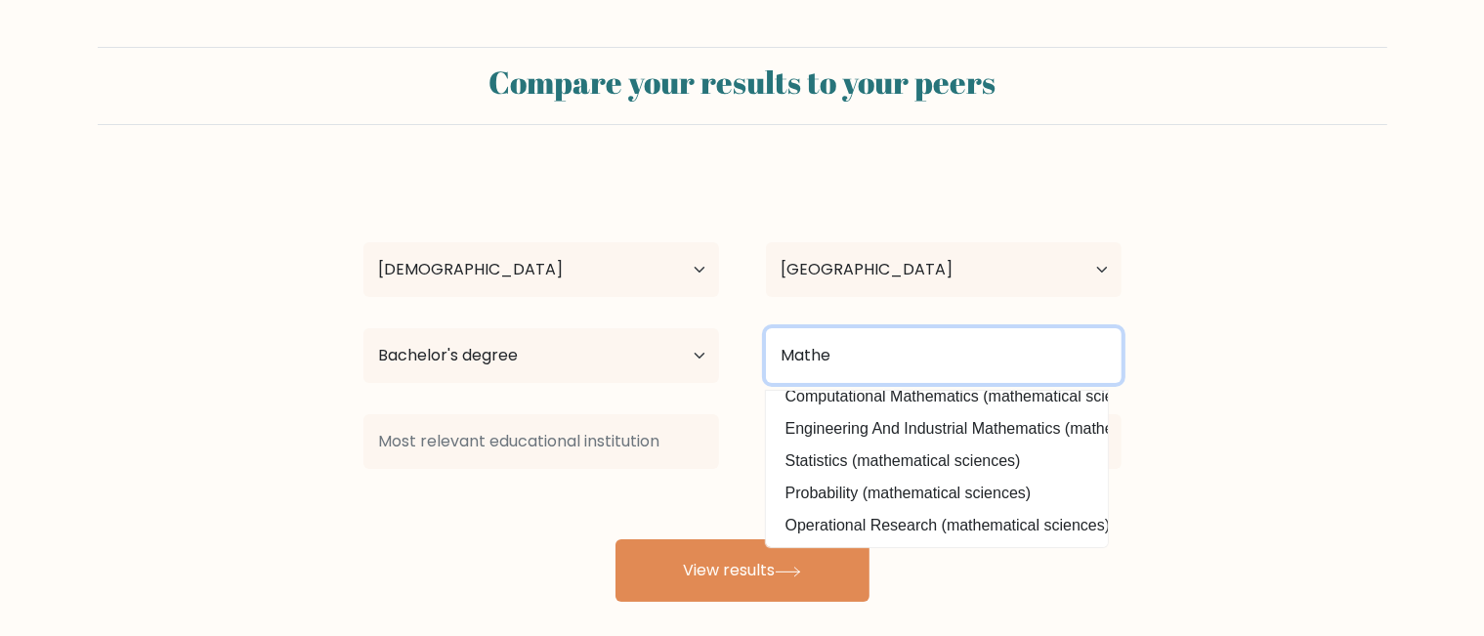
scroll to position [192, 0]
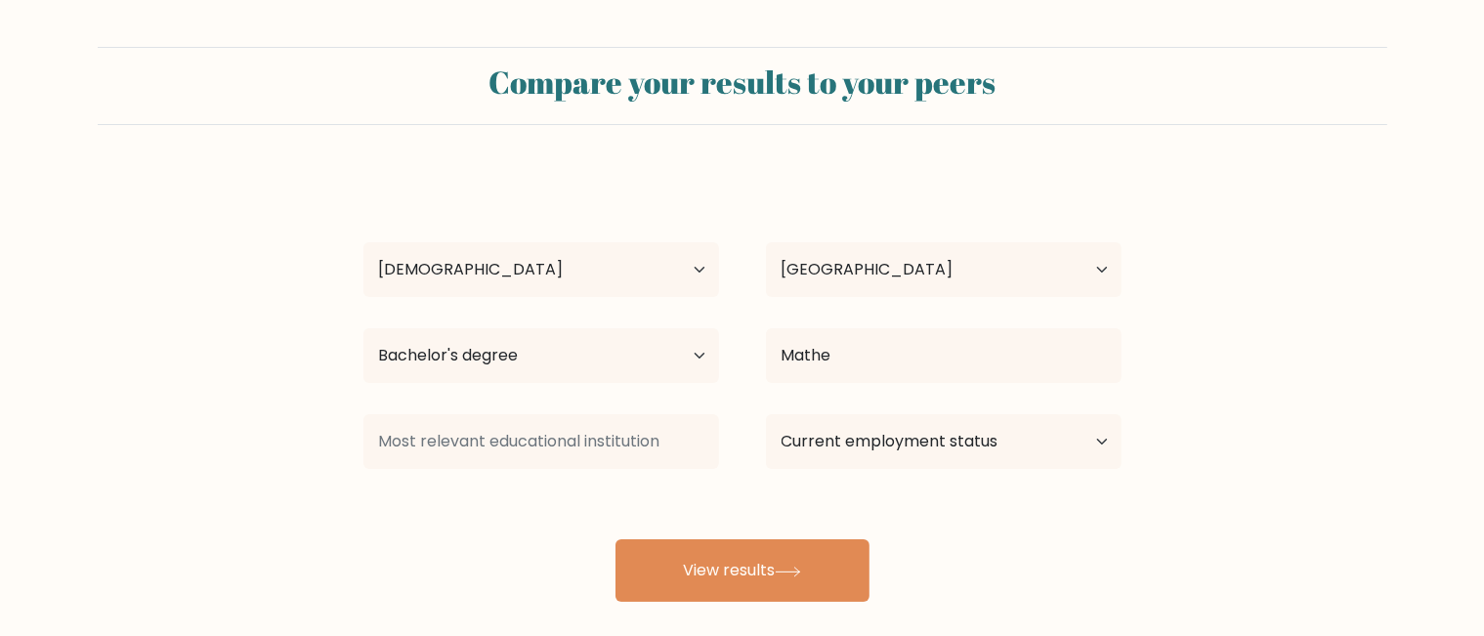
click at [856, 511] on div "[PERSON_NAME] Age Under [DEMOGRAPHIC_DATA] [DEMOGRAPHIC_DATA] [DEMOGRAPHIC_DATA…" at bounding box center [743, 387] width 782 height 430
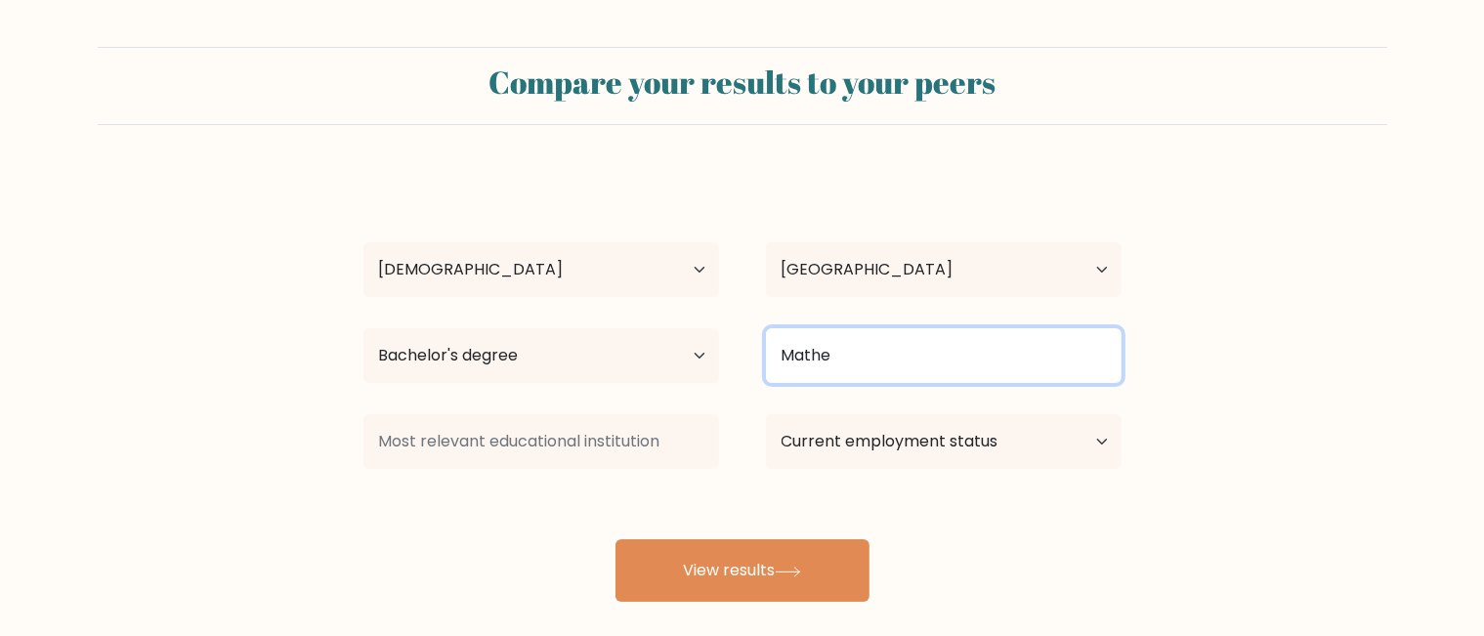
click at [876, 359] on input "Mathe" at bounding box center [944, 355] width 356 height 55
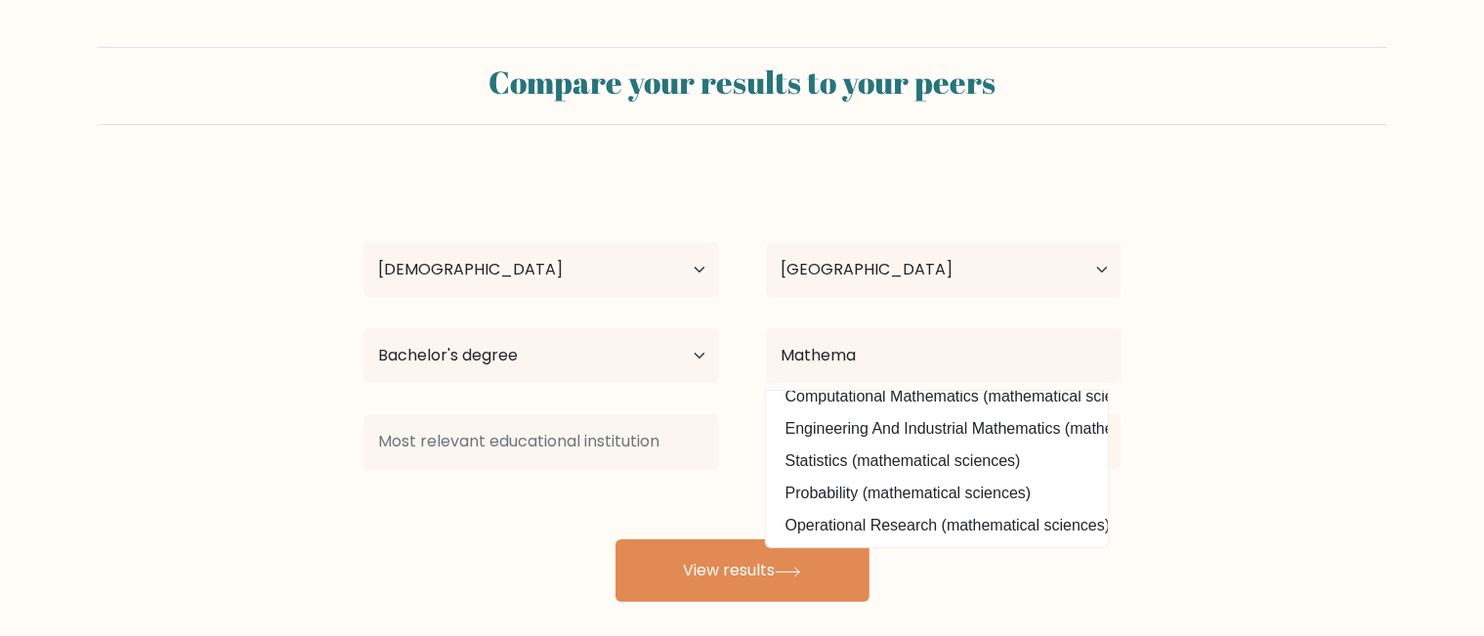
drag, startPoint x: 875, startPoint y: 499, endPoint x: 860, endPoint y: 496, distance: 14.9
click at [860, 496] on div "[PERSON_NAME] Age Under [DEMOGRAPHIC_DATA] [DEMOGRAPHIC_DATA] [DEMOGRAPHIC_DATA…" at bounding box center [743, 387] width 782 height 430
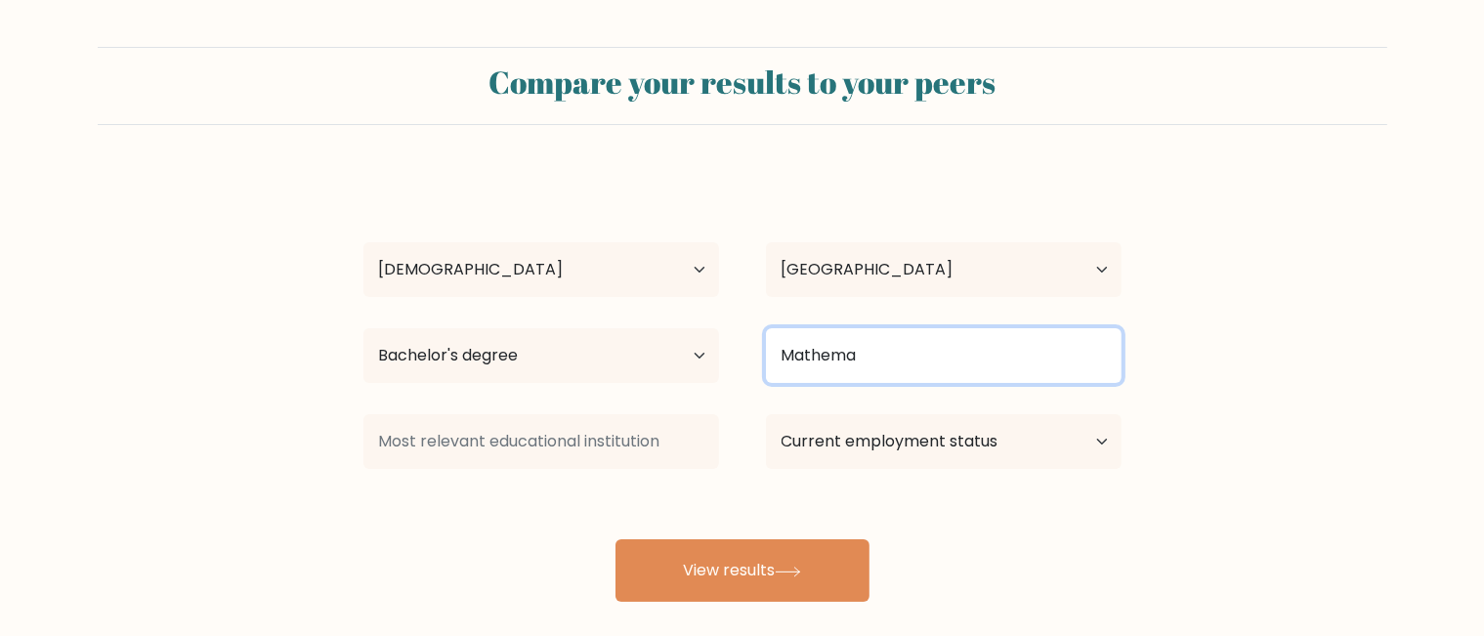
click at [805, 350] on input "Mathema" at bounding box center [944, 355] width 356 height 55
click at [864, 355] on input "Mathema" at bounding box center [944, 355] width 356 height 55
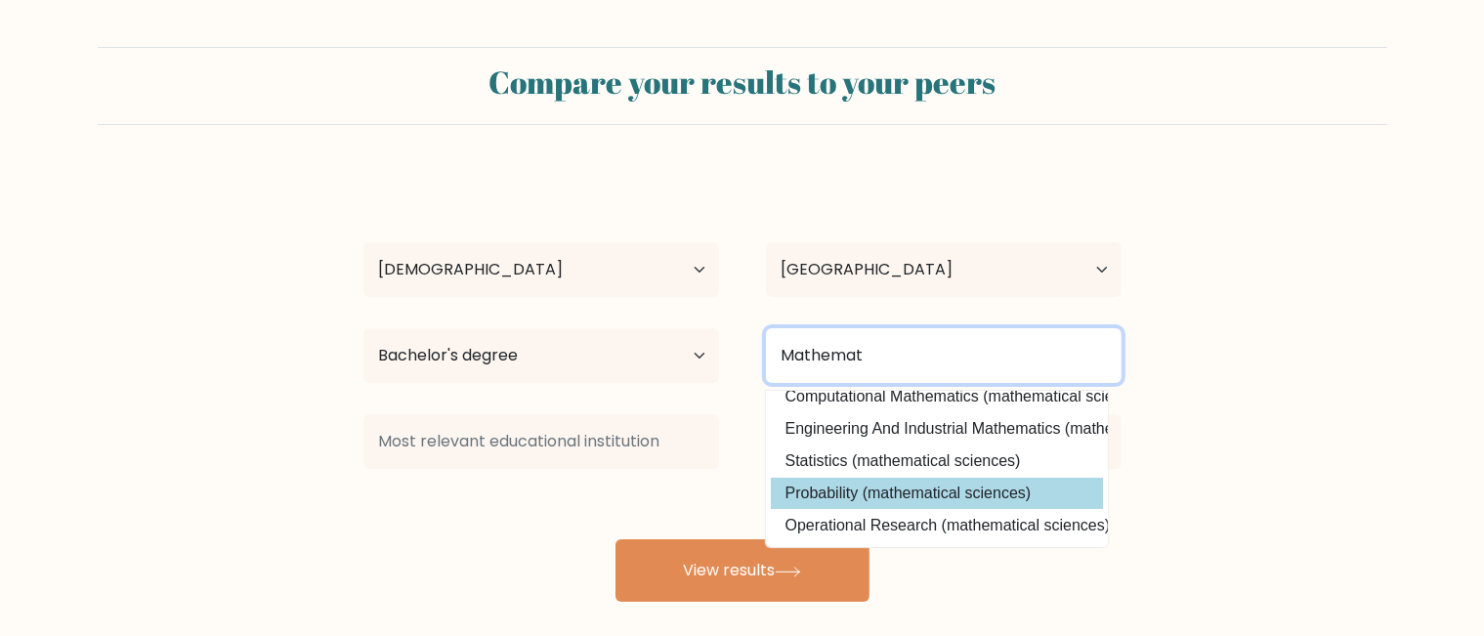
scroll to position [105, 0]
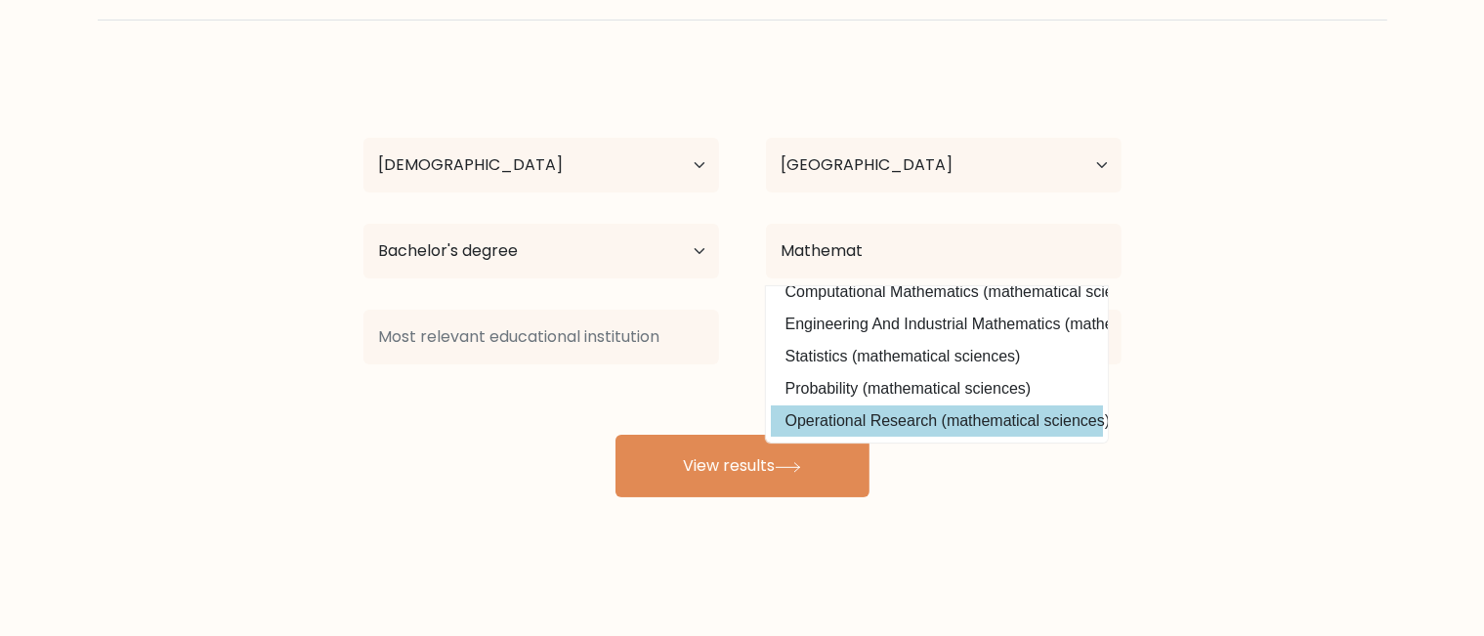
click at [884, 402] on div "Fatiha Syahira Age Under 18 years old 18-24 years old 25-34 years old 35-44 yea…" at bounding box center [743, 282] width 782 height 430
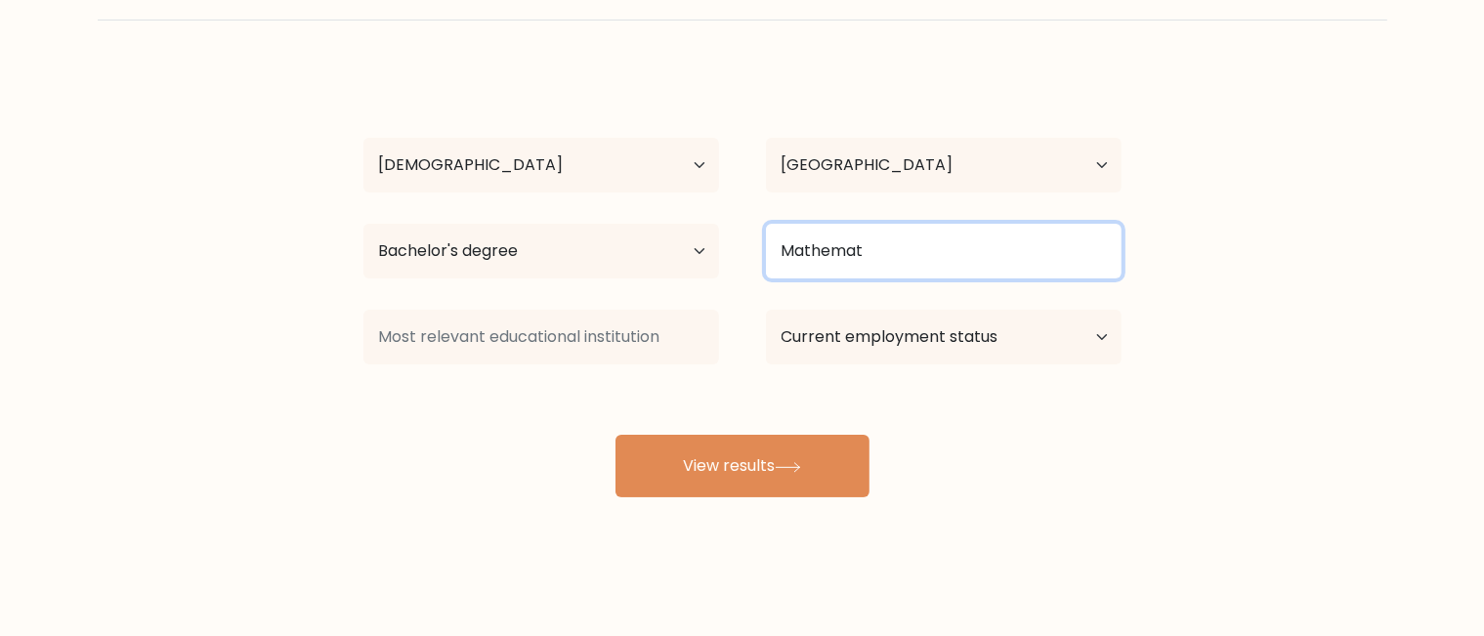
click at [782, 253] on input "Mathemat" at bounding box center [944, 251] width 356 height 55
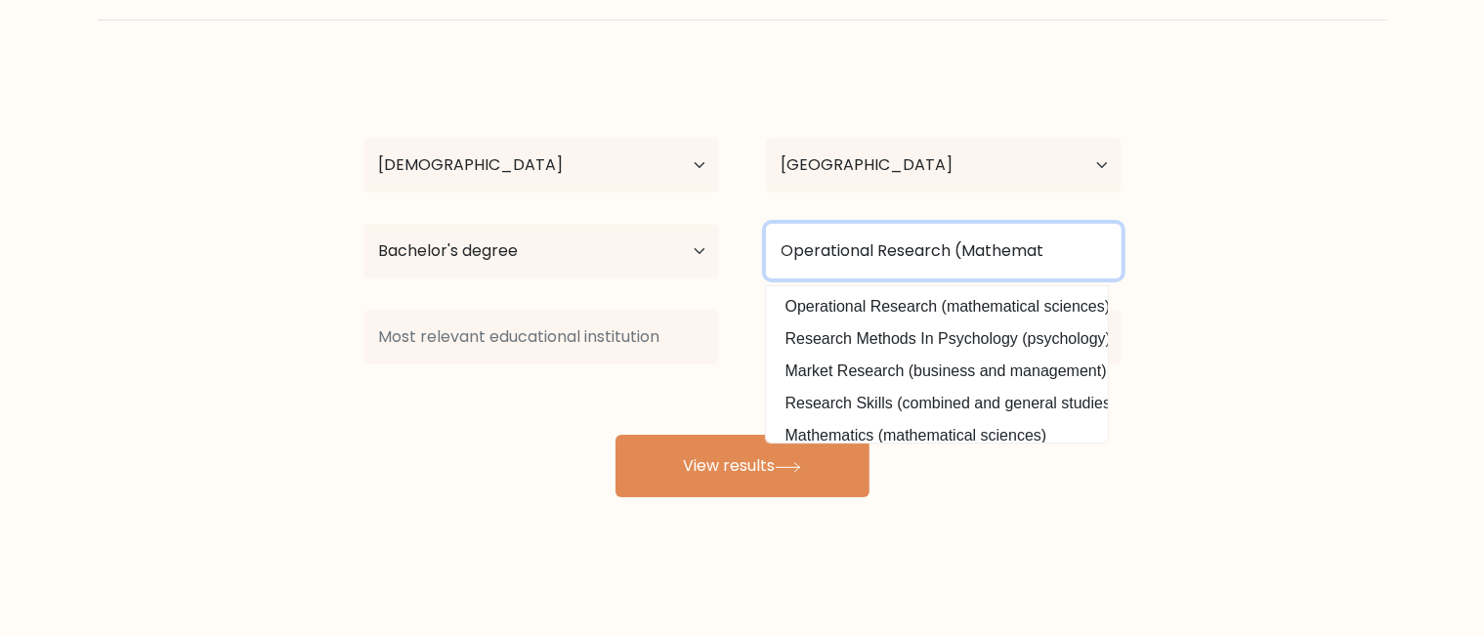
click at [1071, 249] on input "Operational Research (Mathemat" at bounding box center [944, 251] width 356 height 55
click at [995, 247] on input "Operational Research (Mathemathical Sciences)" at bounding box center [944, 251] width 356 height 55
click at [1049, 247] on input "Operational Research (Mathemathical Sciences)" at bounding box center [944, 251] width 356 height 55
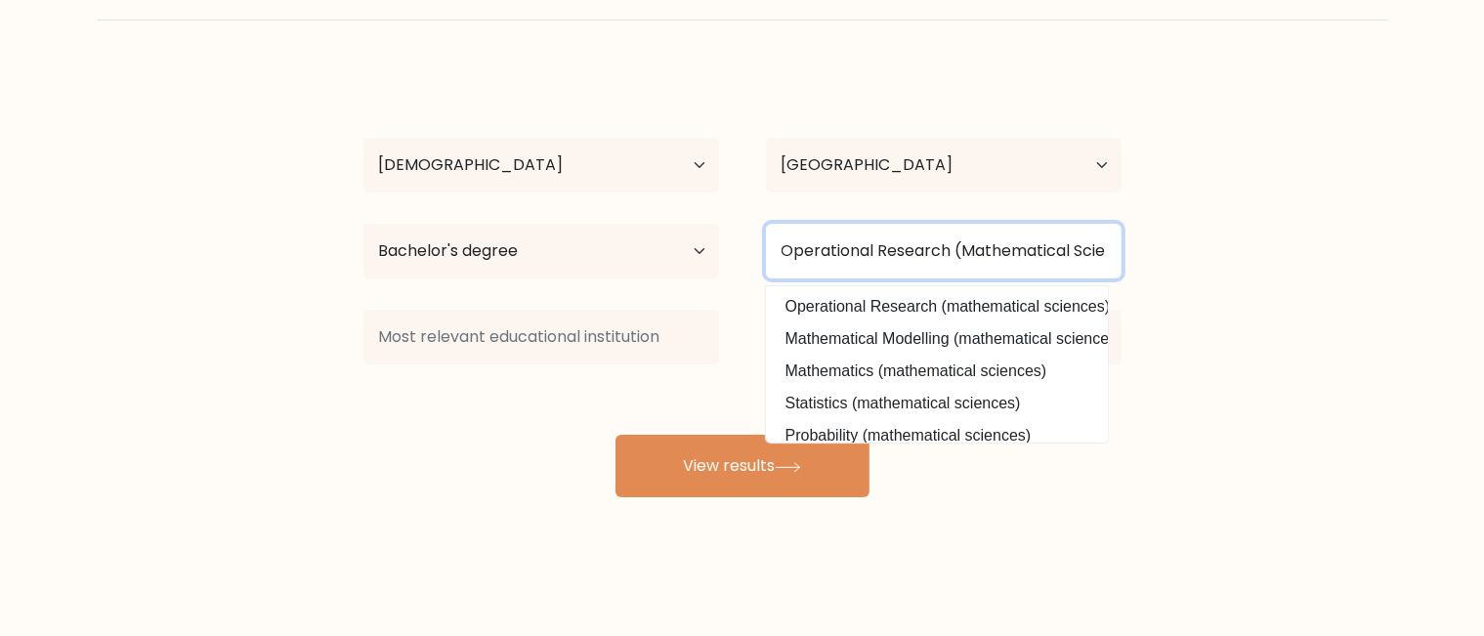
type input "Operational Research (Mathematical Sciences)"
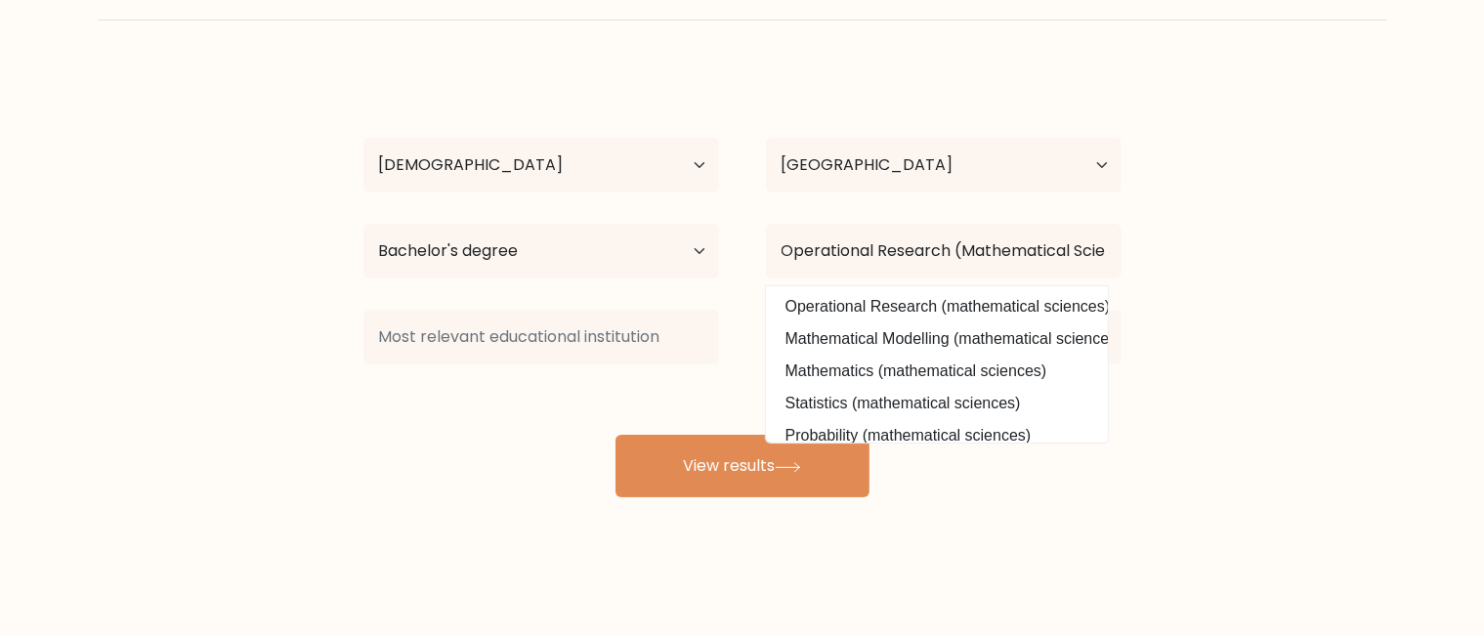
click at [1191, 399] on form "Compare your results to your peers Fatiha Syahira Age Under 18 years old 18-24 …" at bounding box center [742, 219] width 1484 height 555
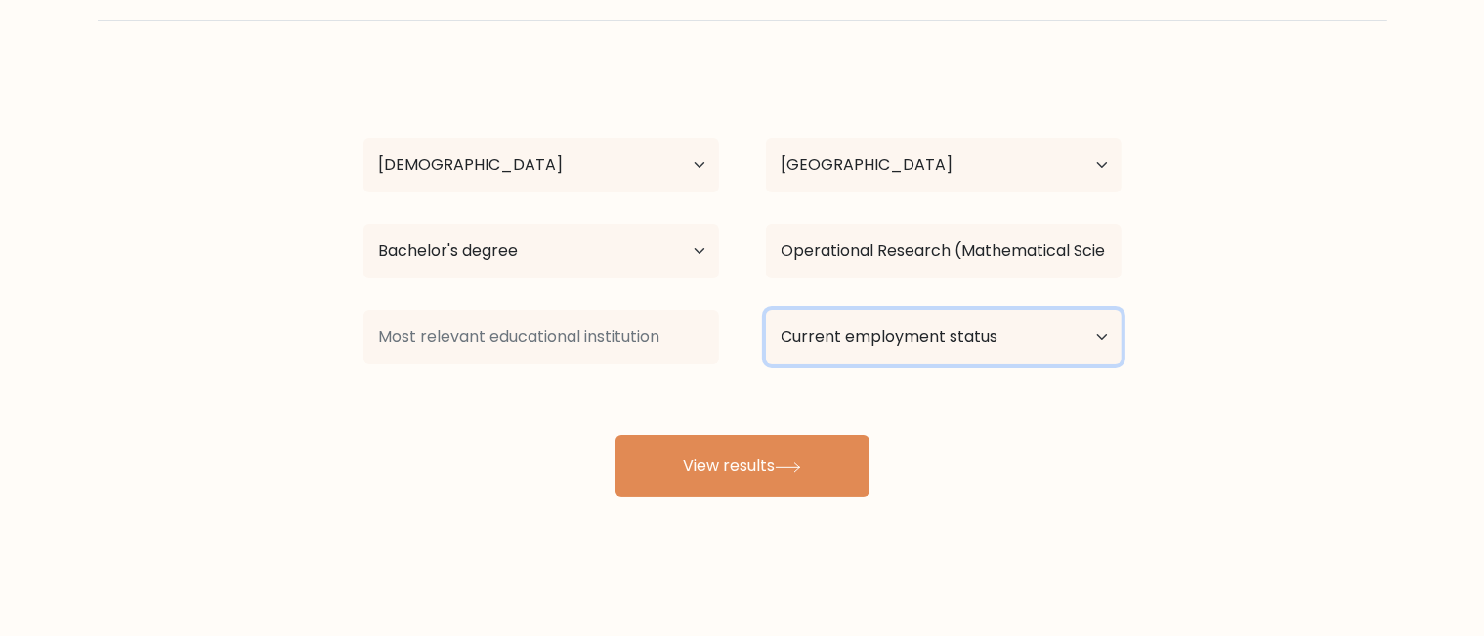
click at [851, 351] on select "Current employment status Employed Student Retired Other / prefer not to answer" at bounding box center [944, 337] width 356 height 55
select select "employed"
click at [766, 310] on select "Current employment status Employed Student Retired Other / prefer not to answer" at bounding box center [944, 337] width 356 height 55
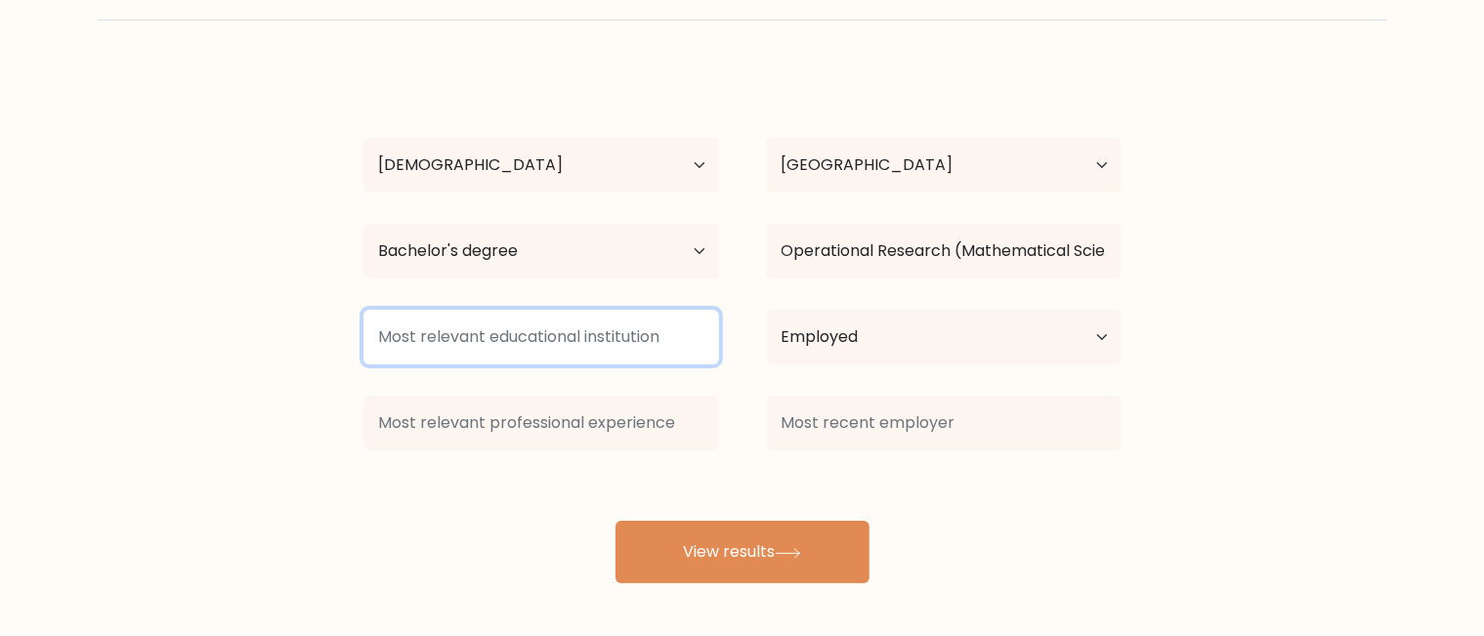
click at [602, 348] on input at bounding box center [541, 337] width 356 height 55
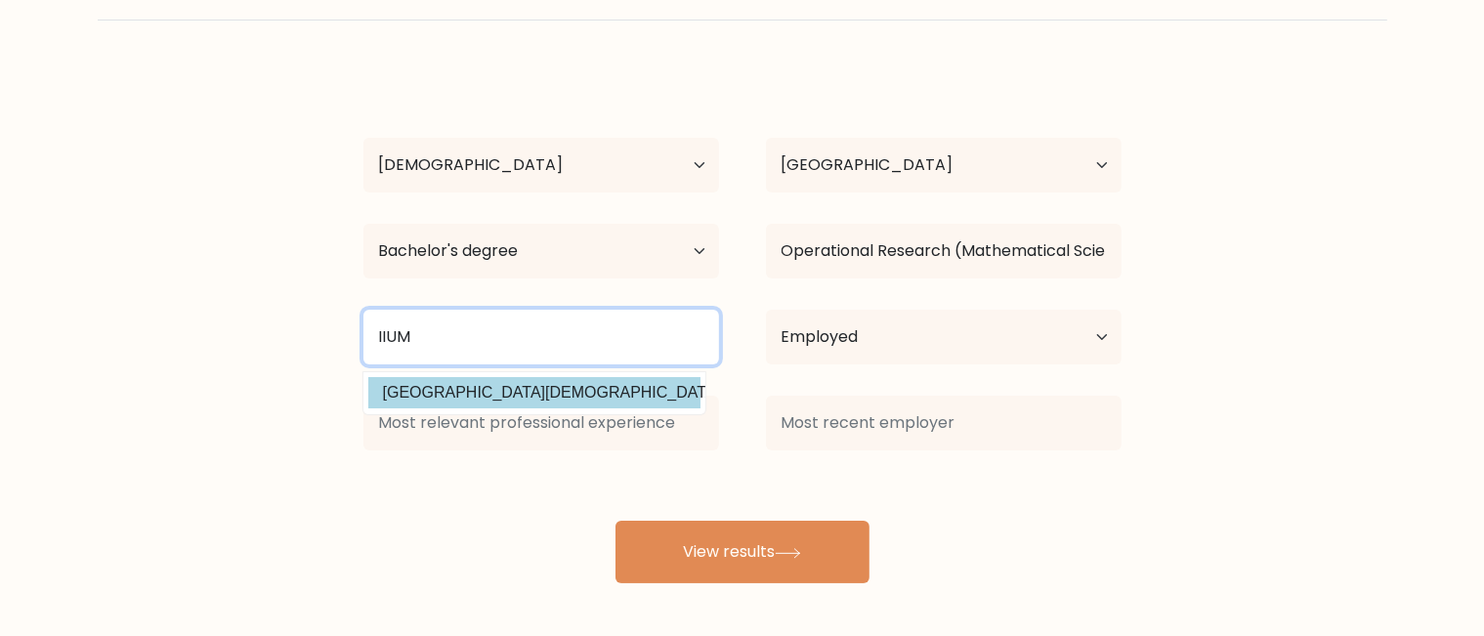
type input "IIUM"
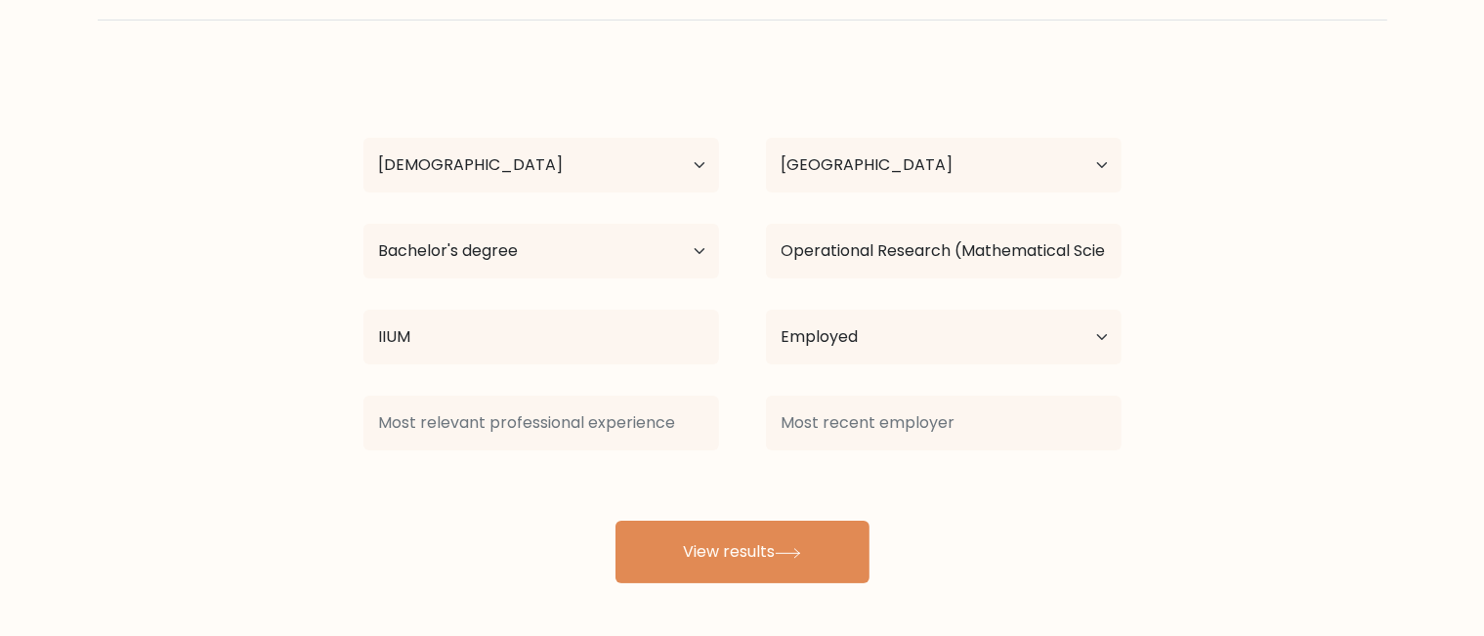
click at [517, 389] on div "Fatiha Syahira Age Under 18 years old 18-24 years old 25-34 years old 35-44 yea…" at bounding box center [743, 325] width 782 height 516
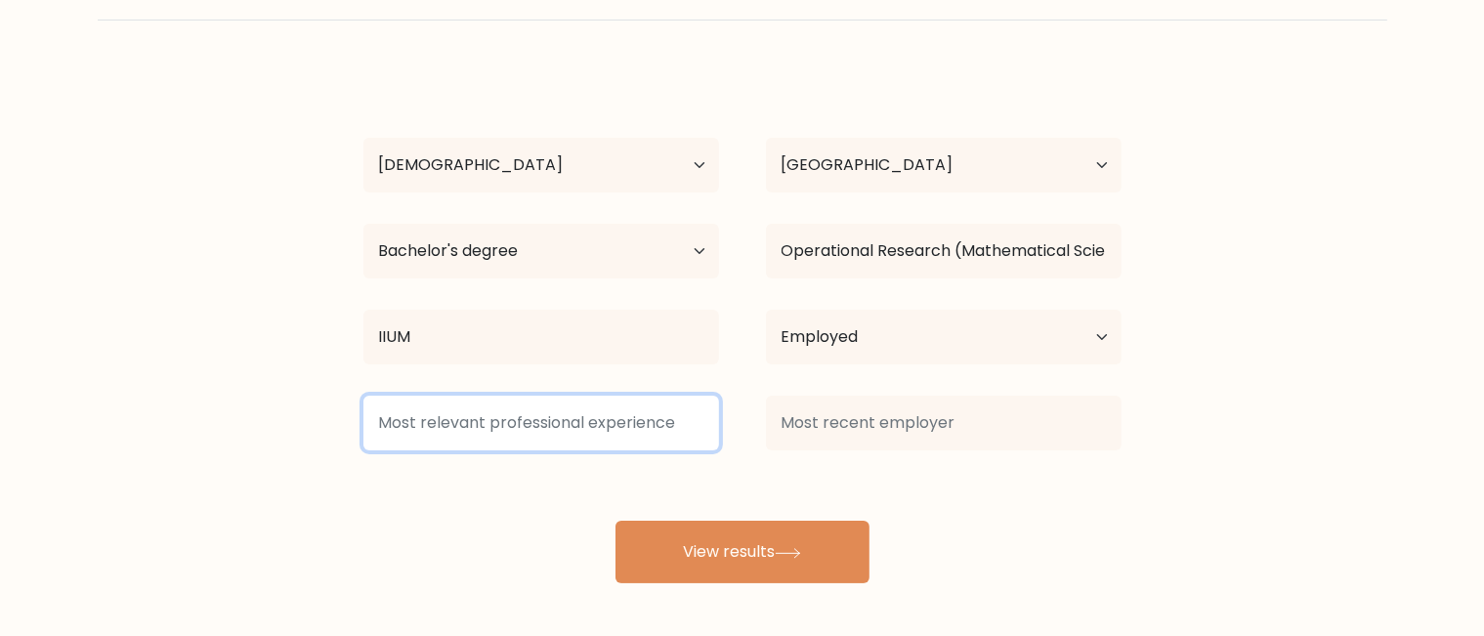
click at [500, 420] on input at bounding box center [541, 423] width 356 height 55
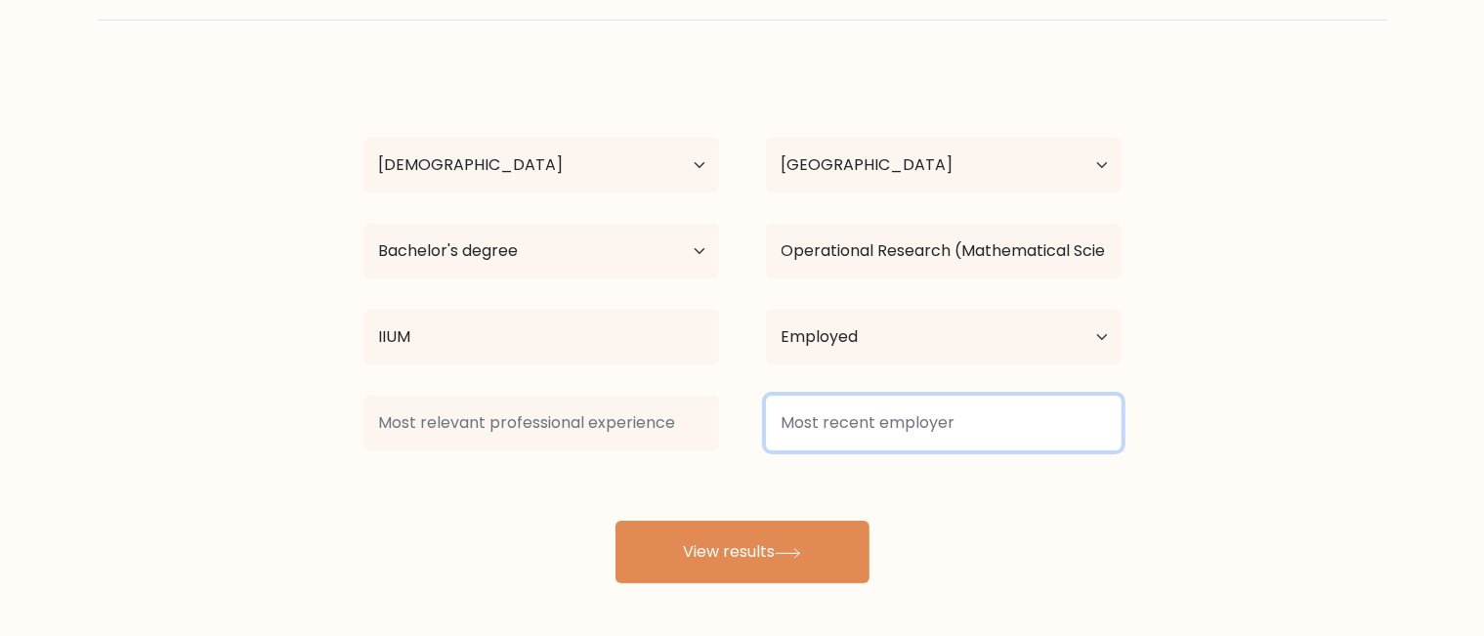
click at [839, 424] on input at bounding box center [944, 423] width 356 height 55
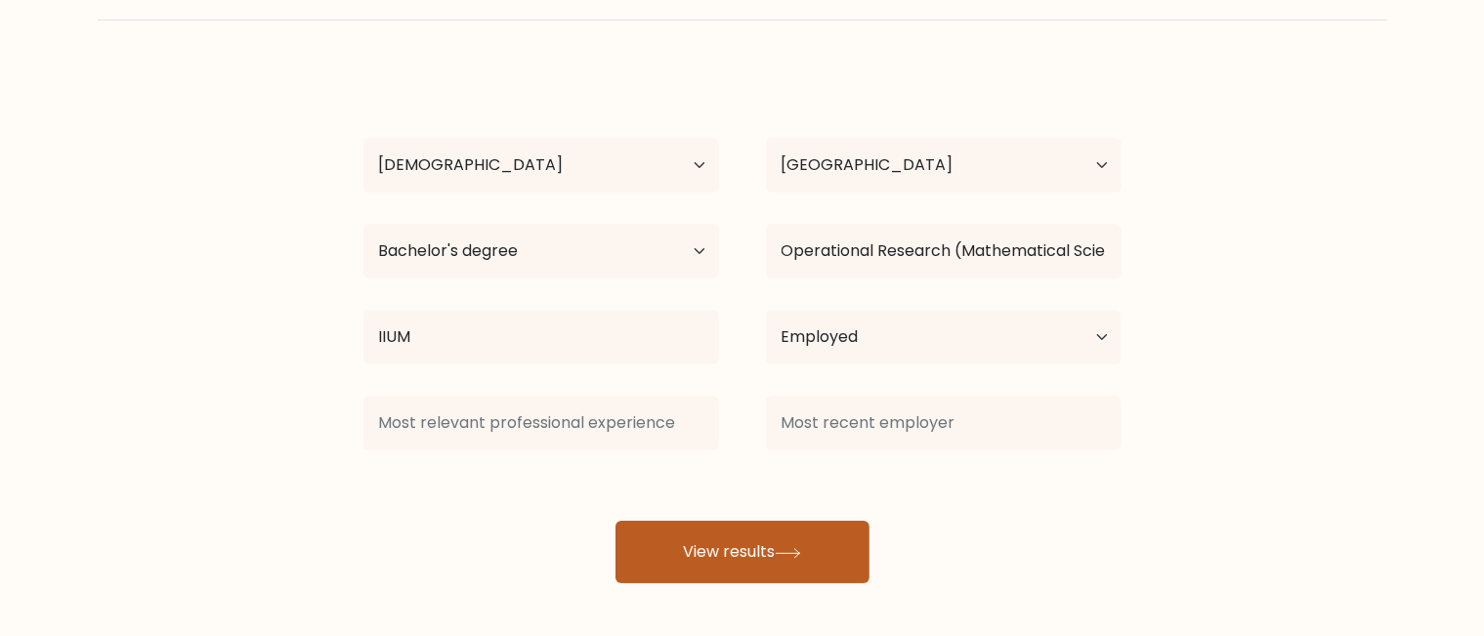
click at [739, 570] on button "View results" at bounding box center [743, 552] width 254 height 63
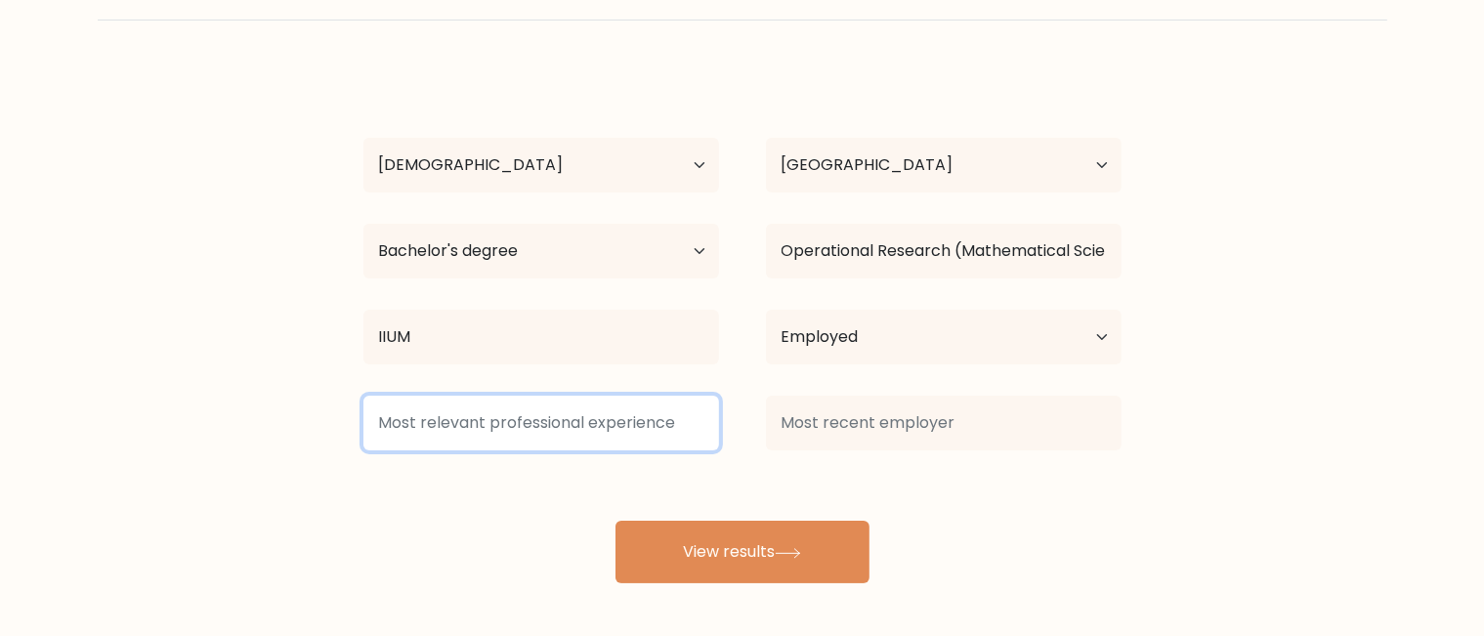
click at [645, 426] on input at bounding box center [541, 423] width 356 height 55
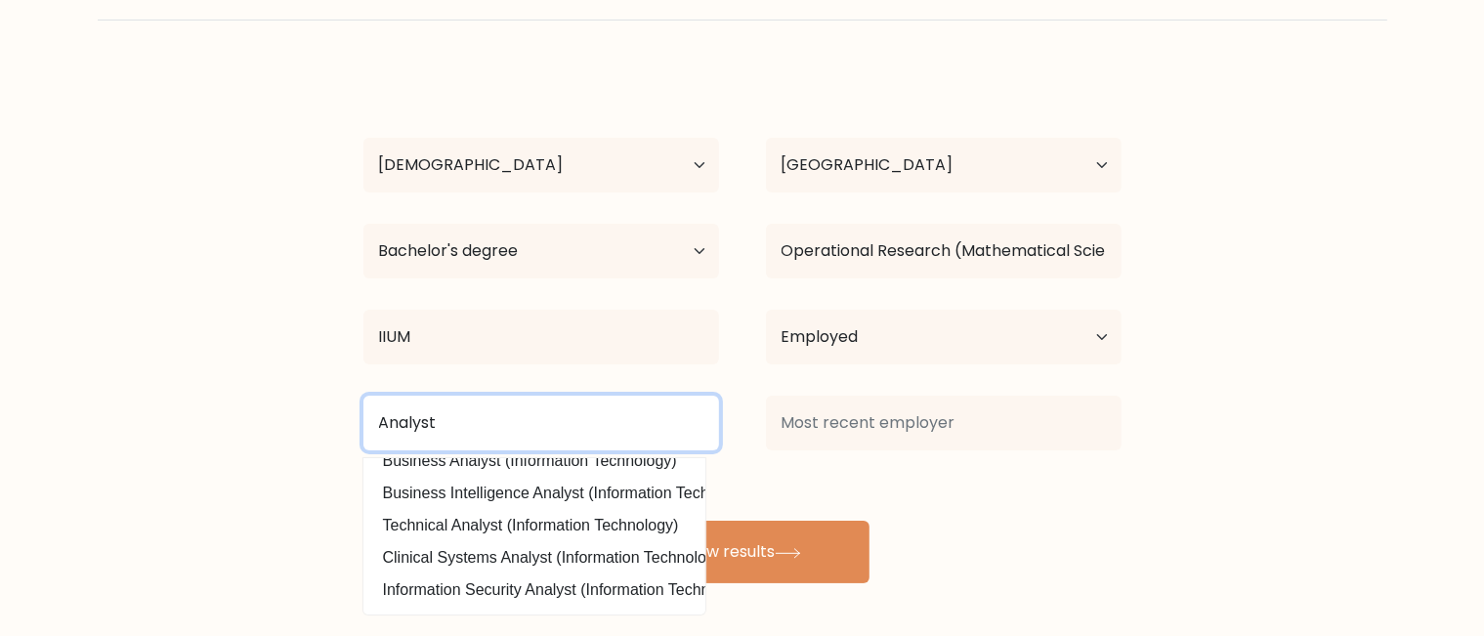
scroll to position [78, 0]
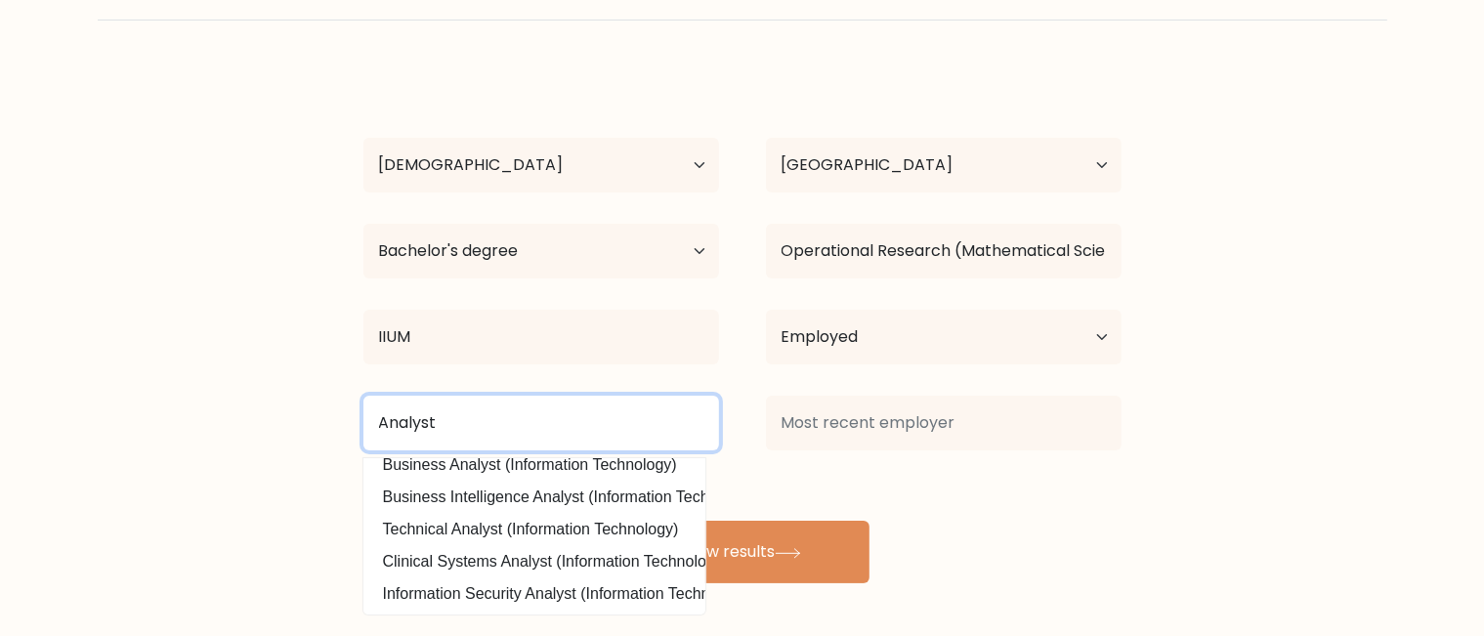
type input "Analyst"
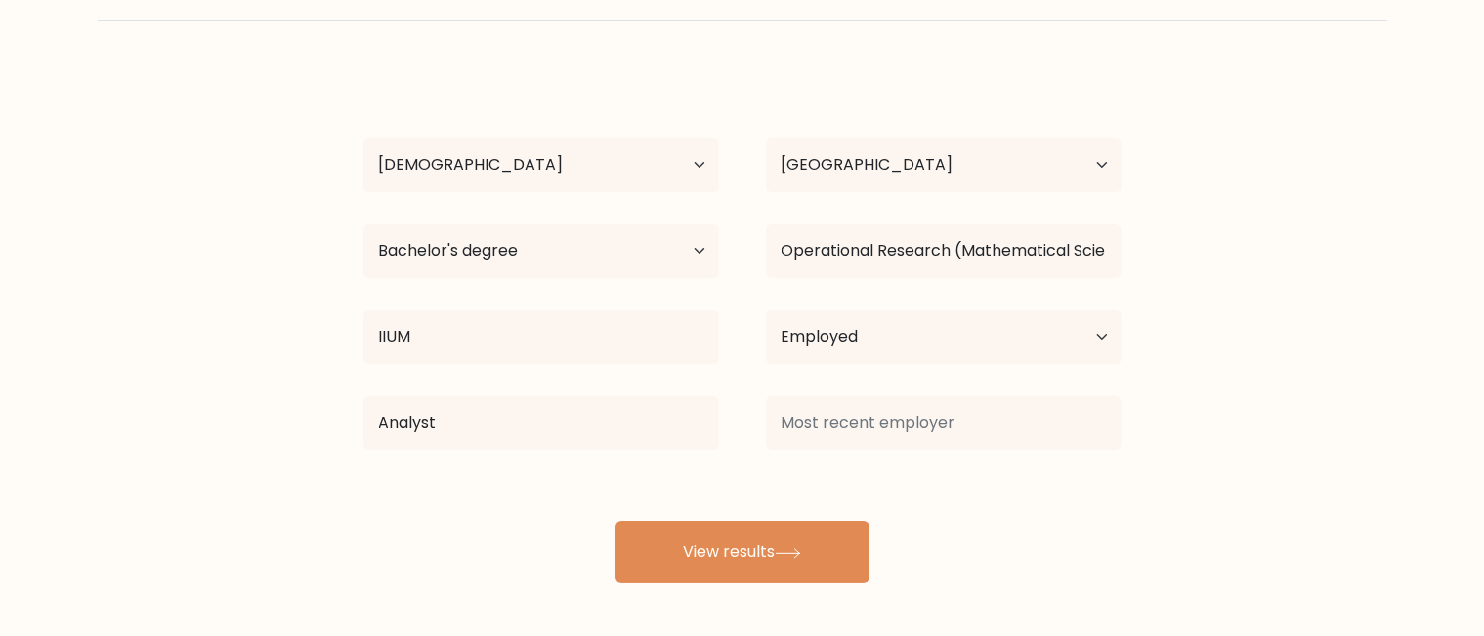
click at [526, 528] on div "Fatiha Syahira Age Under 18 years old 18-24 years old 25-34 years old 35-44 yea…" at bounding box center [743, 325] width 782 height 516
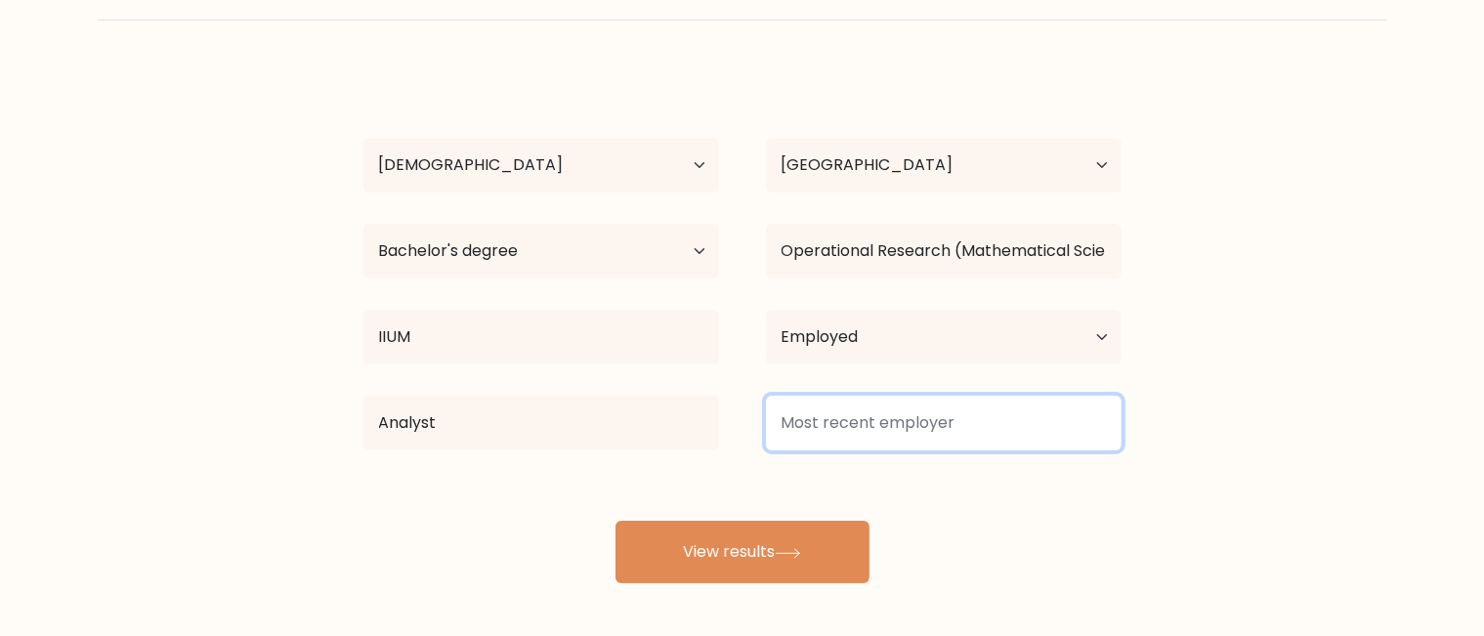
click at [909, 407] on input at bounding box center [944, 423] width 356 height 55
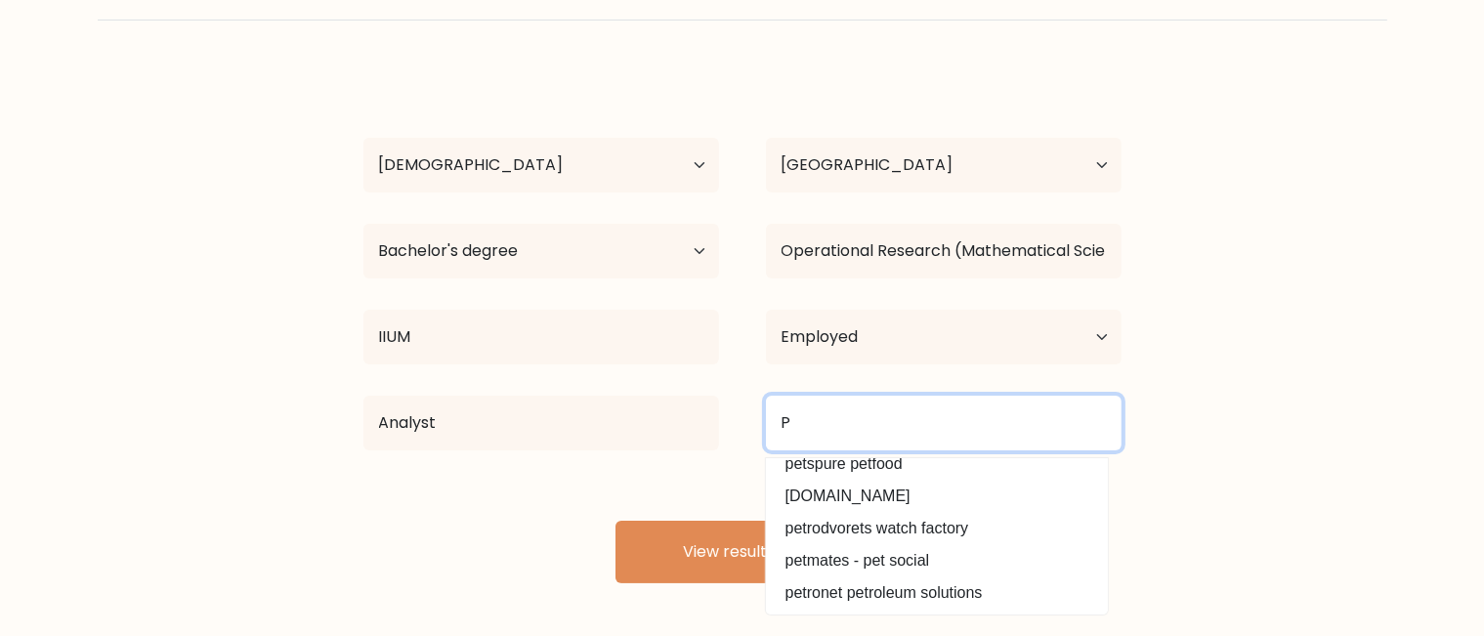
scroll to position [0, 0]
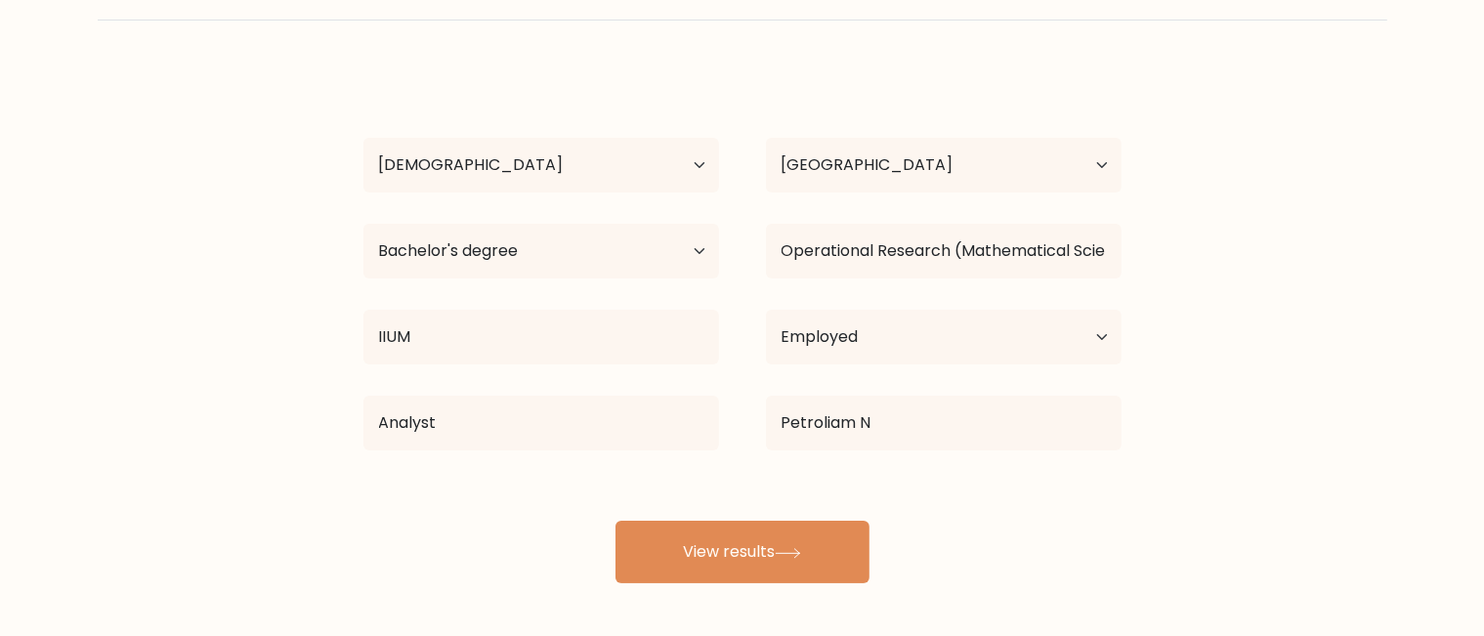
click at [922, 480] on div "Fatiha Syahira Age Under 18 years old 18-24 years old 25-34 years old 35-44 yea…" at bounding box center [743, 325] width 782 height 516
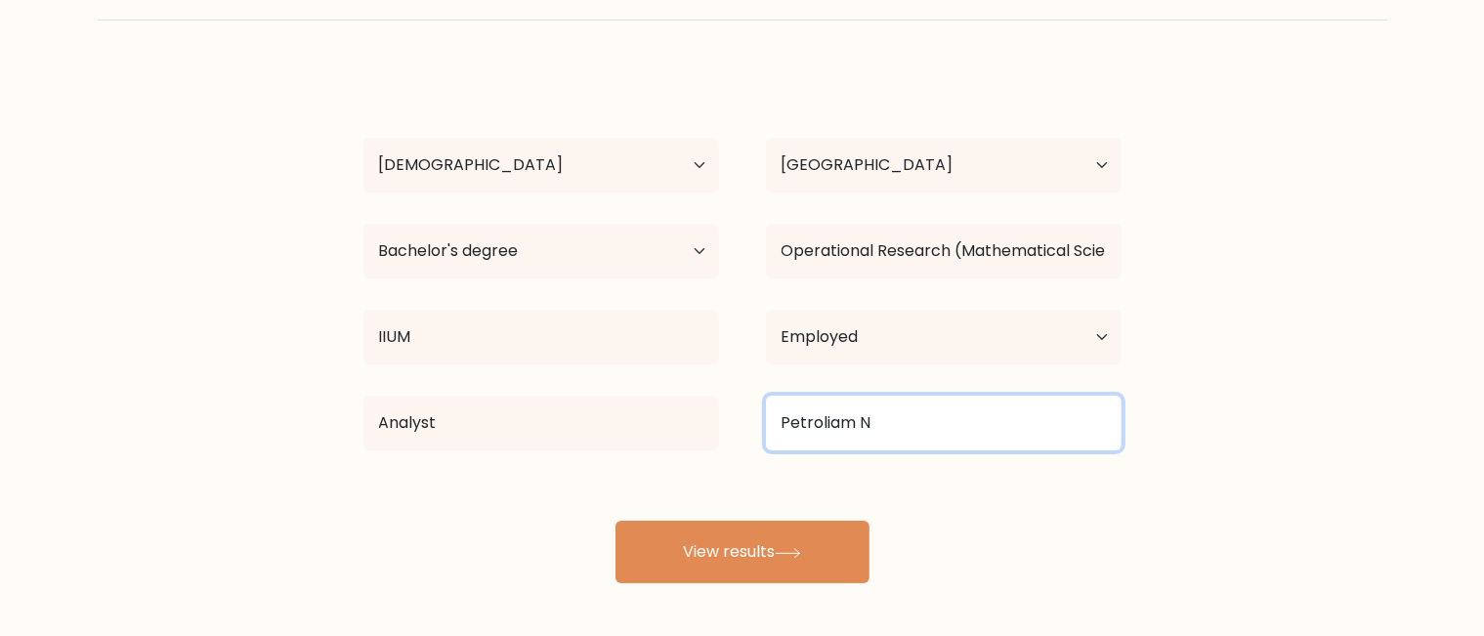
click at [904, 429] on input "Petroliam N" at bounding box center [944, 423] width 356 height 55
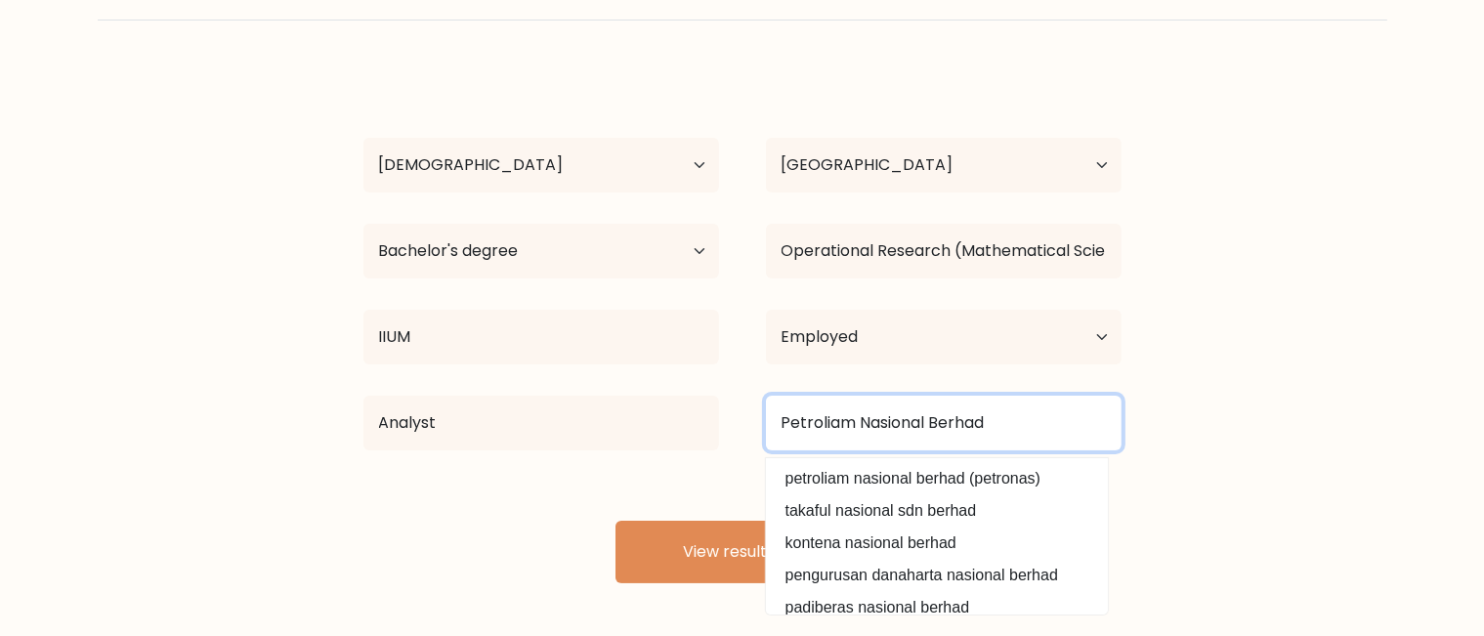
type input "Petroliam Nasional Berhad"
click at [616, 521] on button "View results" at bounding box center [743, 552] width 254 height 63
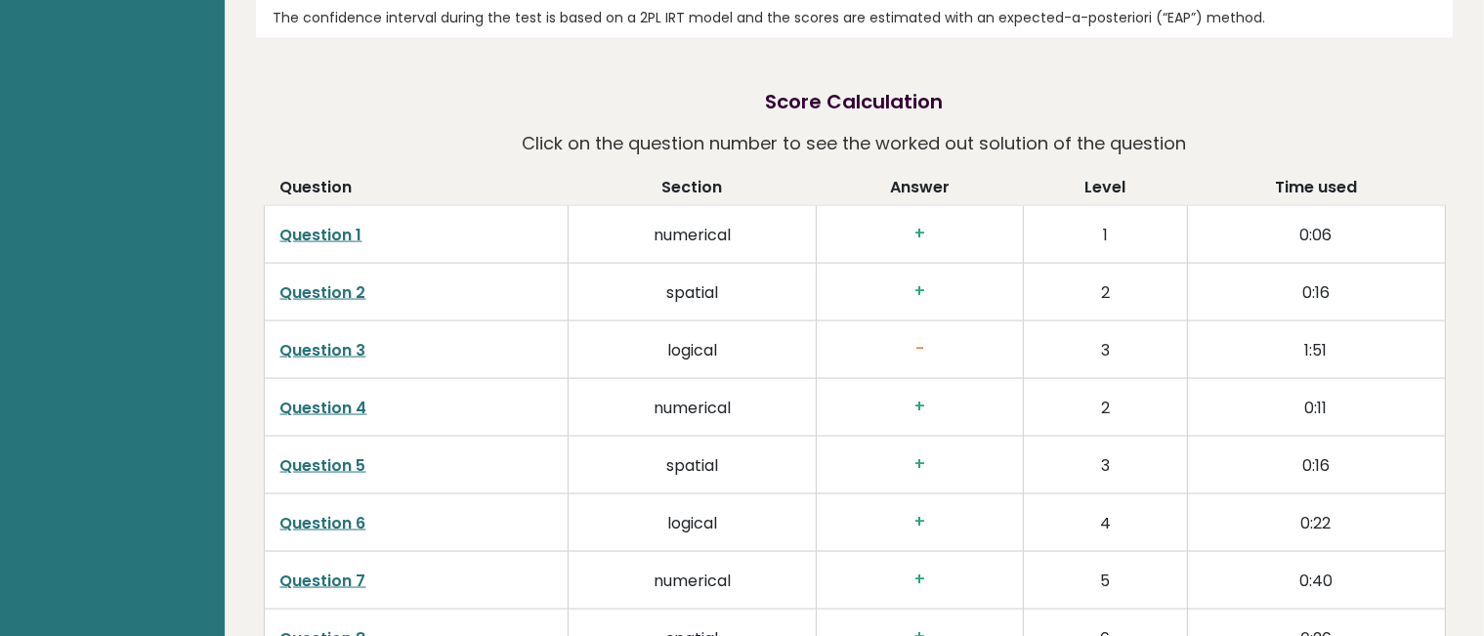
scroll to position [3039, 0]
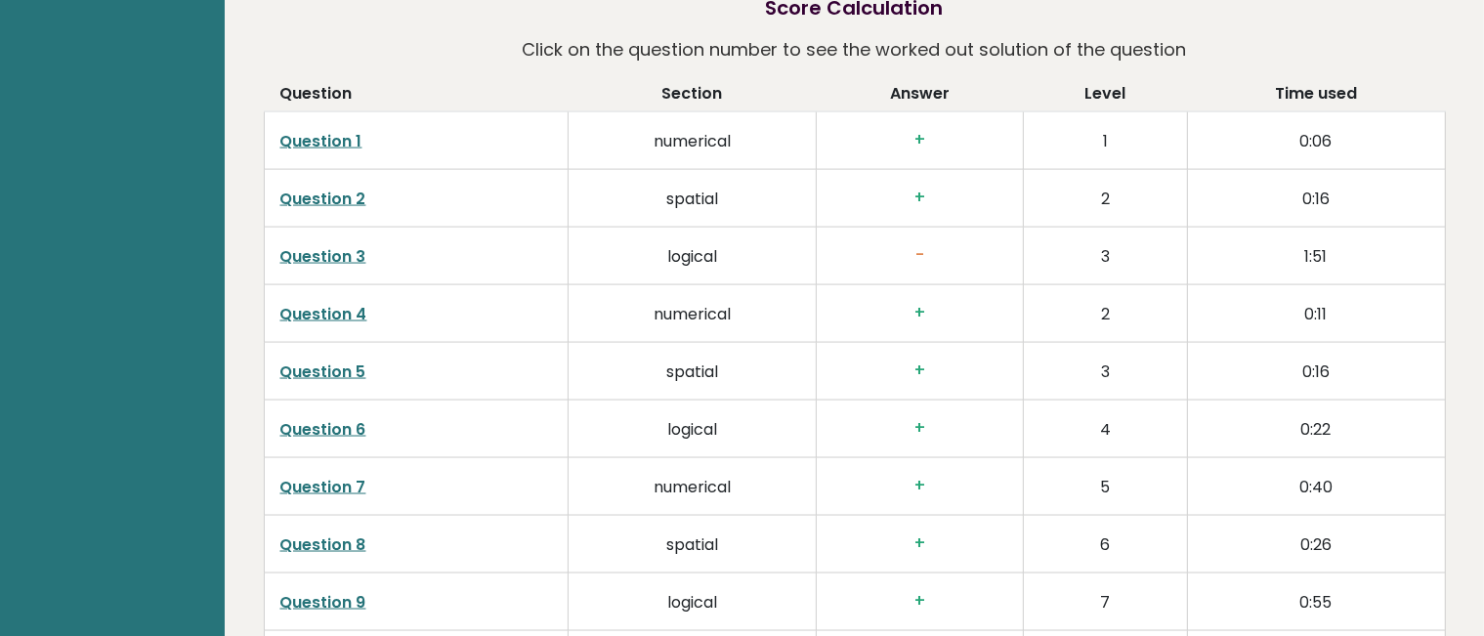
click at [344, 261] on link "Question 3" at bounding box center [323, 256] width 86 height 22
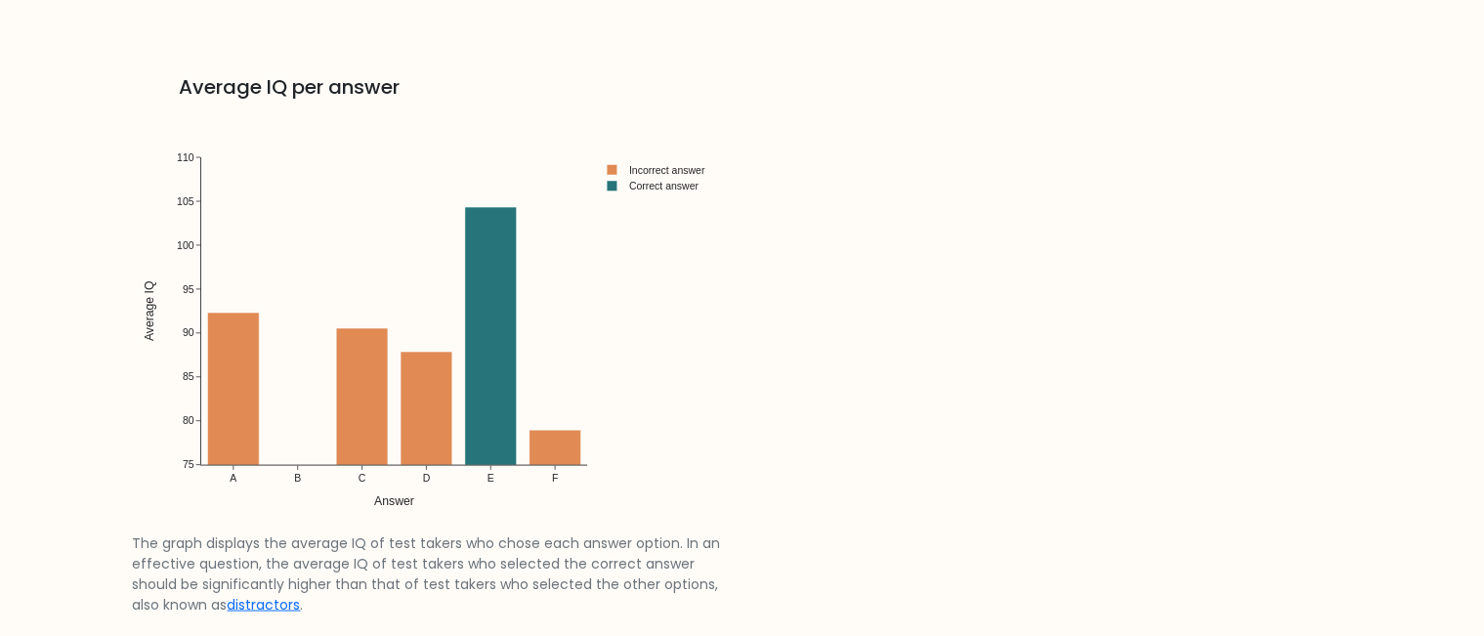
scroll to position [3182, 0]
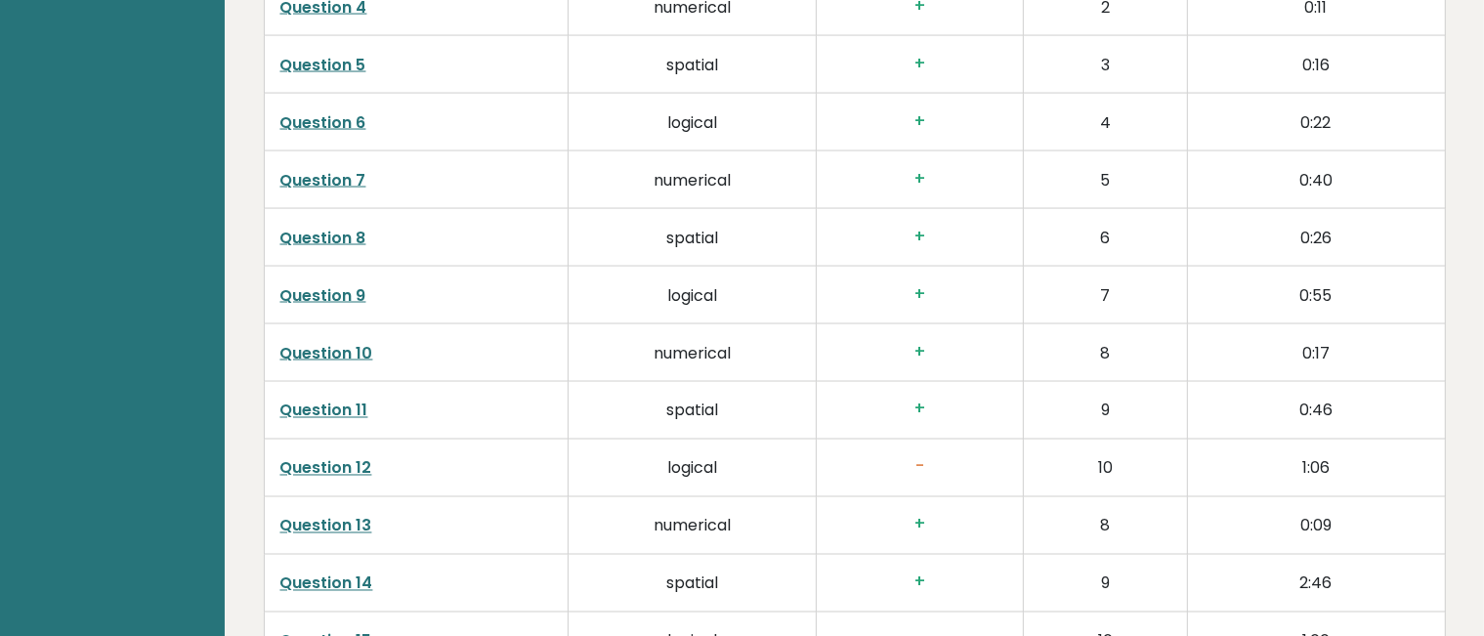
scroll to position [3357, 0]
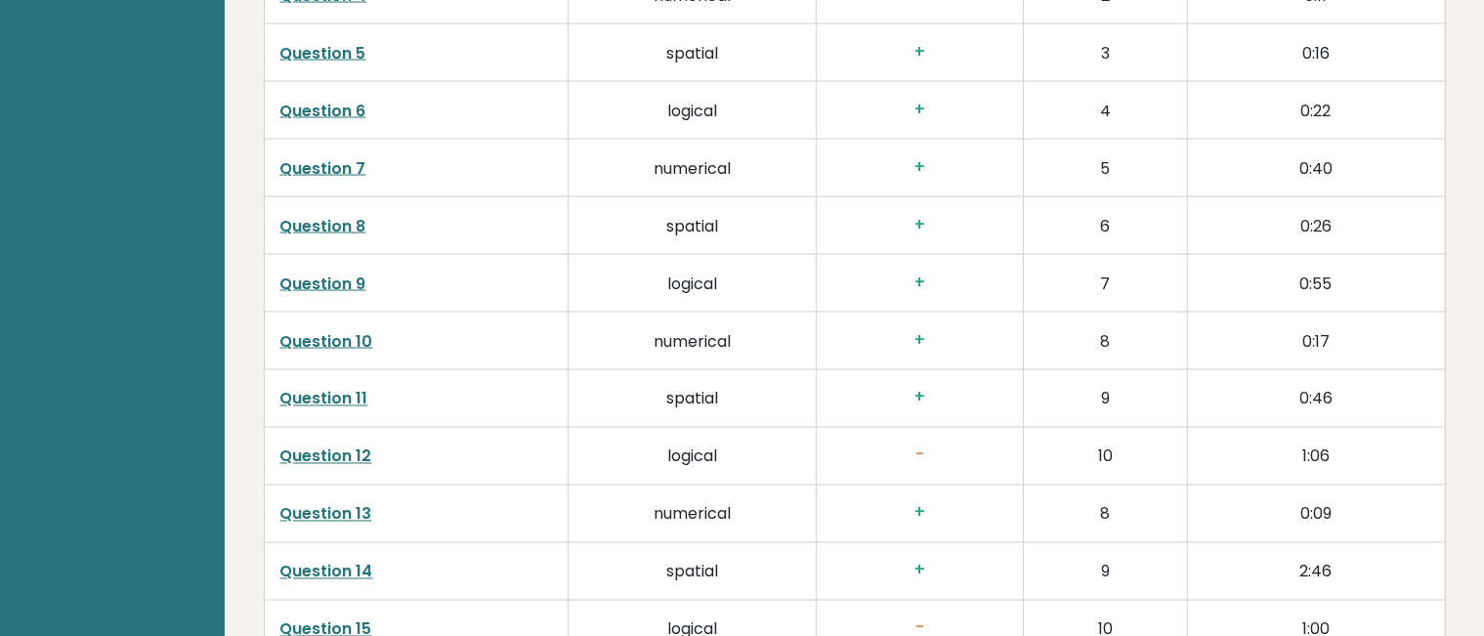
click at [320, 460] on link "Question 12" at bounding box center [326, 457] width 92 height 22
click at [324, 106] on link "Question 6" at bounding box center [323, 111] width 86 height 22
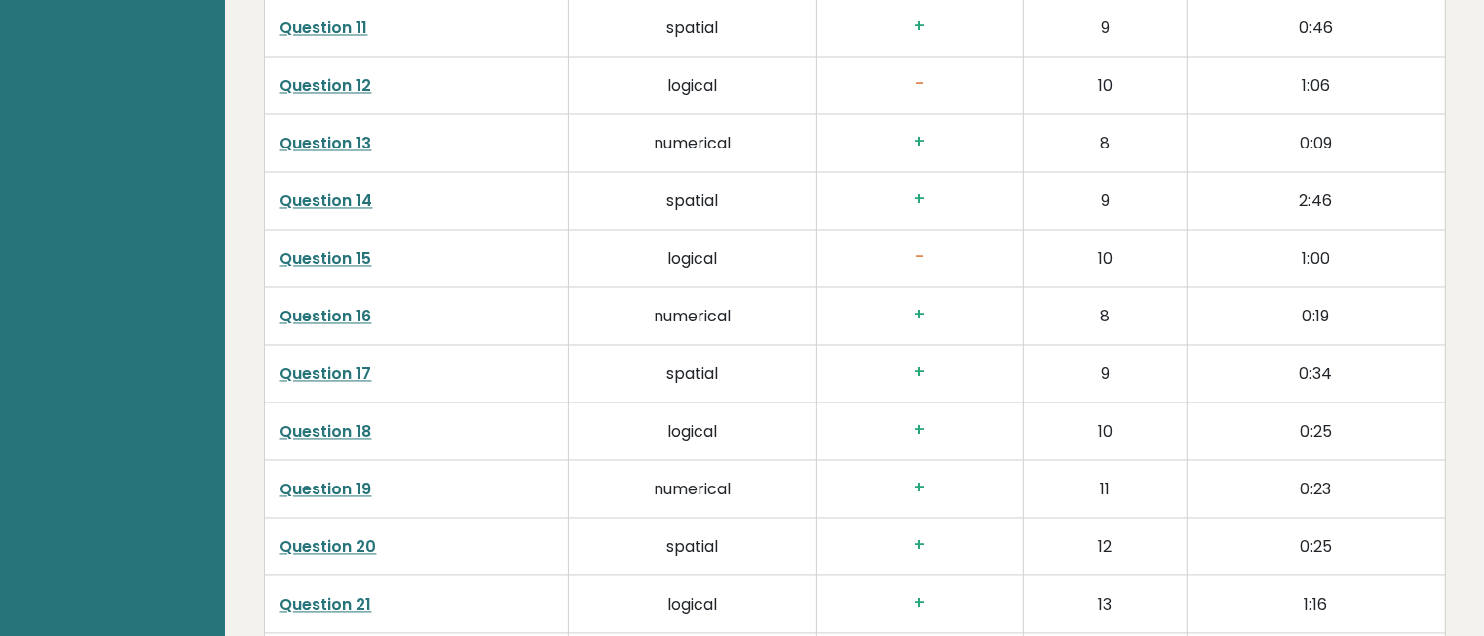
scroll to position [3730, 0]
click at [364, 256] on link "Question 15" at bounding box center [326, 257] width 92 height 22
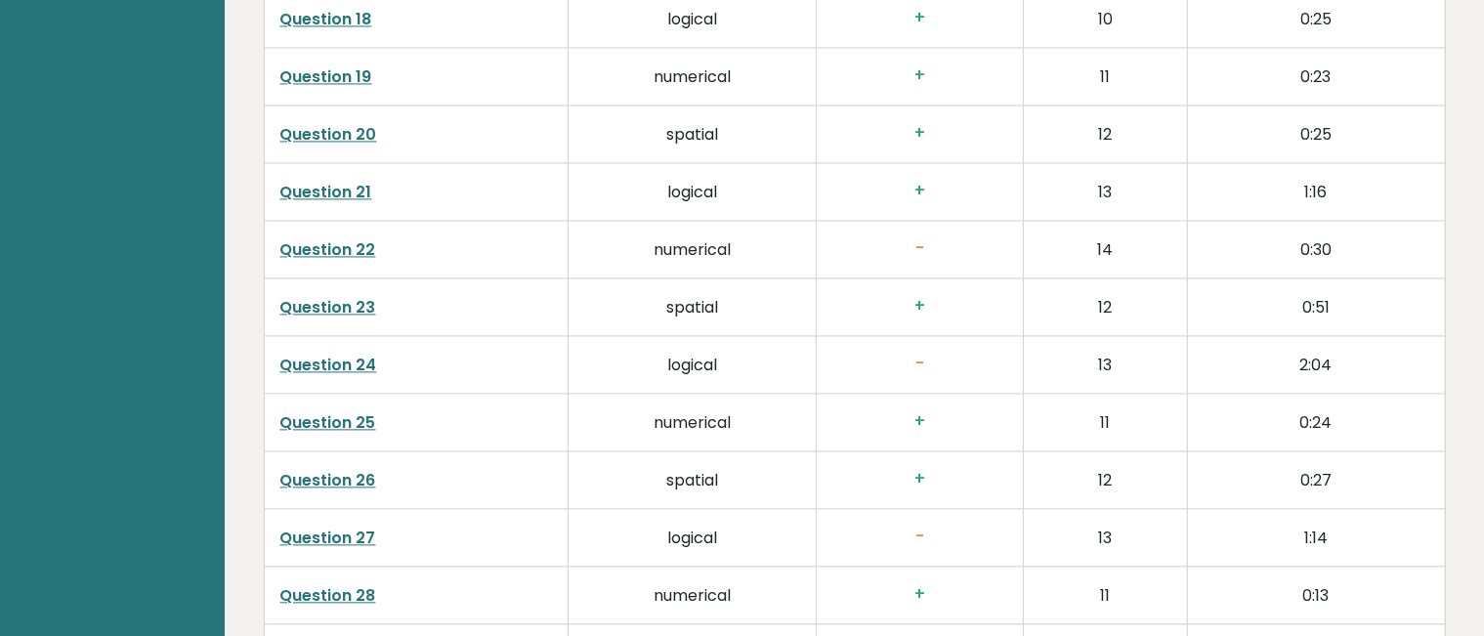
scroll to position [4254, 0]
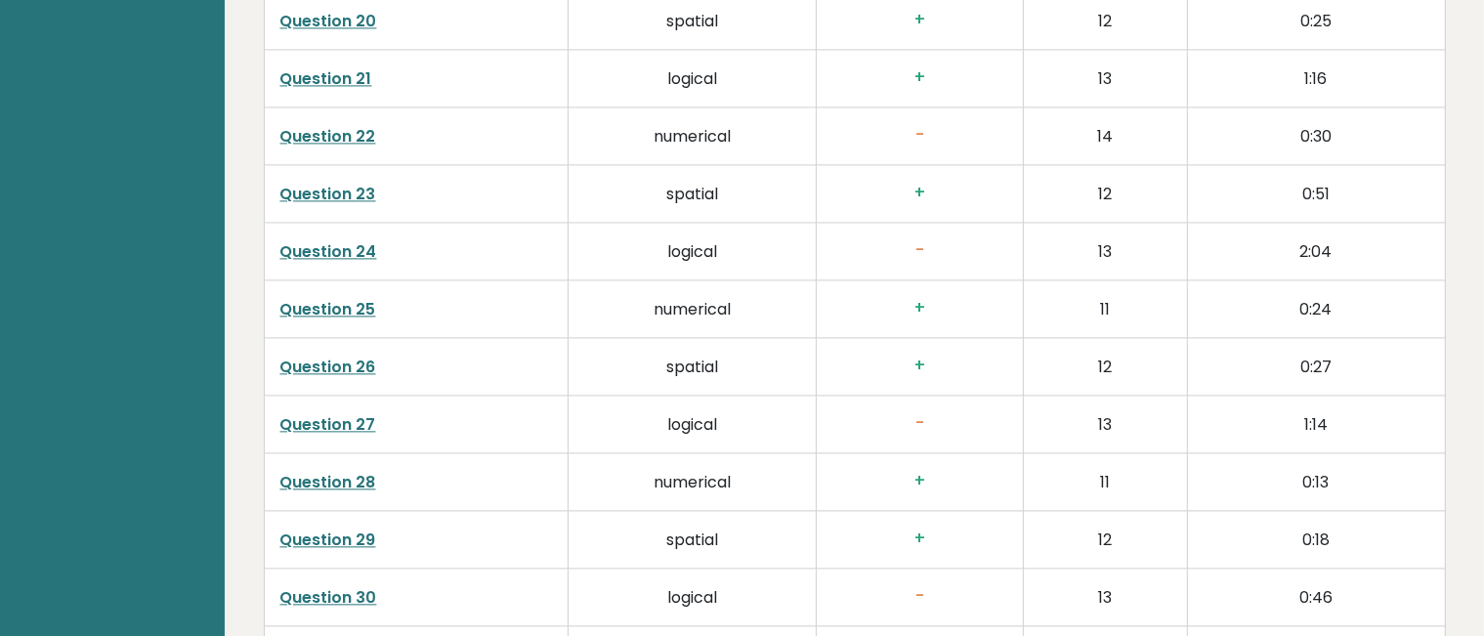
click at [357, 128] on link "Question 22" at bounding box center [328, 136] width 96 height 22
click at [330, 245] on link "Question 24" at bounding box center [328, 251] width 97 height 22
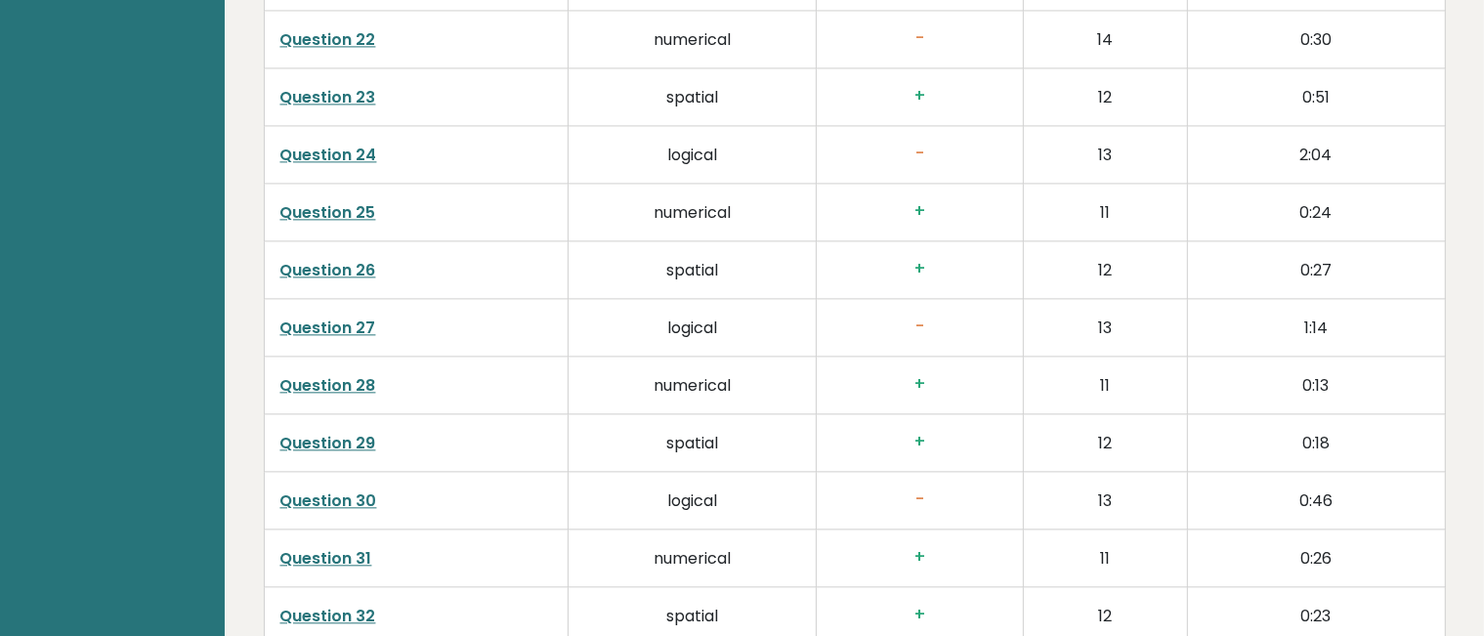
scroll to position [4352, 0]
click at [363, 319] on link "Question 27" at bounding box center [328, 327] width 96 height 22
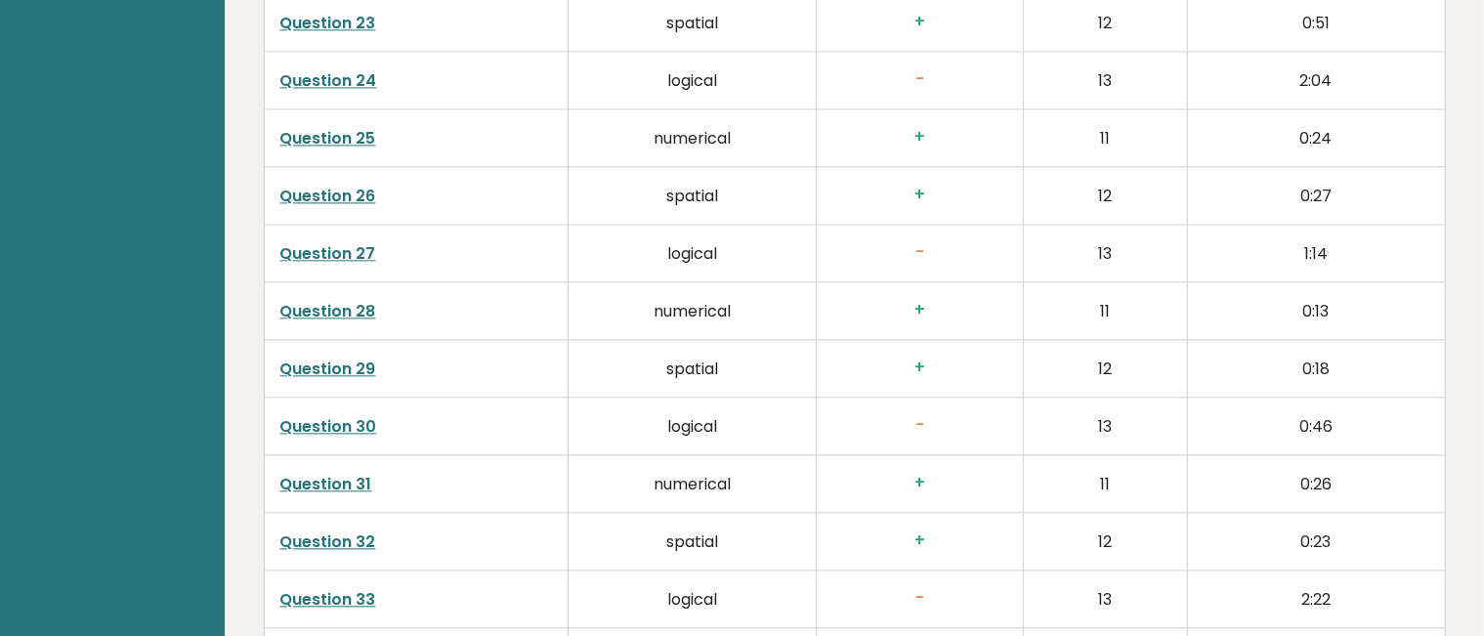
scroll to position [4424, 0]
click at [319, 421] on link "Question 30" at bounding box center [328, 427] width 97 height 22
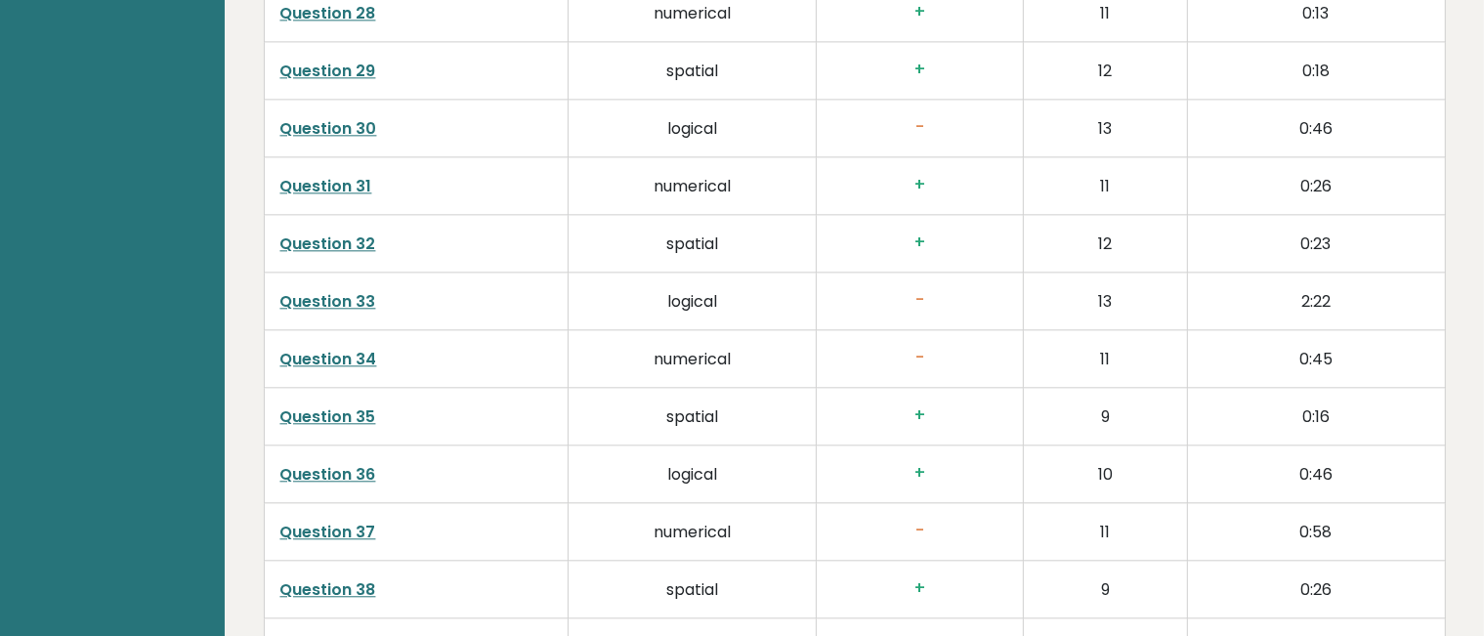
scroll to position [4801, 0]
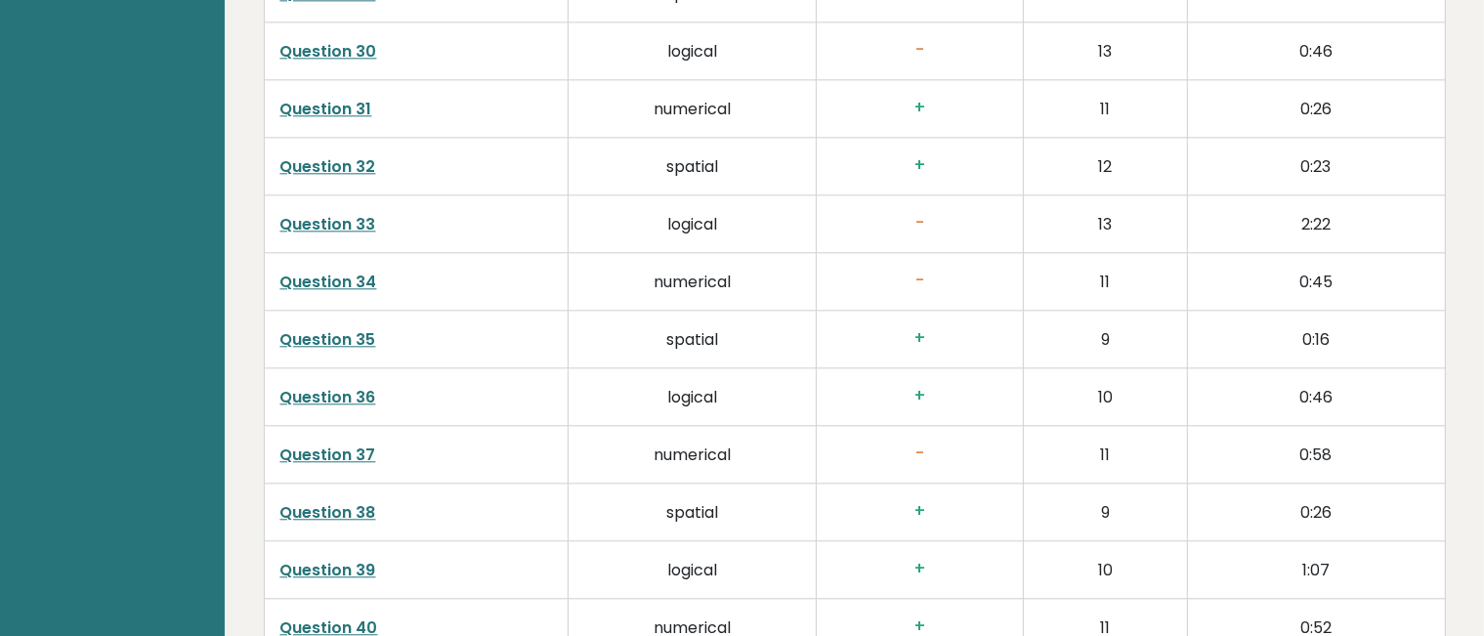
click at [324, 213] on link "Question 33" at bounding box center [328, 224] width 96 height 22
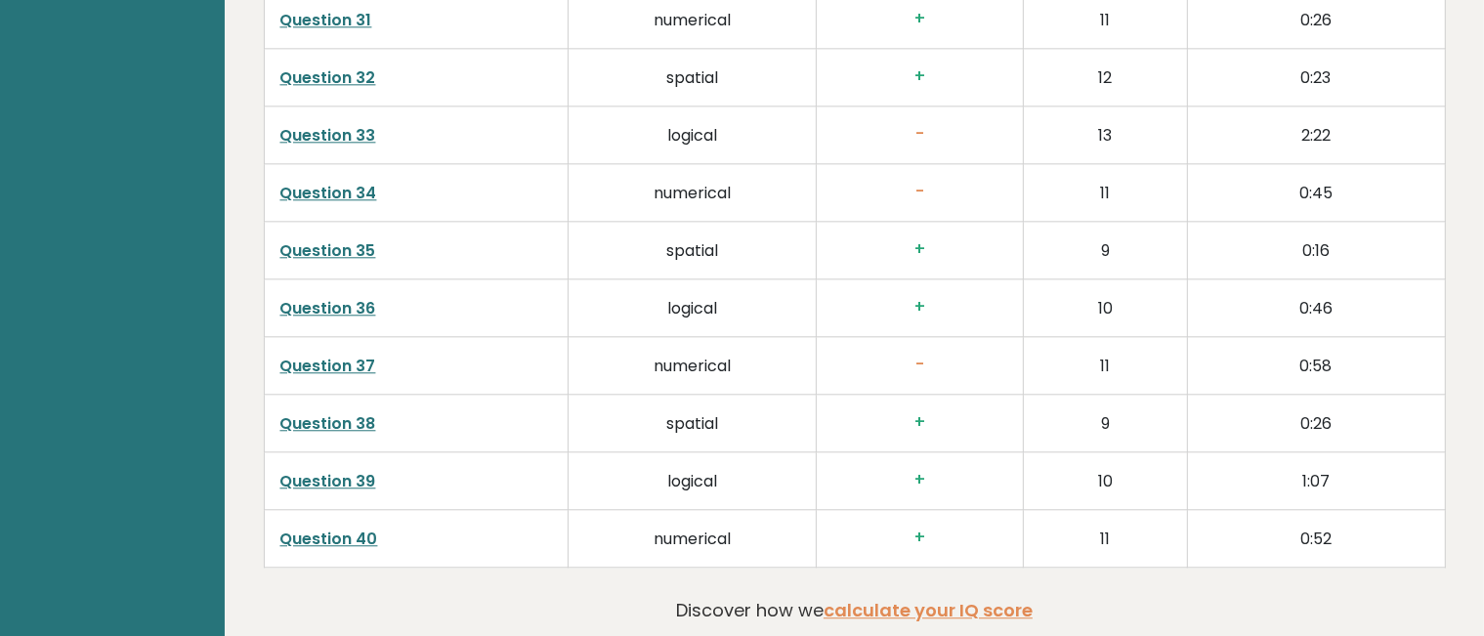
scroll to position [4859, 0]
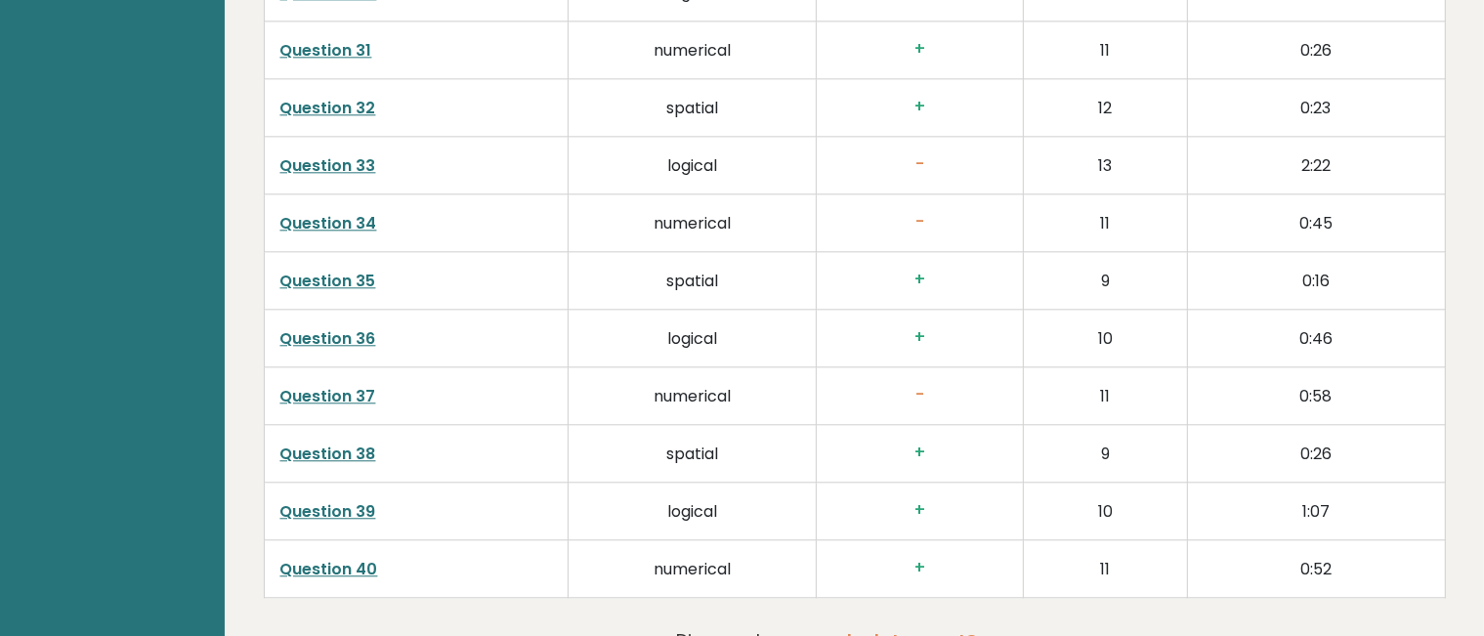
click at [315, 212] on link "Question 34" at bounding box center [328, 223] width 97 height 22
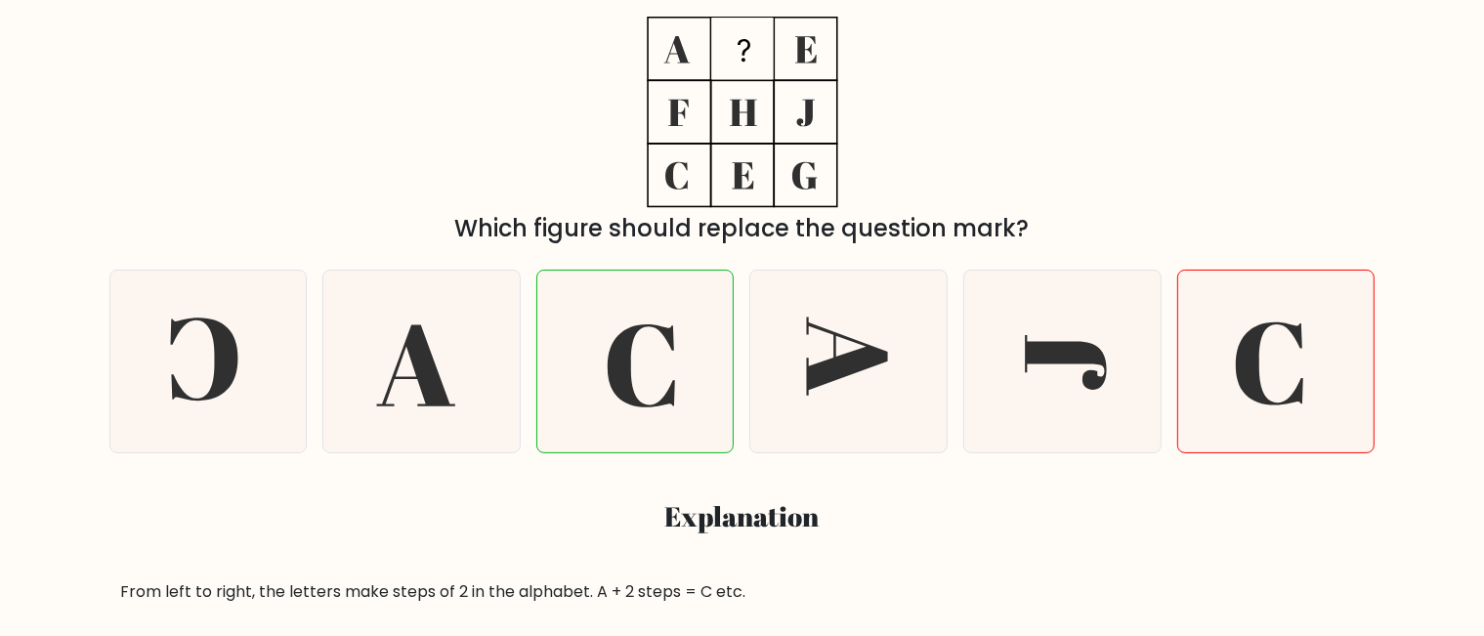
scroll to position [355, 0]
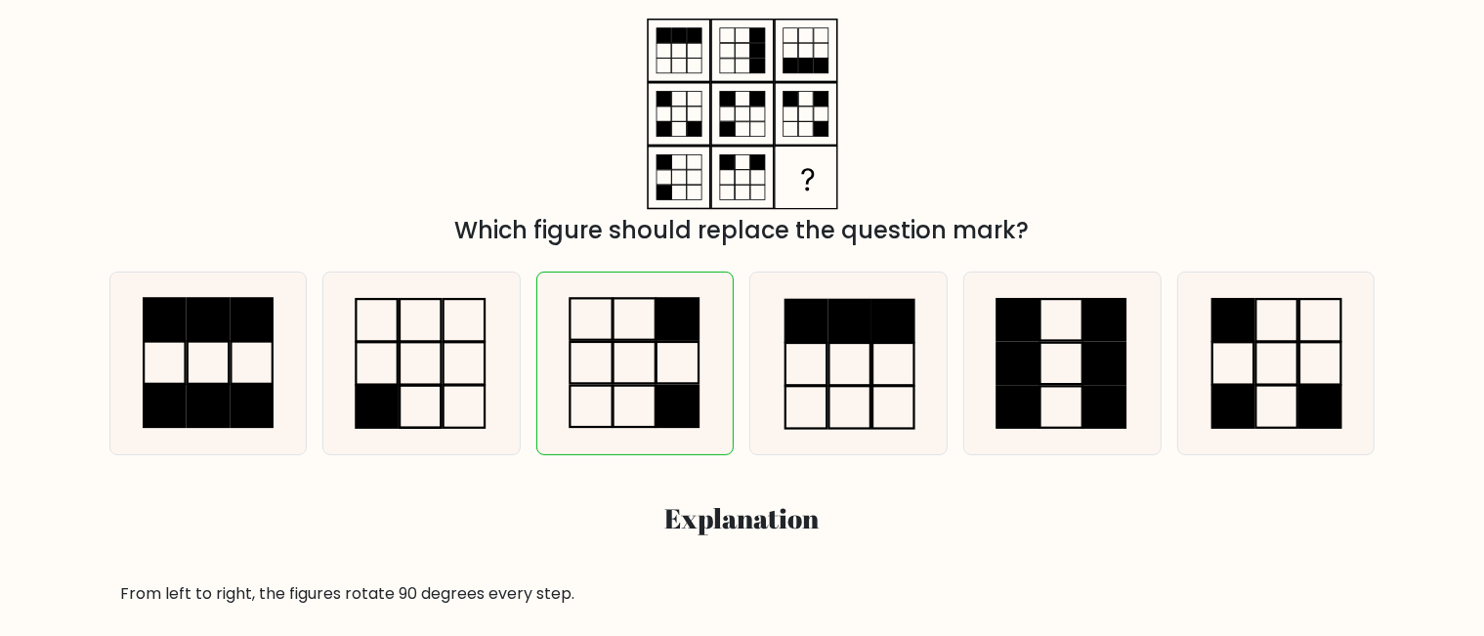
scroll to position [355, 0]
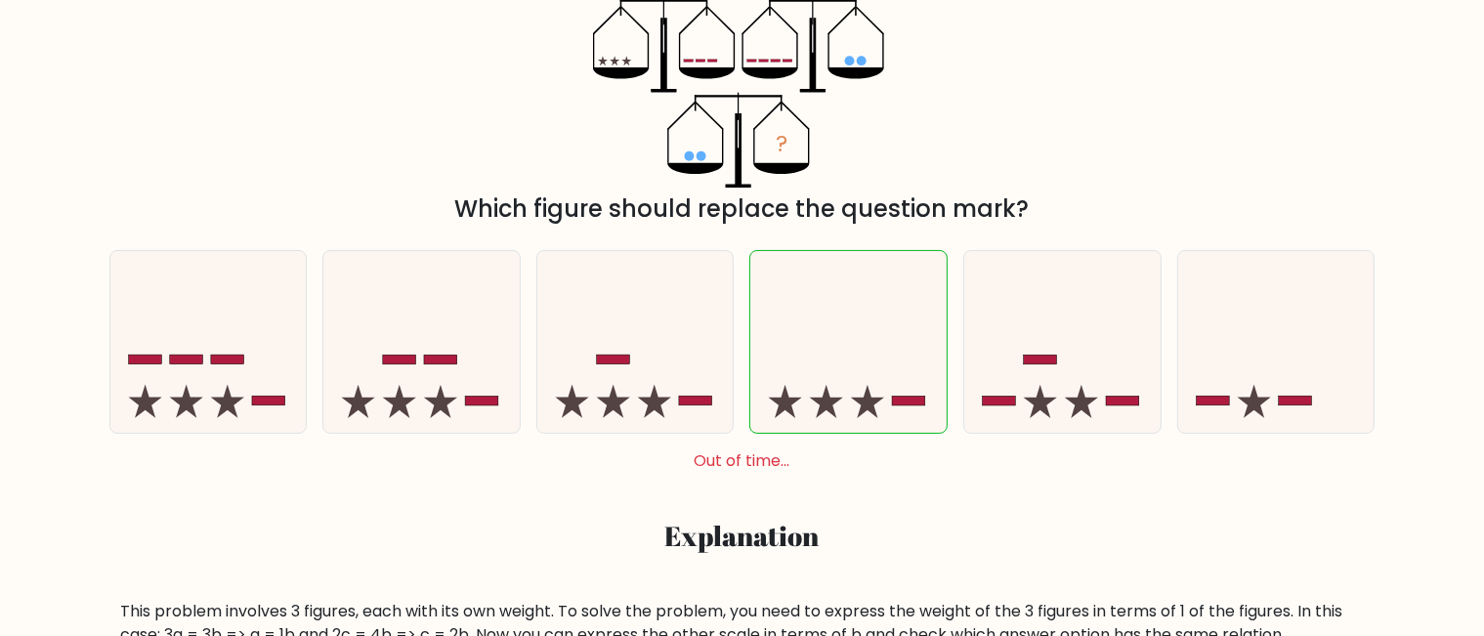
scroll to position [375, 0]
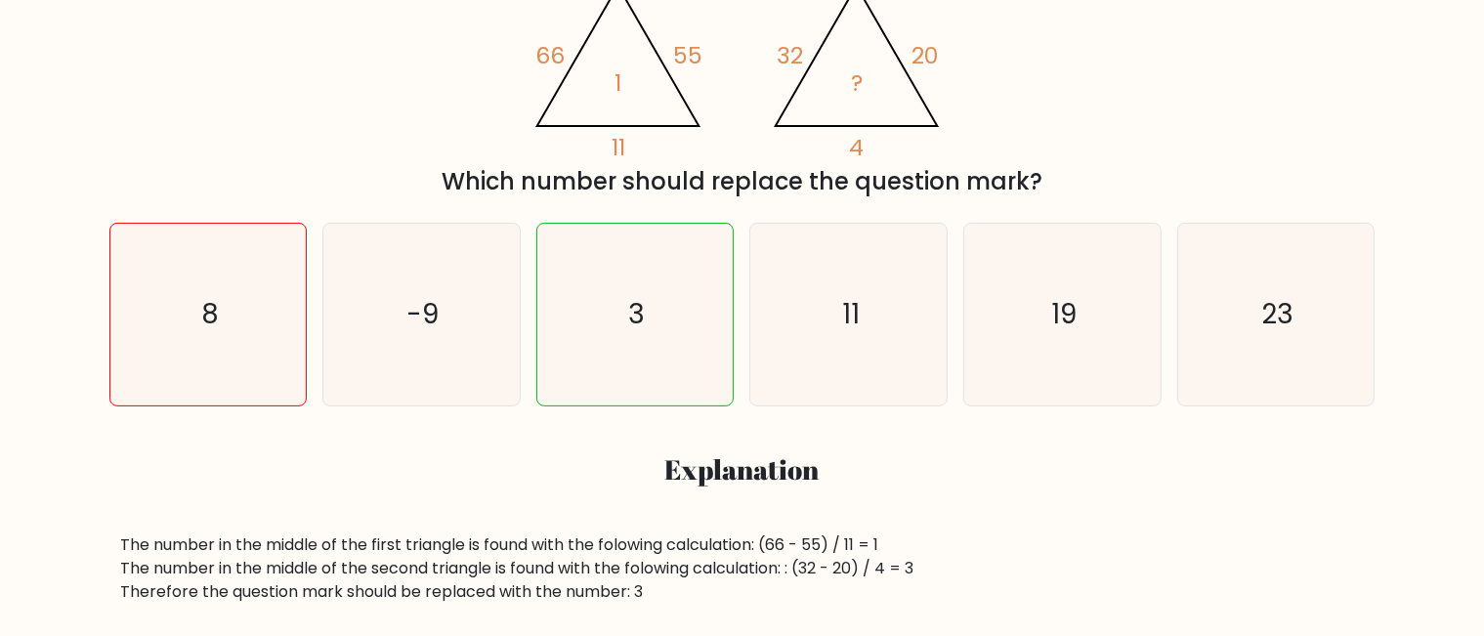
scroll to position [402, 0]
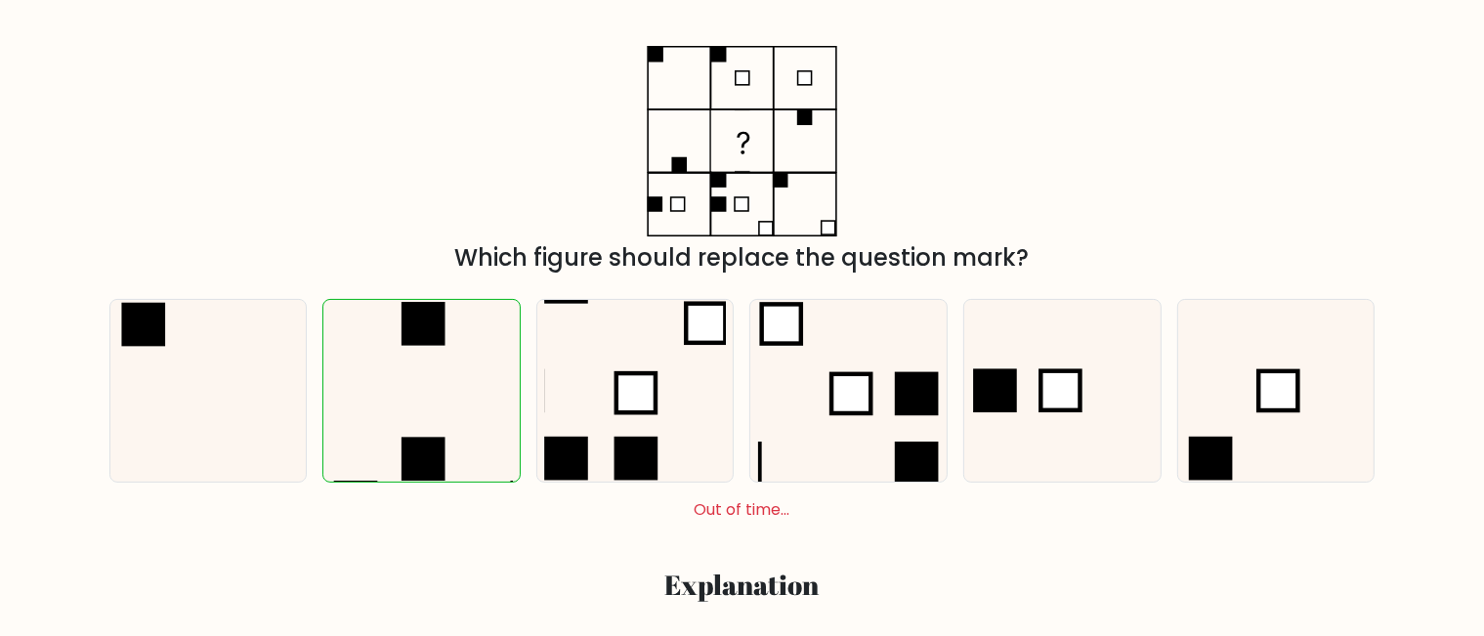
scroll to position [305, 0]
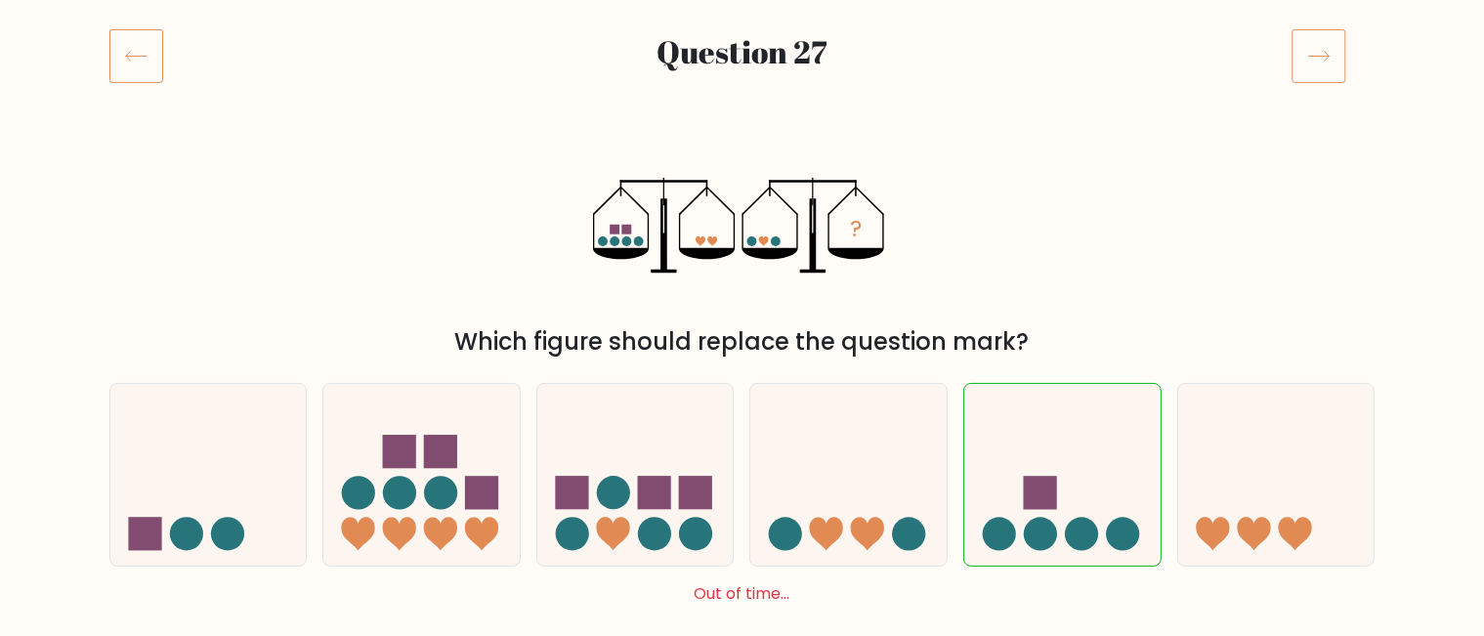
scroll to position [242, 0]
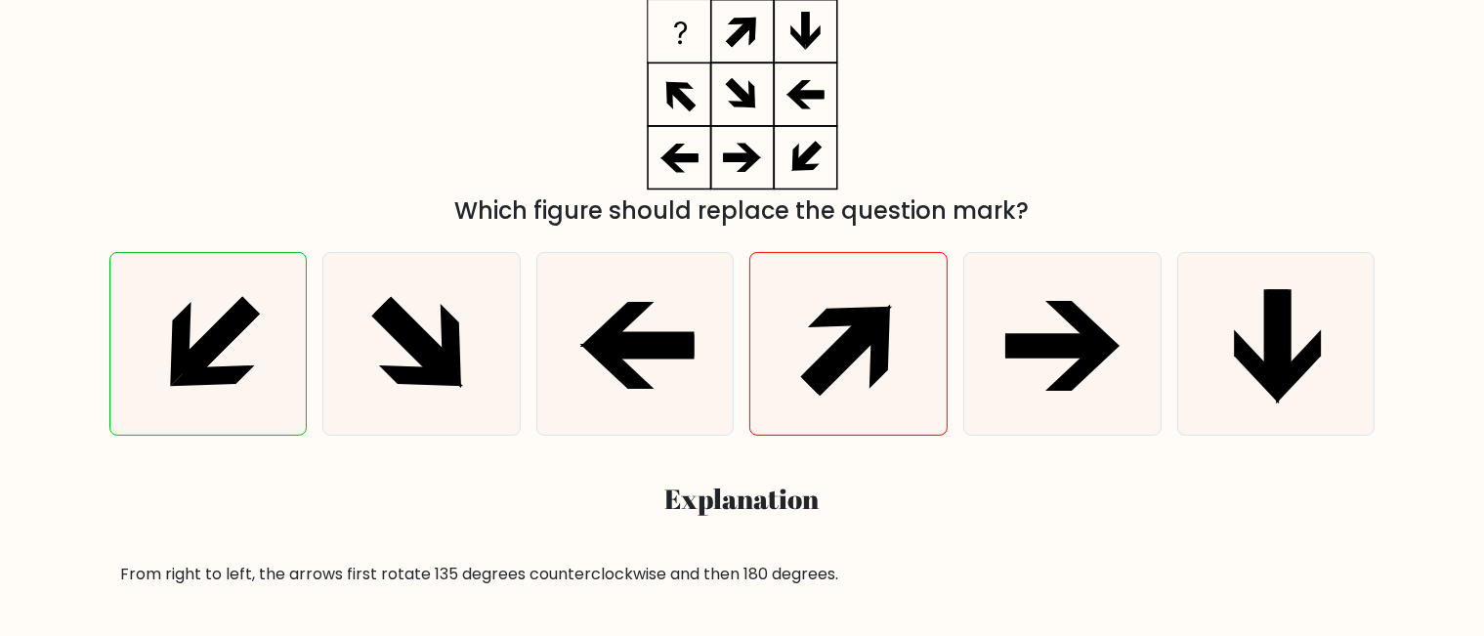
scroll to position [363, 0]
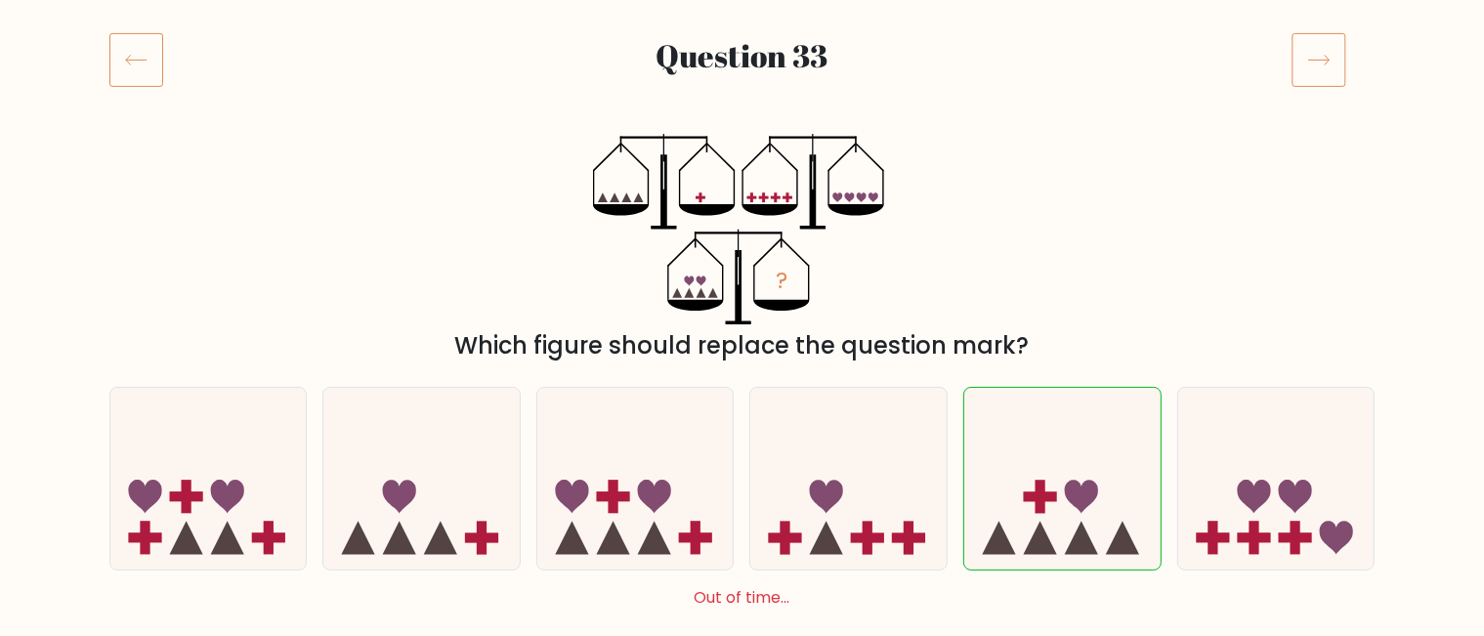
scroll to position [238, 0]
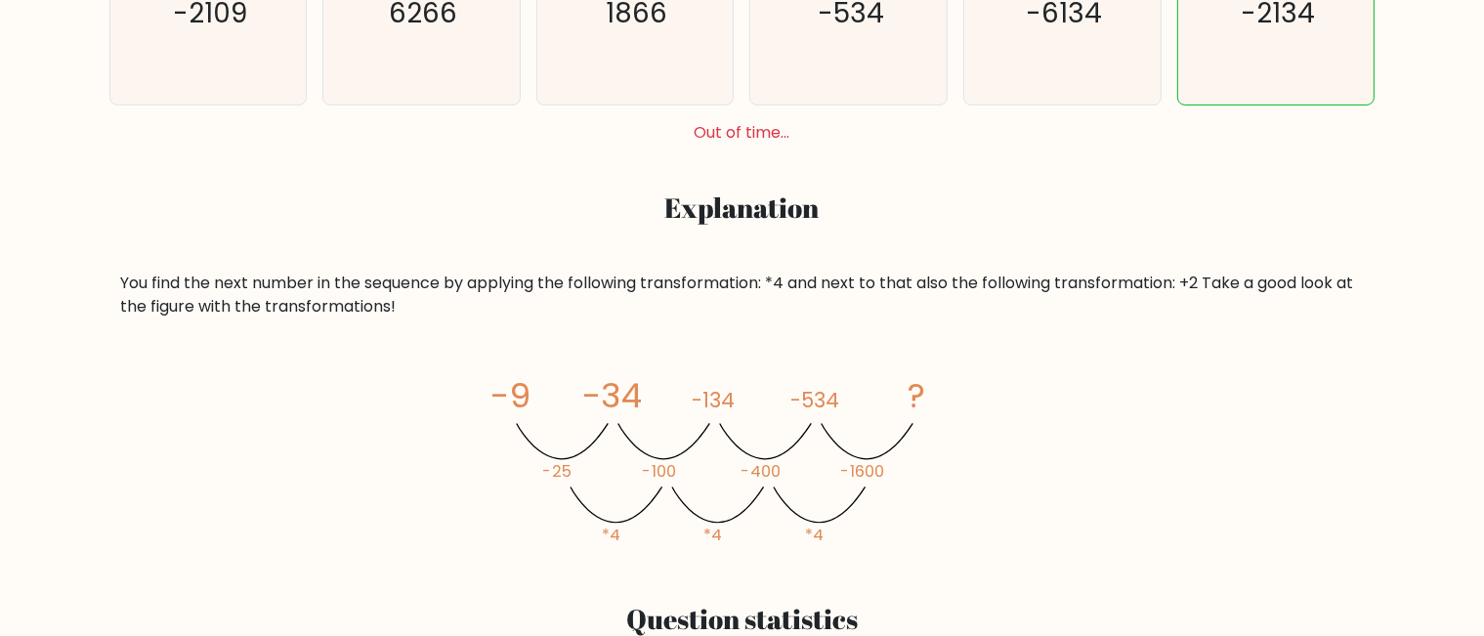
scroll to position [705, 0]
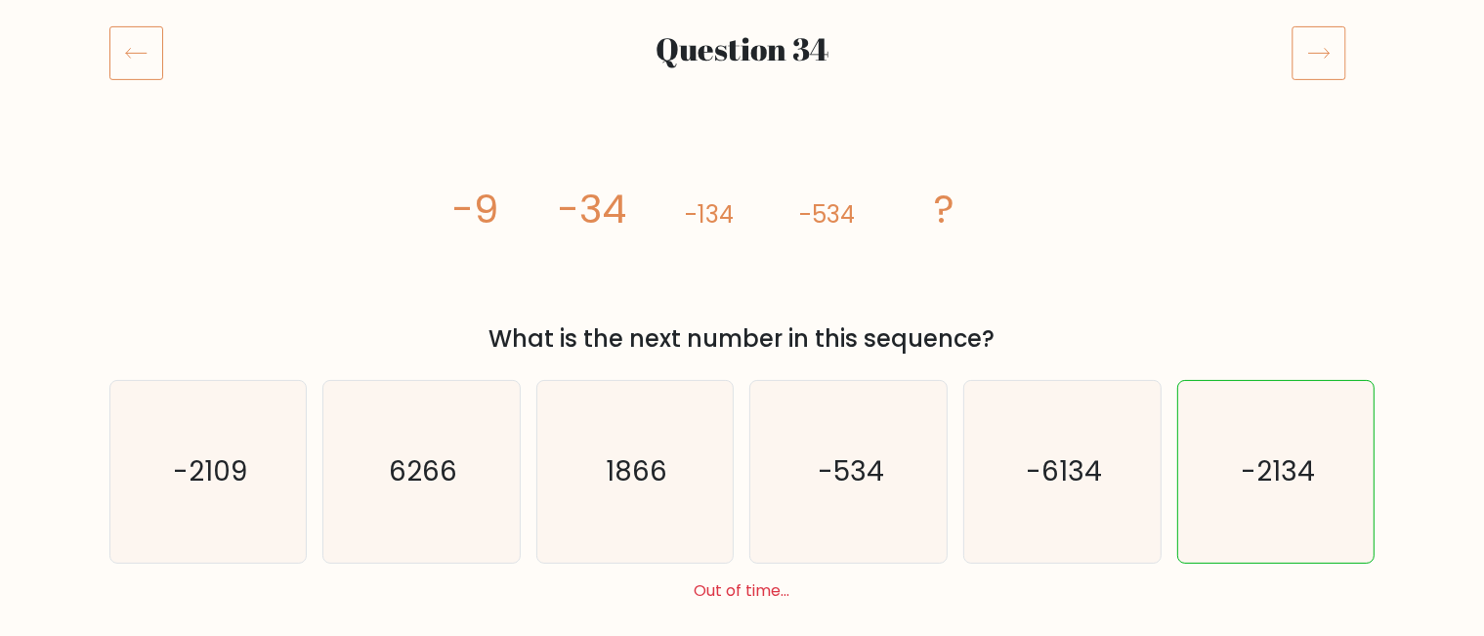
scroll to position [203, 0]
